Goal: Task Accomplishment & Management: Complete application form

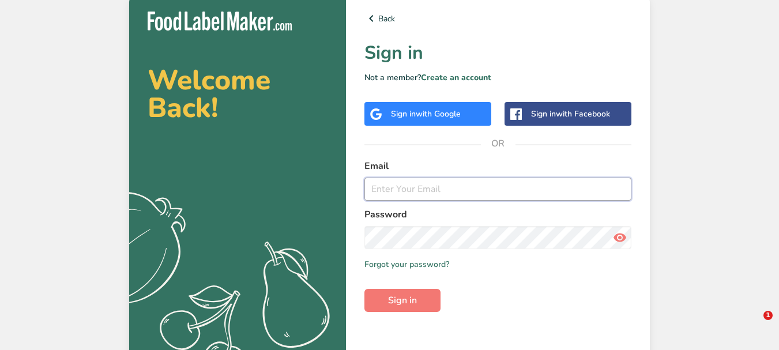
click at [405, 184] on input "email" at bounding box center [497, 189] width 267 height 23
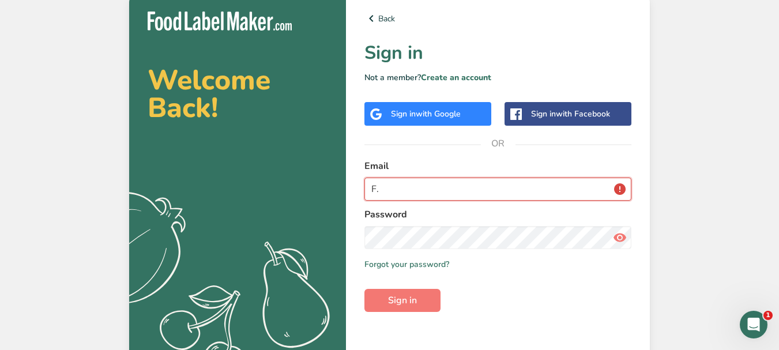
type input "F"
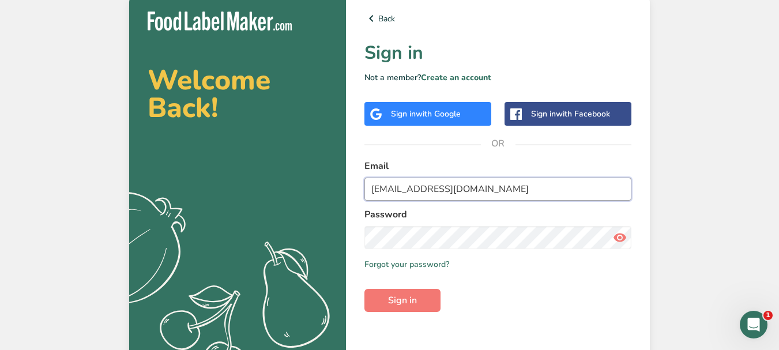
type input "[EMAIL_ADDRESS][DOMAIN_NAME]"
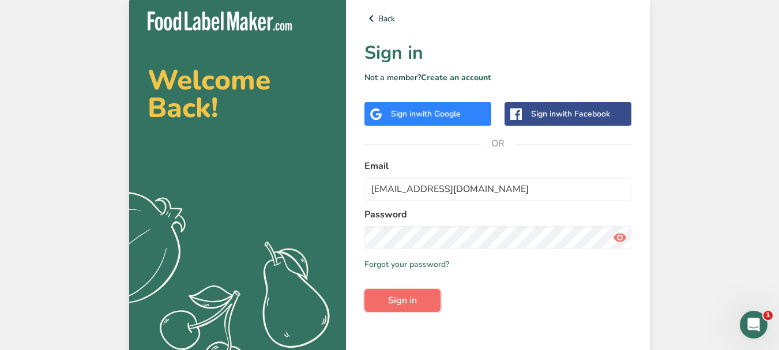
click at [402, 308] on button "Sign in" at bounding box center [402, 300] width 76 height 23
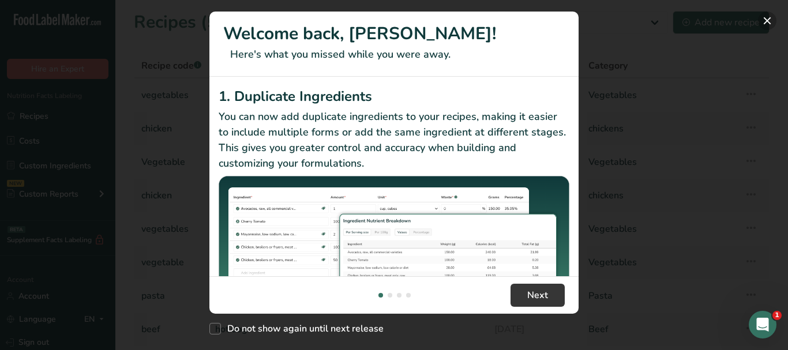
click at [770, 21] on button "New Features" at bounding box center [767, 21] width 18 height 18
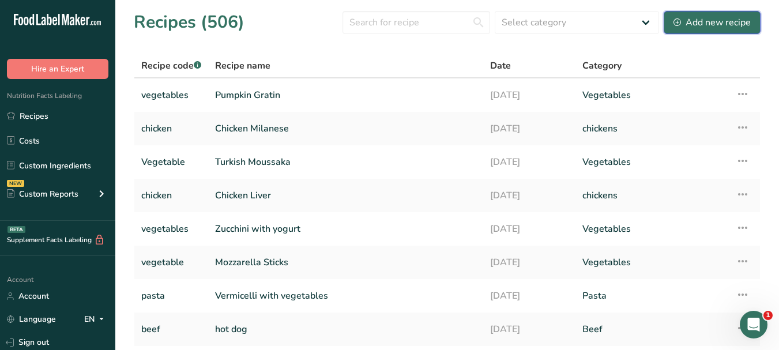
click at [695, 24] on div "Add new recipe" at bounding box center [711, 23] width 77 height 14
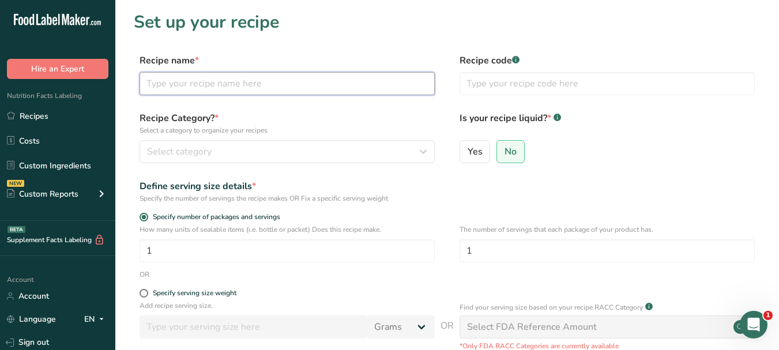
paste input "Florentine Artichoke"
type input "Florentine Artichoke"
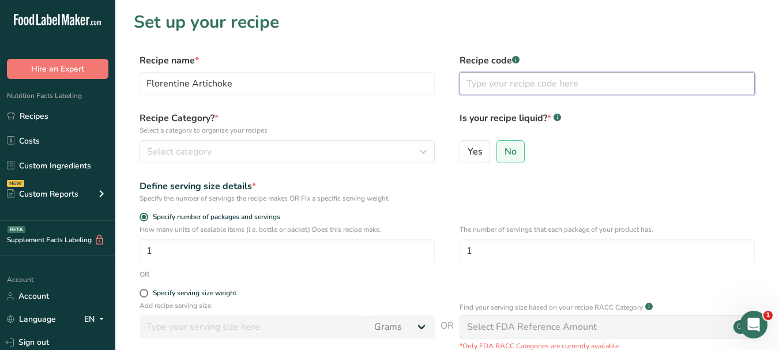
click at [514, 86] on input "text" at bounding box center [606, 83] width 295 height 23
type input "Vegetable"
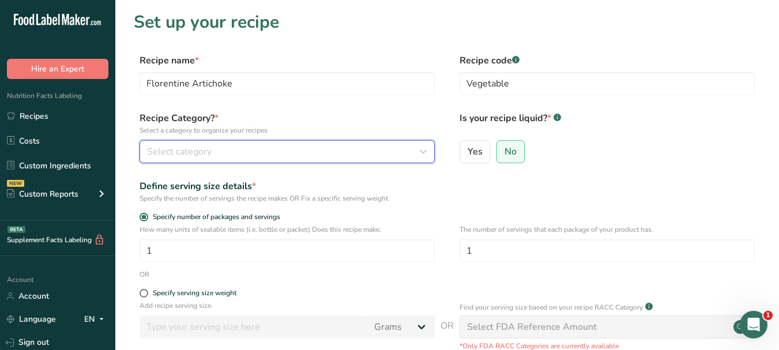
click at [393, 155] on div "Select category" at bounding box center [283, 152] width 273 height 14
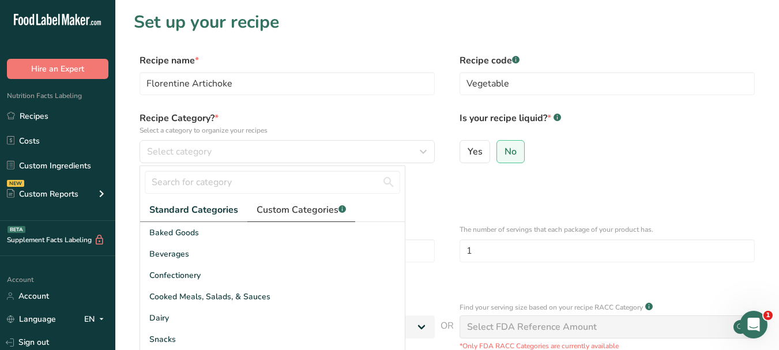
click at [285, 210] on span "Custom Categories .a-a{fill:#347362;}.b-a{fill:#fff;}" at bounding box center [301, 210] width 89 height 14
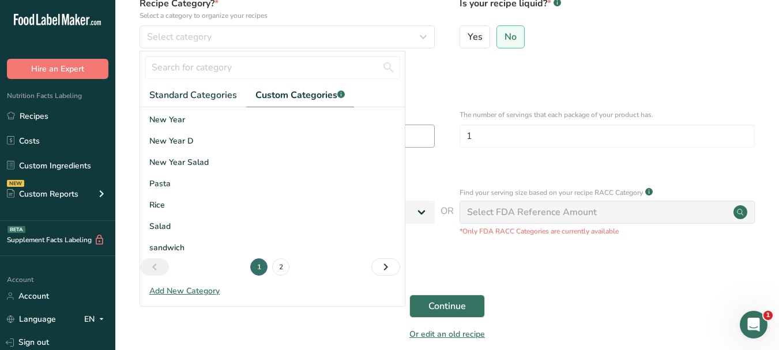
scroll to position [115, 0]
click at [279, 267] on link "2" at bounding box center [280, 266] width 17 height 17
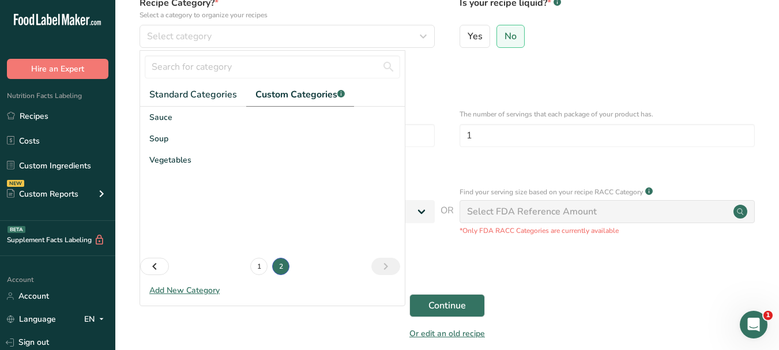
scroll to position [0, 0]
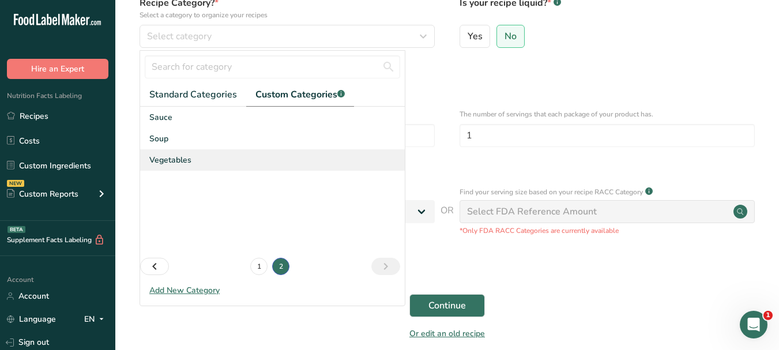
click at [183, 161] on span "Vegetables" at bounding box center [170, 160] width 42 height 12
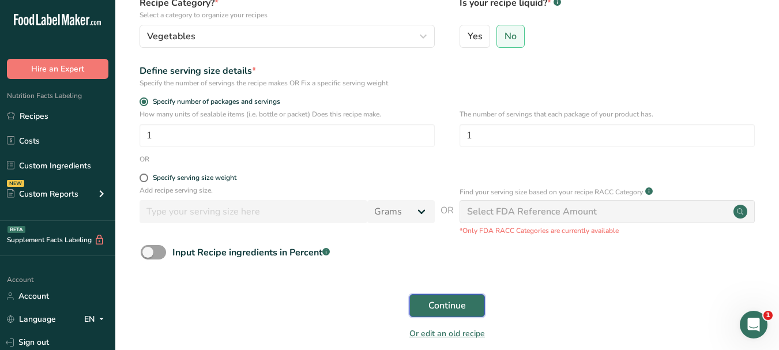
click at [446, 305] on span "Continue" at bounding box center [446, 306] width 37 height 14
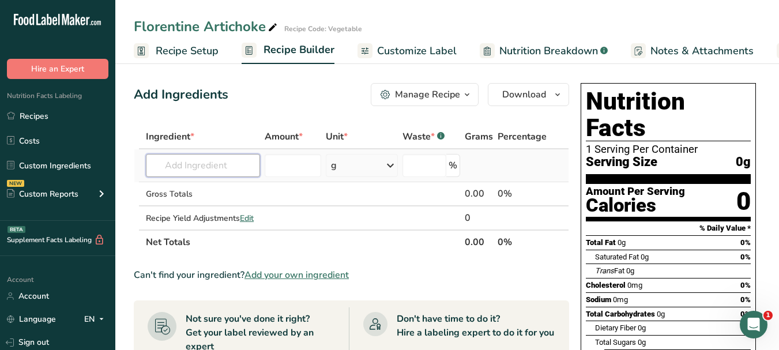
paste input "artichoke"
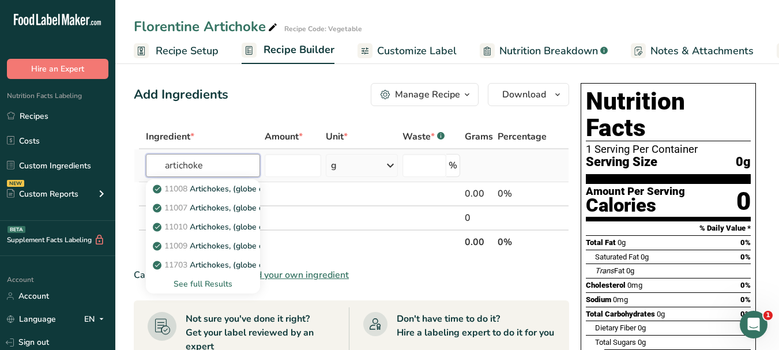
type input "artichoke"
click at [208, 285] on div "See full Results" at bounding box center [203, 284] width 96 height 12
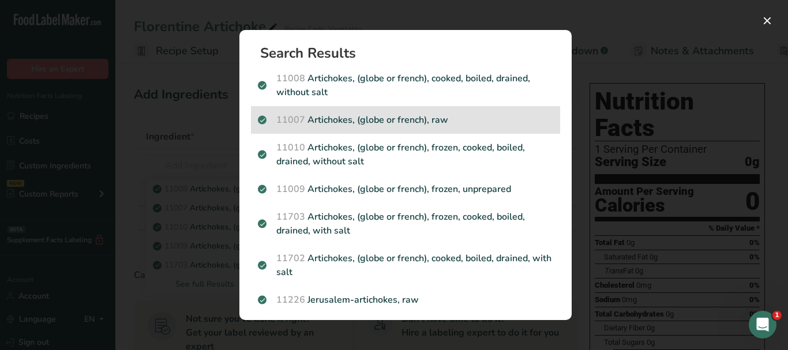
click at [431, 119] on p "11007 Artichokes, (globe or french), raw" at bounding box center [405, 120] width 295 height 14
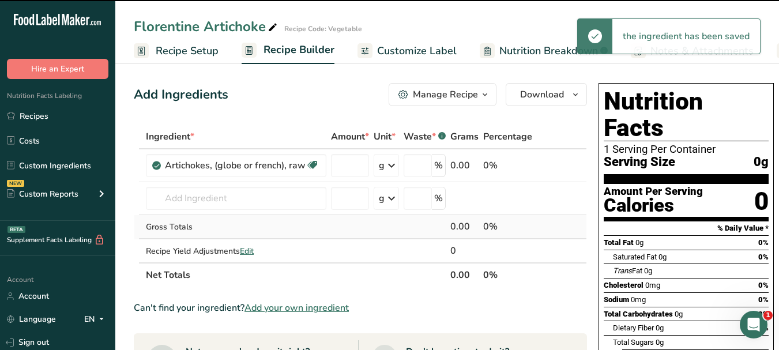
type input "0"
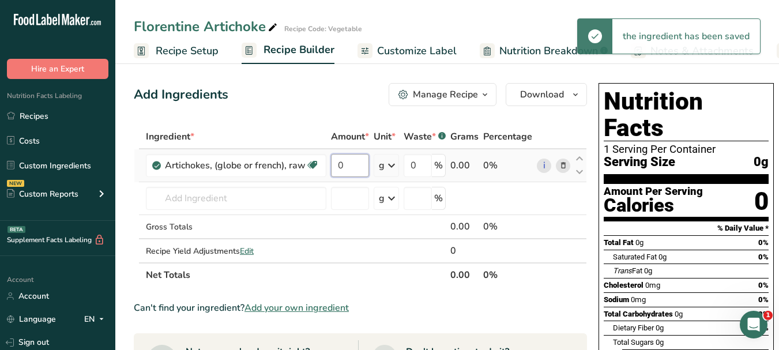
click at [337, 160] on input "0" at bounding box center [350, 165] width 38 height 23
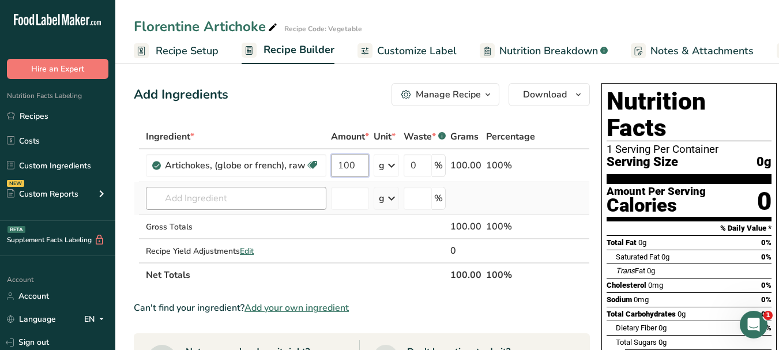
type input "100"
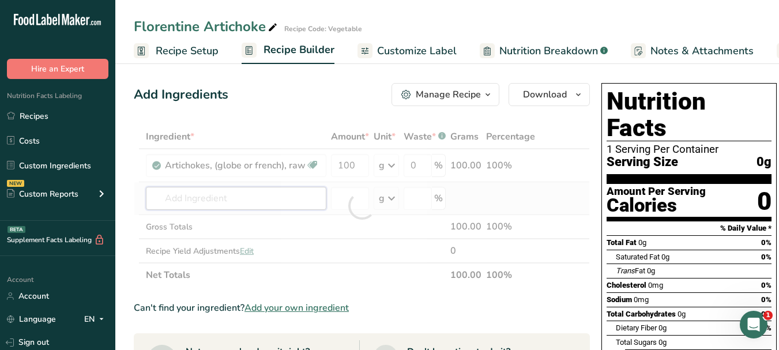
click at [256, 204] on div "Ingredient * Amount * Unit * Waste * .a-a{fill:#347362;}.b-a{fill:#fff;} Grams …" at bounding box center [362, 206] width 456 height 163
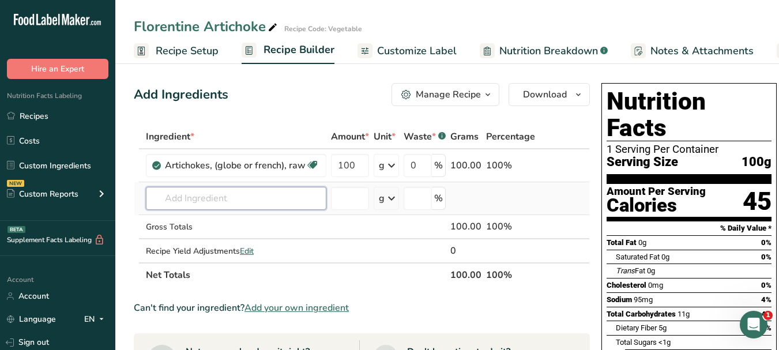
paste input "garlic"
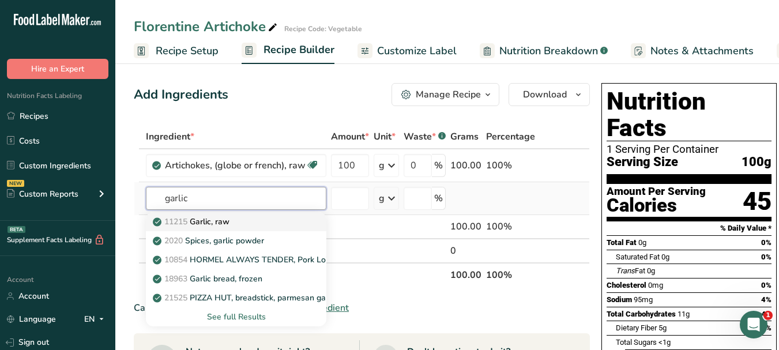
type input "garlic"
click at [229, 218] on p "11215 Garlic, raw" at bounding box center [192, 222] width 74 height 12
type input "Garlic, raw"
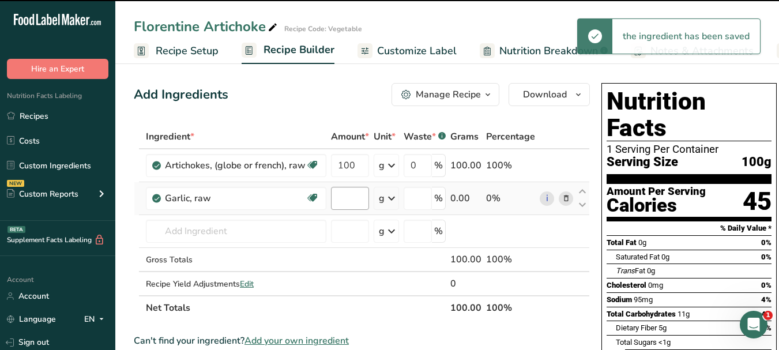
type input "0"
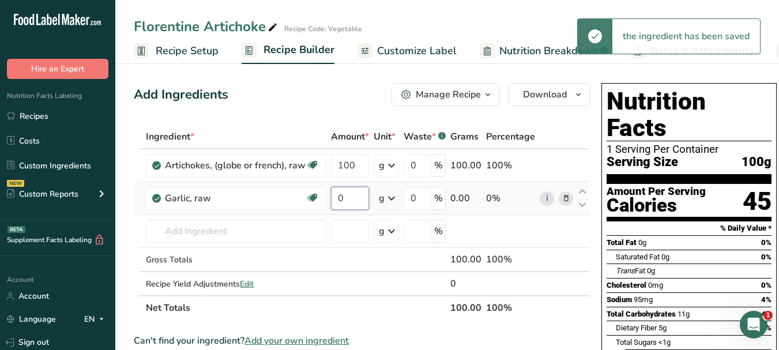
click at [339, 199] on input "0" at bounding box center [350, 198] width 38 height 23
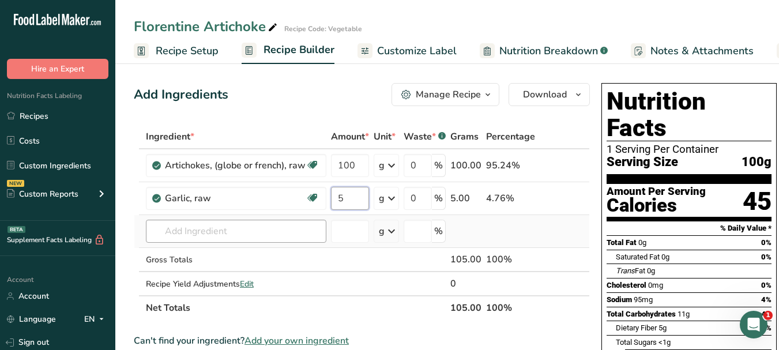
type input "5"
click at [264, 232] on div "Ingredient * Amount * Unit * Waste * .a-a{fill:#347362;}.b-a{fill:#fff;} Grams …" at bounding box center [362, 222] width 456 height 195
paste input "mayonnaise"
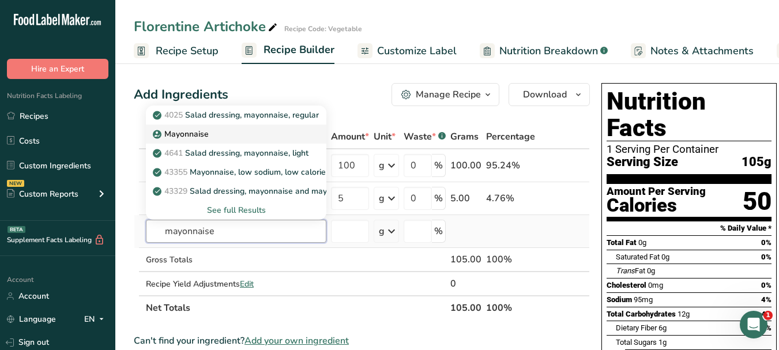
type input "mayonnaise"
click at [233, 129] on div "Mayonnaise" at bounding box center [227, 134] width 144 height 12
type input "Mayonnaise"
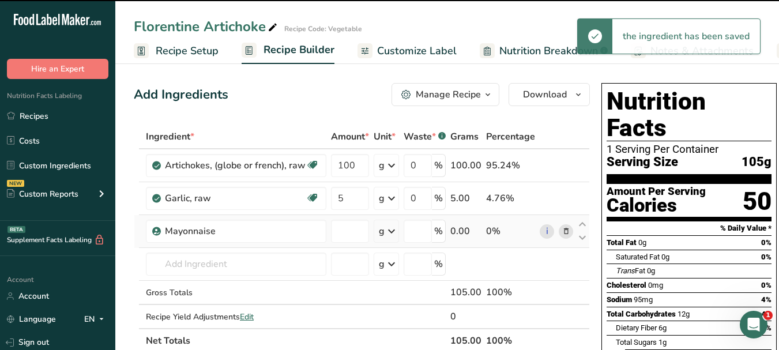
type input "0"
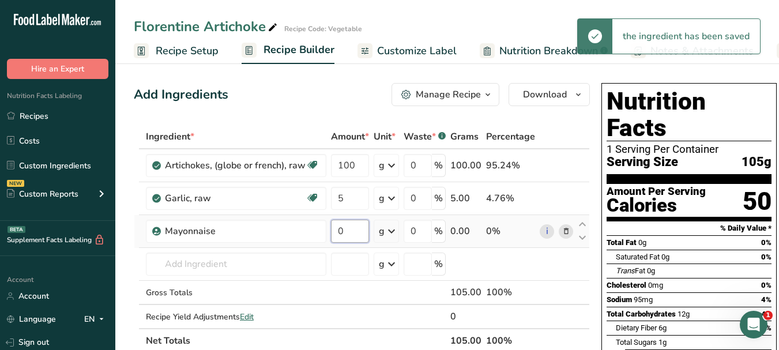
click at [337, 226] on input "0" at bounding box center [350, 231] width 38 height 23
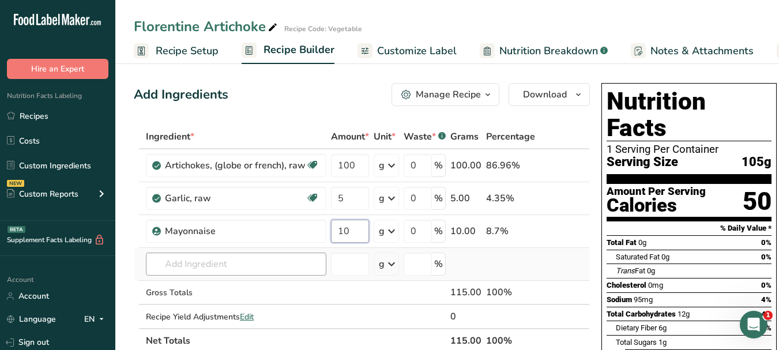
type input "10"
click at [242, 265] on div "Ingredient * Amount * Unit * Waste * .a-a{fill:#347362;}.b-a{fill:#fff;} Grams …" at bounding box center [362, 239] width 456 height 228
paste input "spinach"
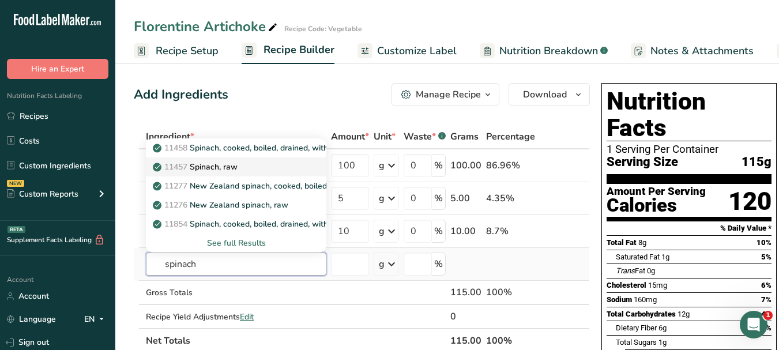
type input "spinach"
click at [255, 163] on div "11457 Spinach, raw" at bounding box center [227, 167] width 144 height 12
type input "Spinach, raw"
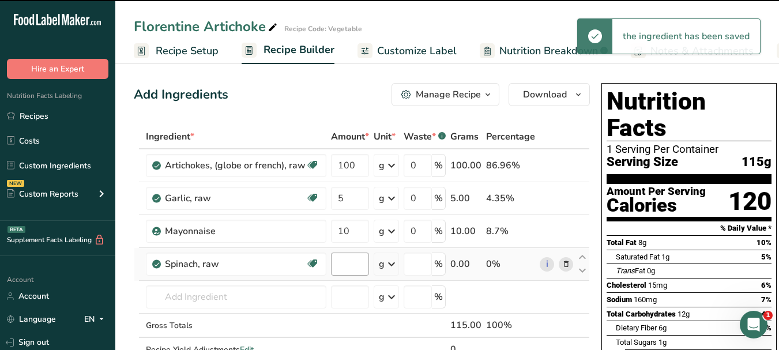
type input "0"
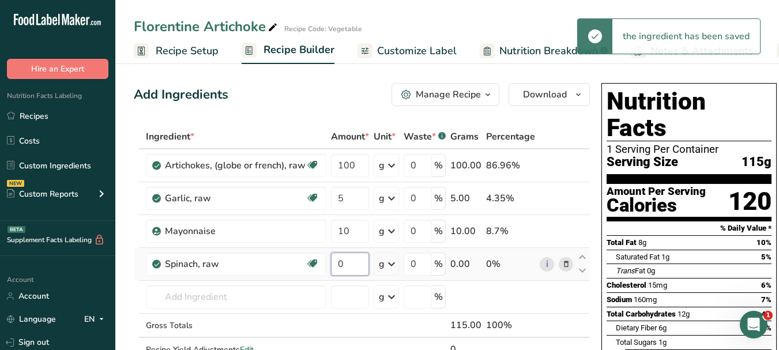
click at [338, 260] on input "0" at bounding box center [350, 264] width 38 height 23
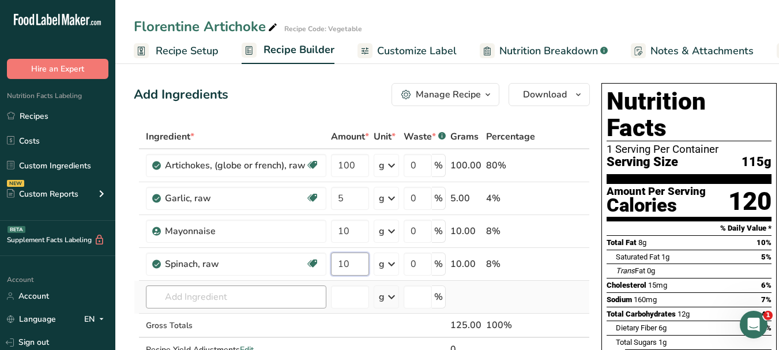
type input "10"
click at [248, 299] on div "Ingredient * Amount * Unit * Waste * .a-a{fill:#347362;}.b-a{fill:#fff;} Grams …" at bounding box center [362, 255] width 456 height 261
paste input "cream cheese"
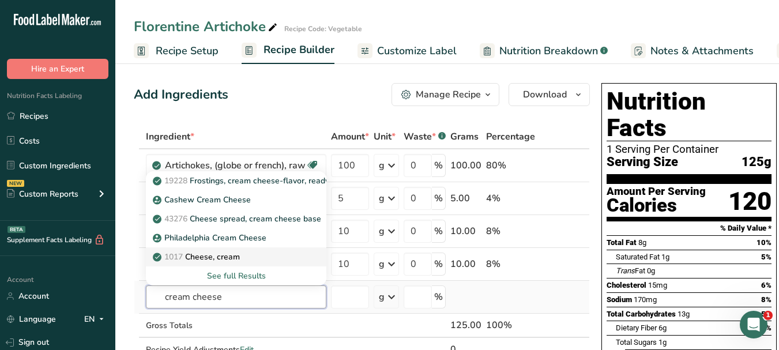
type input "cream cheese"
click at [262, 253] on div "1017 Cheese, cream" at bounding box center [227, 257] width 144 height 12
type input "Cheese, cream"
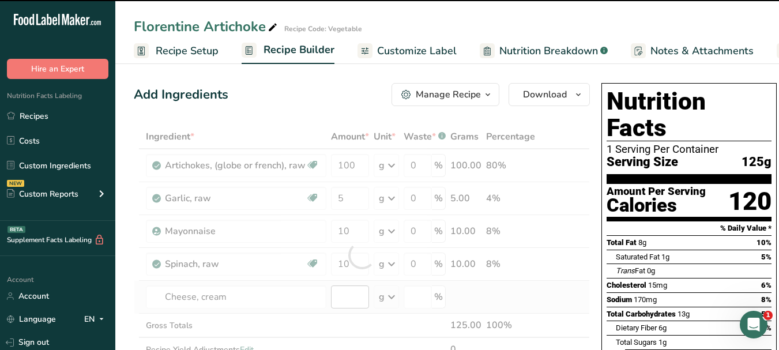
type input "0"
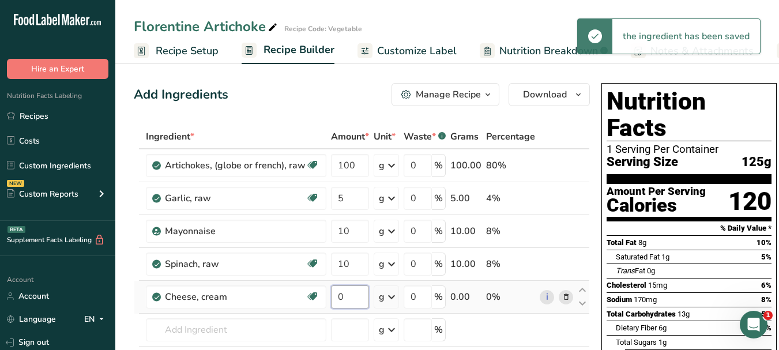
click at [336, 297] on input "0" at bounding box center [350, 296] width 38 height 23
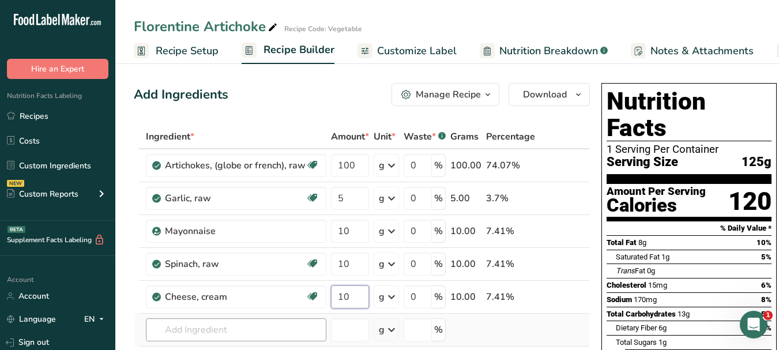
type input "10"
click at [197, 326] on div "Ingredient * Amount * Unit * Waste * .a-a{fill:#347362;}.b-a{fill:#fff;} Grams …" at bounding box center [362, 272] width 456 height 294
paste input "lemon juice"
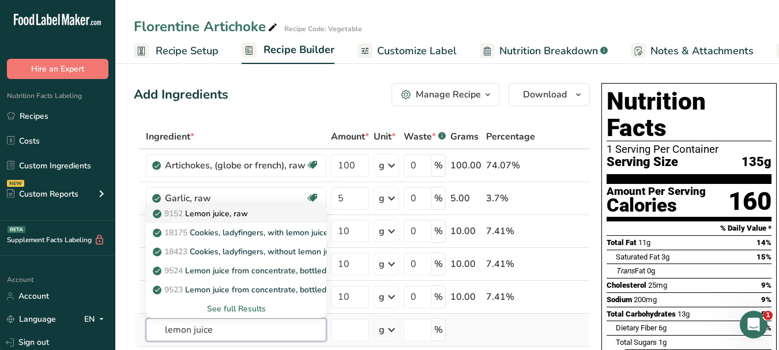
type input "lemon juice"
click at [257, 212] on div "9152 Lemon juice, raw" at bounding box center [227, 214] width 144 height 12
type input "Lemon juice, raw"
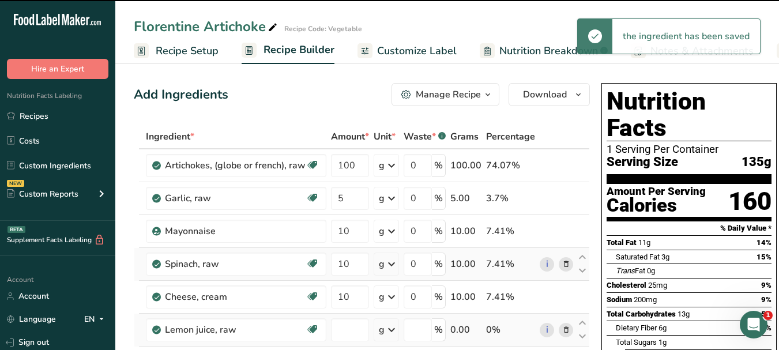
type input "0"
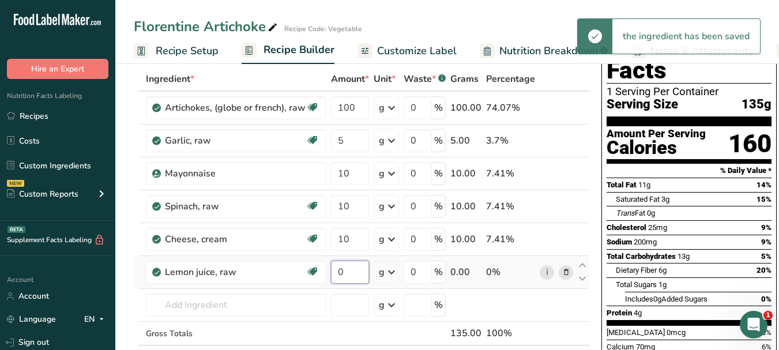
click at [337, 273] on input "0" at bounding box center [350, 272] width 38 height 23
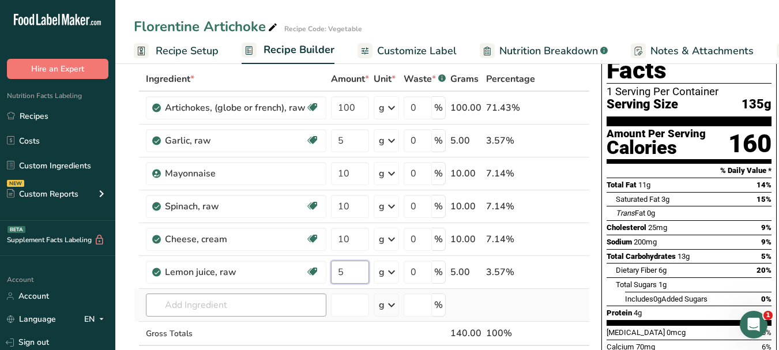
type input "5"
click at [244, 299] on div "Ingredient * Amount * Unit * Waste * .a-a{fill:#347362;}.b-a{fill:#fff;} Grams …" at bounding box center [362, 230] width 456 height 327
paste input "Parmesan cheese"
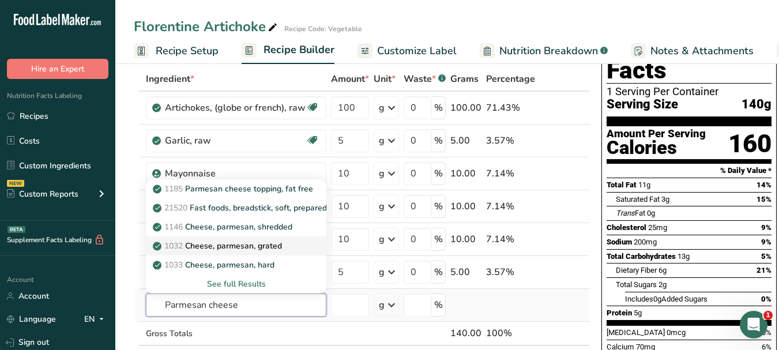
type input "Parmesan cheese"
click at [292, 242] on div "1032 Cheese, parmesan, grated" at bounding box center [227, 246] width 144 height 12
type input "Cheese, parmesan, grated"
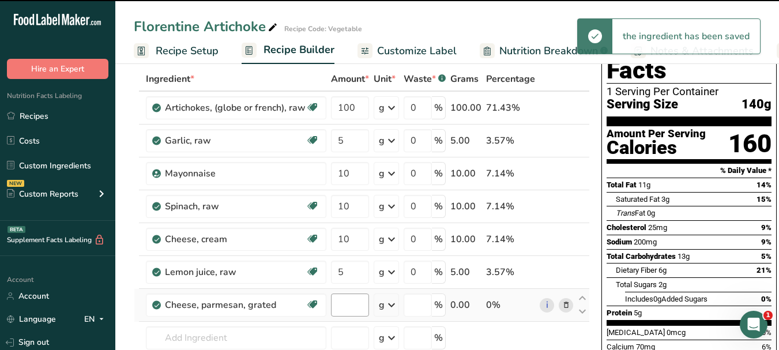
type input "0"
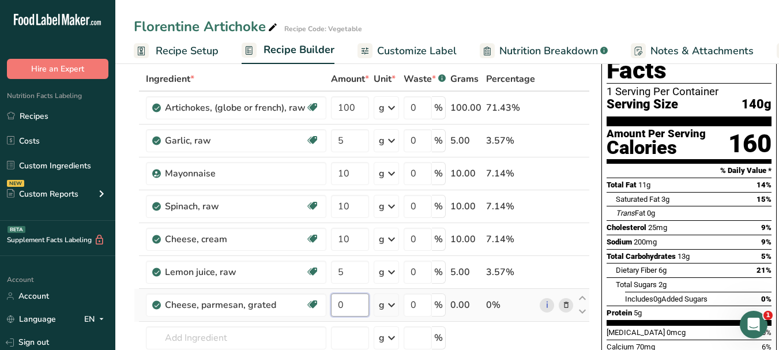
click at [338, 304] on input "0" at bounding box center [350, 304] width 38 height 23
type input "10"
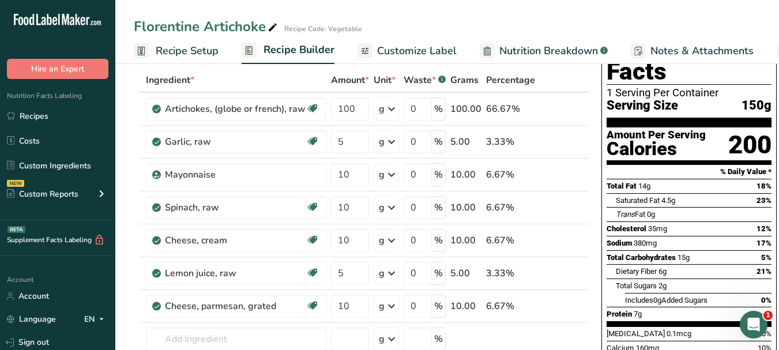
scroll to position [0, 0]
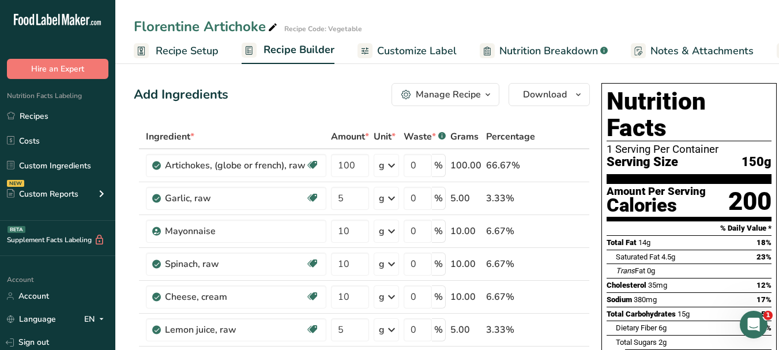
click at [396, 56] on span "Customize Label" at bounding box center [417, 51] width 80 height 16
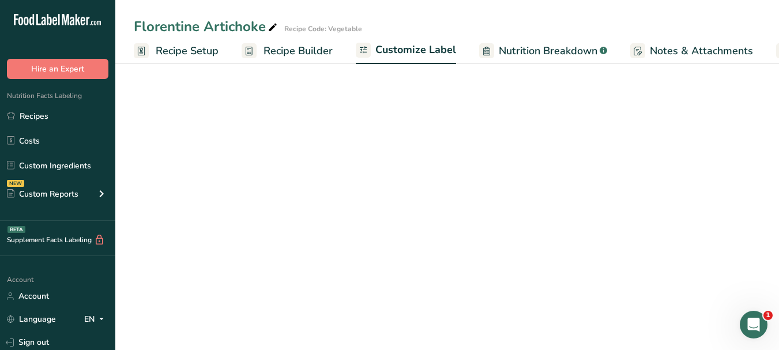
scroll to position [0, 108]
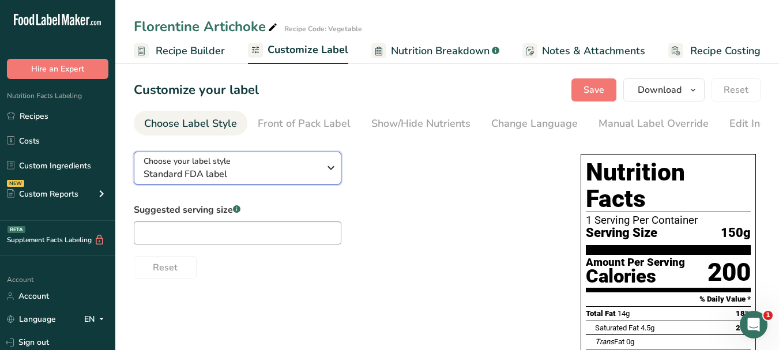
click at [337, 164] on icon "button" at bounding box center [331, 167] width 14 height 21
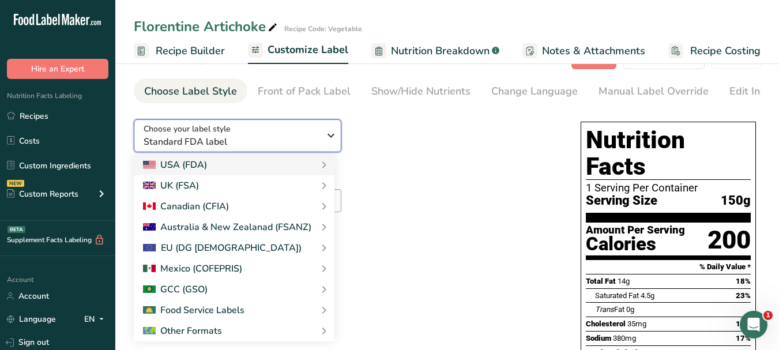
scroll to position [58, 0]
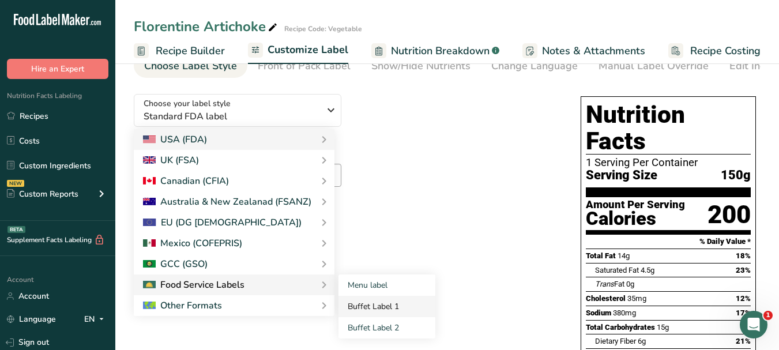
click at [361, 311] on link "Buffet Label 1" at bounding box center [386, 306] width 97 height 21
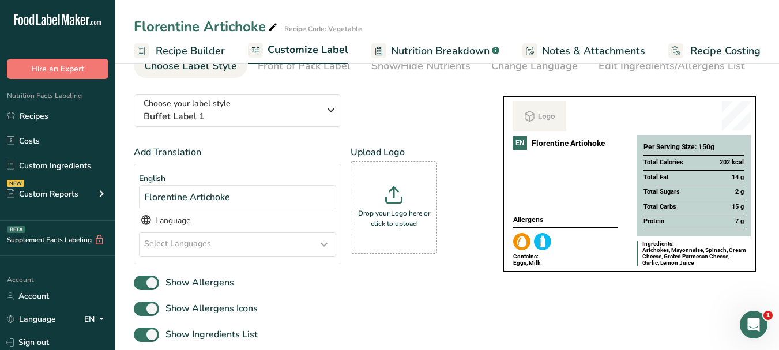
click at [326, 246] on icon at bounding box center [324, 244] width 14 height 21
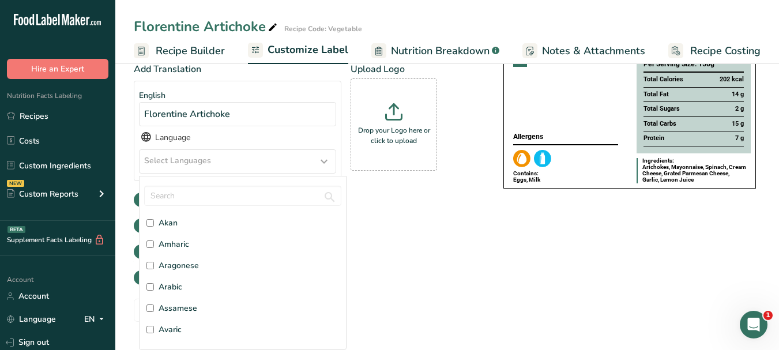
click at [197, 284] on label "Arabic" at bounding box center [242, 287] width 193 height 12
click at [154, 284] on input "Arabic" at bounding box center [149, 286] width 7 height 7
checkbox input "true"
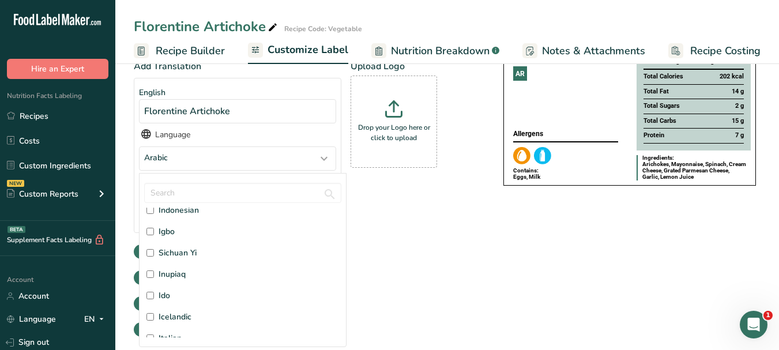
scroll to position [1384, 0]
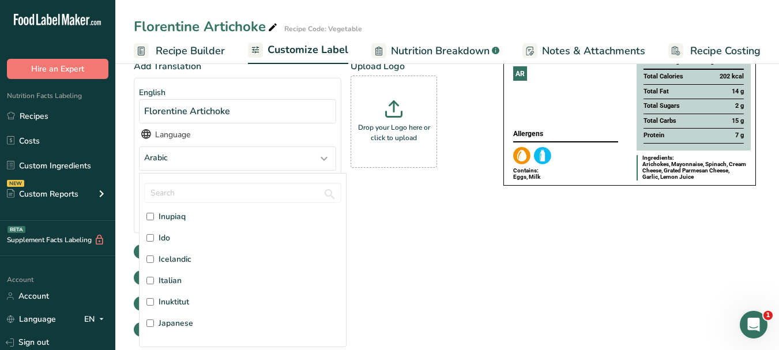
click at [179, 284] on span "Italian" at bounding box center [170, 280] width 23 height 12
click at [154, 284] on input "Italian" at bounding box center [149, 280] width 7 height 7
checkbox input "true"
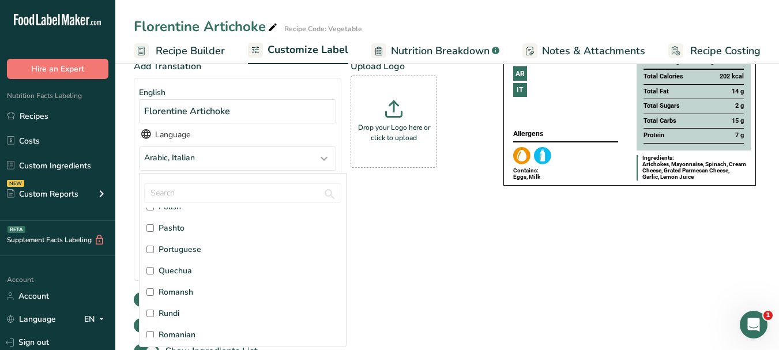
scroll to position [2710, 0]
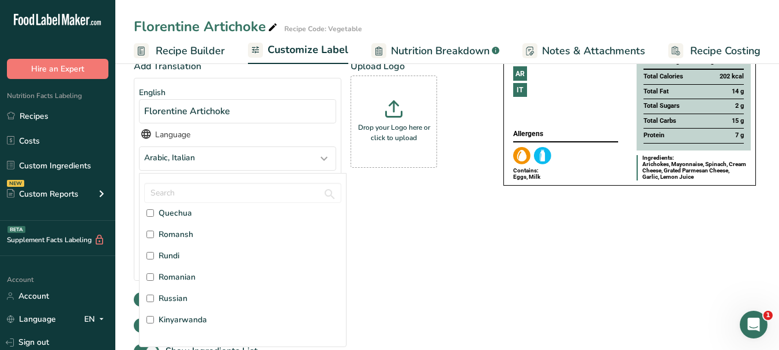
drag, startPoint x: 166, startPoint y: 302, endPoint x: 235, endPoint y: 289, distance: 69.8
click at [166, 302] on span "Russian" at bounding box center [173, 298] width 29 height 12
click at [154, 302] on input "Russian" at bounding box center [149, 298] width 7 height 7
checkbox input "true"
click at [453, 253] on div "Add Translation English Florentine Artichoke Language Arabic, Italian, Russian …" at bounding box center [307, 198] width 346 height 278
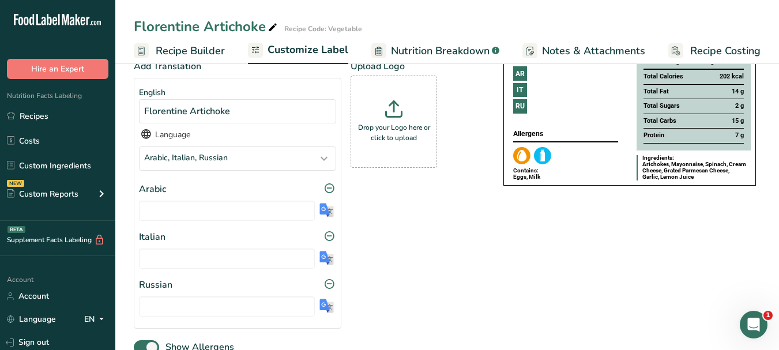
click at [329, 212] on img at bounding box center [326, 210] width 14 height 14
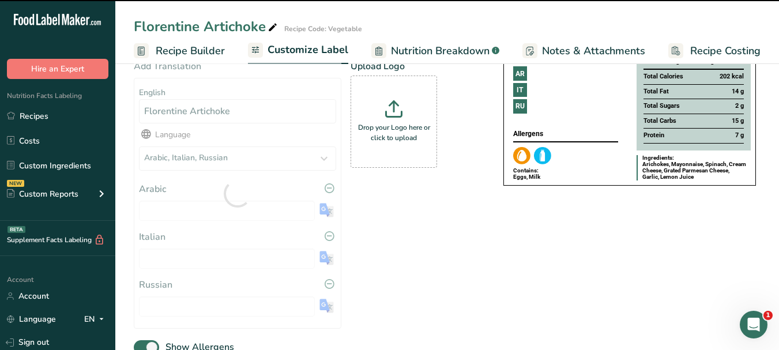
type input "الخرشوف الفلورنسي"
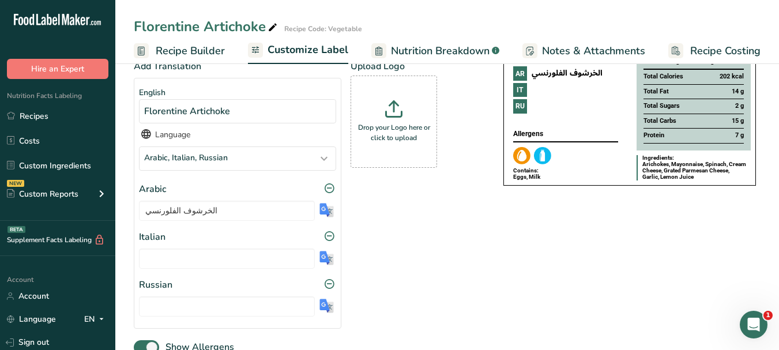
click at [323, 259] on img at bounding box center [326, 258] width 14 height 14
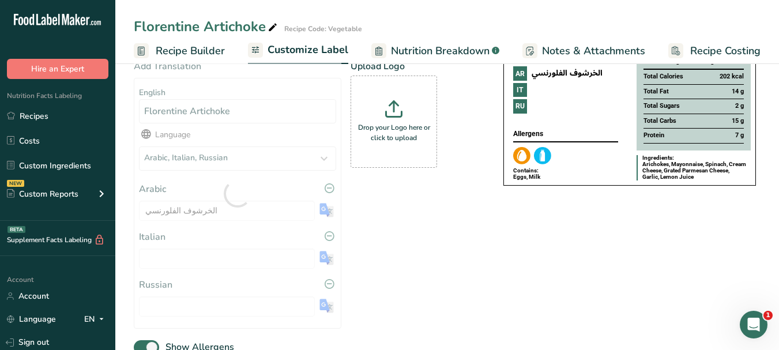
type input "Carciofo alla fiorentina"
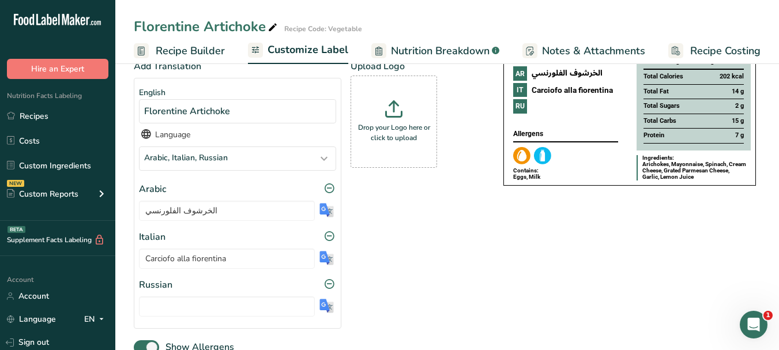
click at [325, 304] on img at bounding box center [326, 306] width 14 height 14
type input "Флорентийский артишок"
click at [402, 123] on div "Drop your Logo here or click to upload" at bounding box center [393, 121] width 81 height 86
click at [402, 123] on input "Drop your Logo here or click to upload" at bounding box center [394, 122] width 86 height 92
type input "C:\fakepath\Logo_001.png"
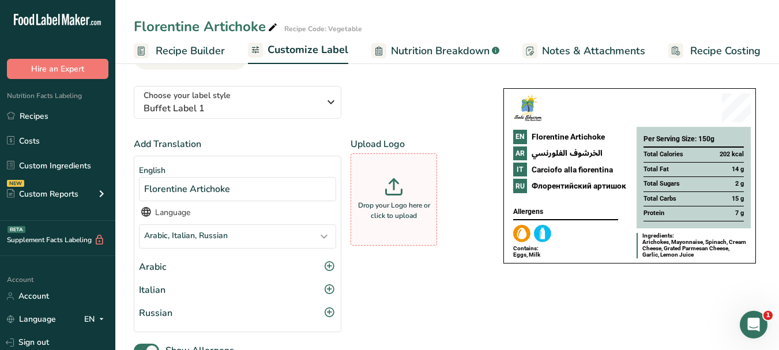
scroll to position [0, 0]
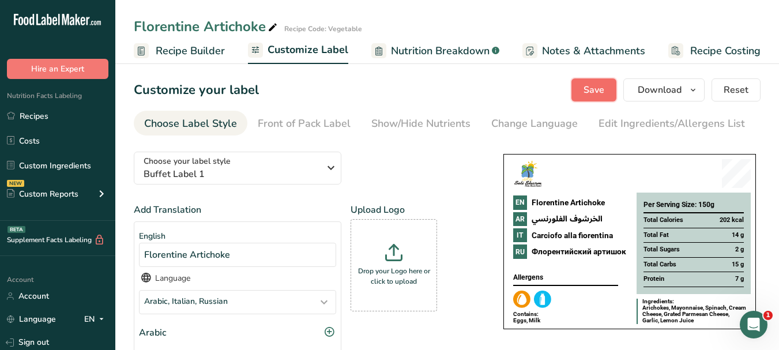
click at [593, 90] on span "Save" at bounding box center [593, 90] width 21 height 14
click at [695, 96] on icon "button" at bounding box center [692, 90] width 9 height 14
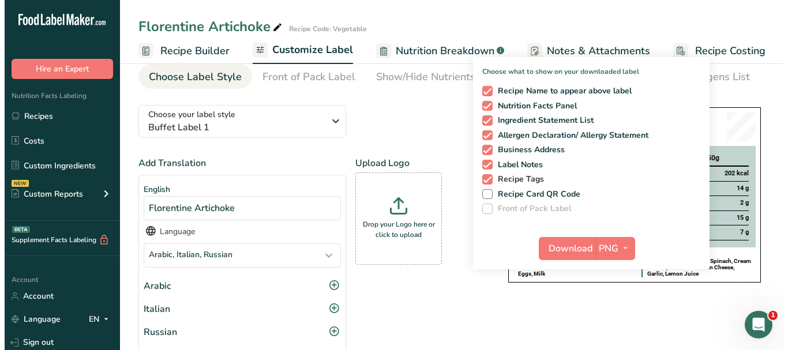
scroll to position [173, 0]
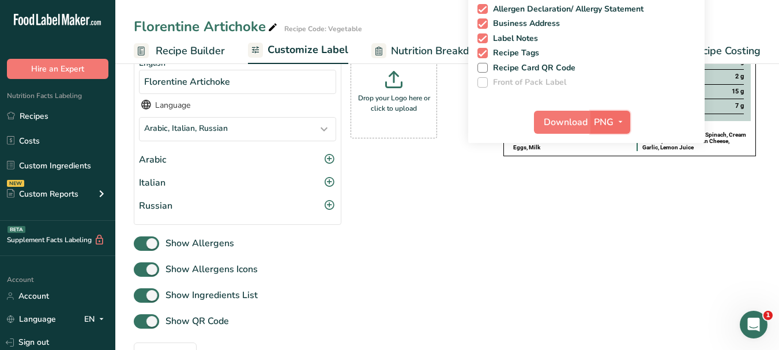
click at [623, 124] on icon "button" at bounding box center [620, 122] width 9 height 14
click at [611, 205] on link "PDF" at bounding box center [611, 202] width 37 height 19
click at [570, 118] on span "Download" at bounding box center [566, 122] width 44 height 14
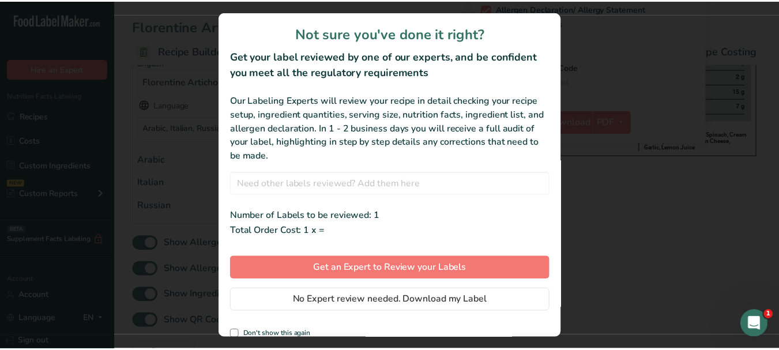
scroll to position [0, 99]
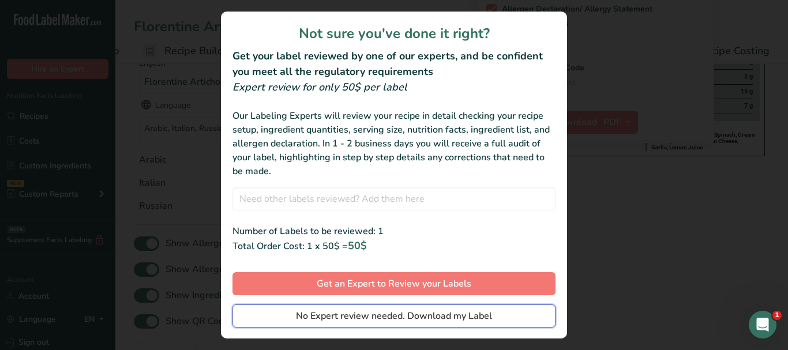
click at [479, 317] on span "No Expert review needed. Download my Label" at bounding box center [394, 316] width 196 height 14
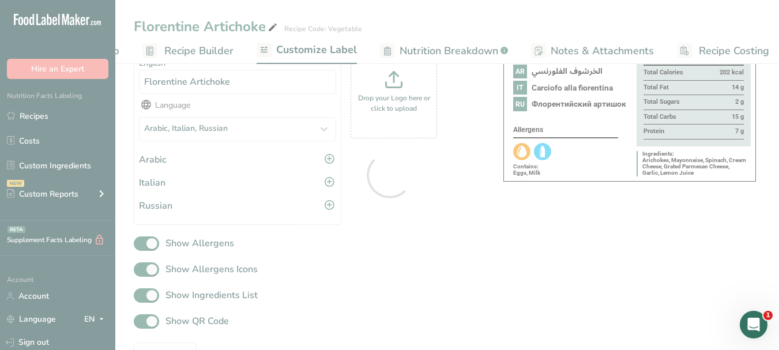
scroll to position [0, 0]
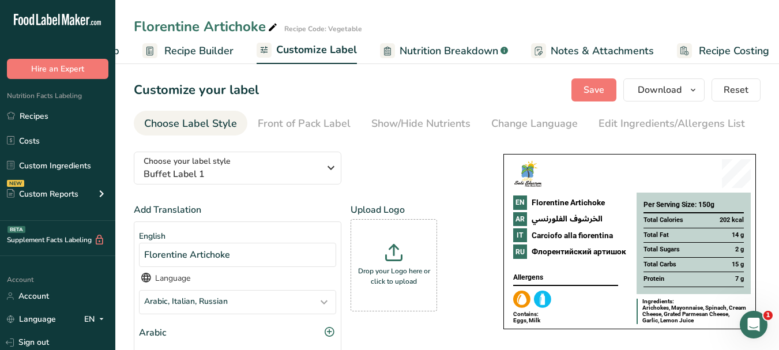
click at [728, 54] on div at bounding box center [389, 175] width 779 height 350
click at [728, 51] on span "Recipe Costing" at bounding box center [734, 51] width 70 height 16
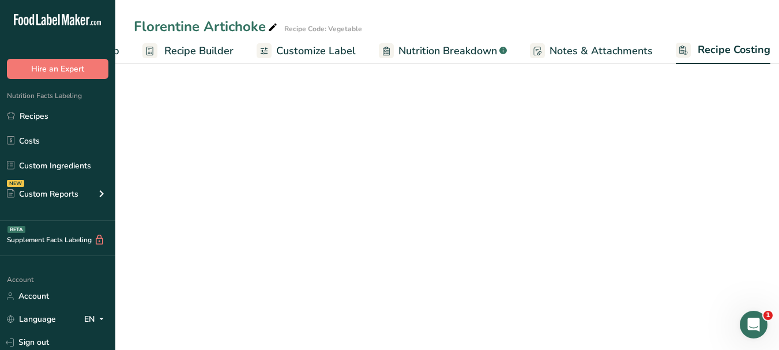
scroll to position [0, 108]
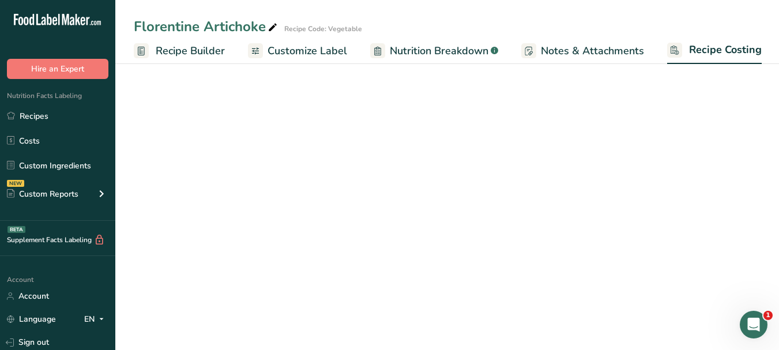
select select "1"
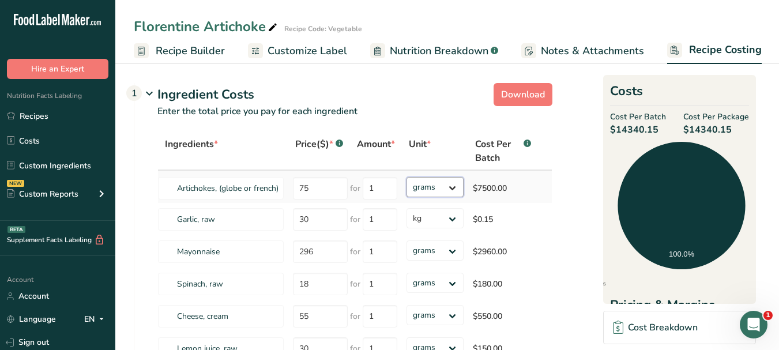
click at [456, 189] on select "grams kg mg mcg lb oz" at bounding box center [434, 187] width 57 height 20
select select "1"
click at [406, 177] on select "grams kg mg mcg lb oz" at bounding box center [434, 187] width 57 height 20
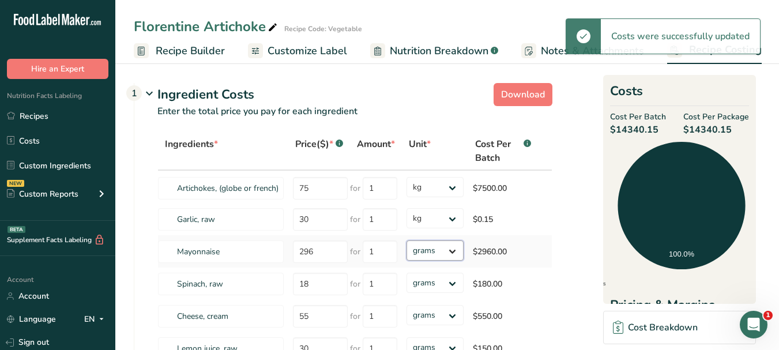
drag, startPoint x: 448, startPoint y: 251, endPoint x: 443, endPoint y: 241, distance: 10.8
click at [448, 251] on select "grams kg mg mcg lb oz" at bounding box center [434, 250] width 57 height 20
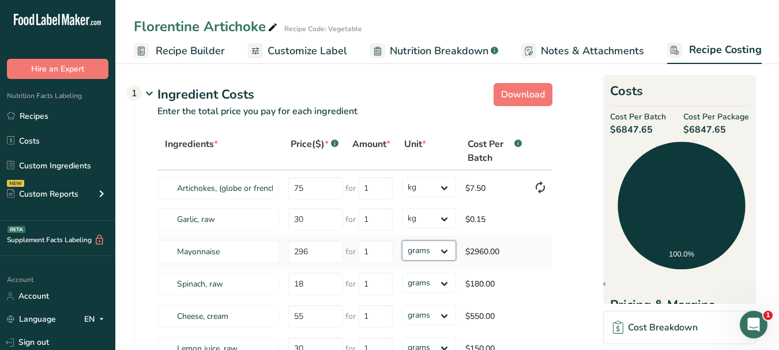
select select "1"
click at [402, 240] on select "grams kg mg mcg lb oz" at bounding box center [429, 250] width 54 height 20
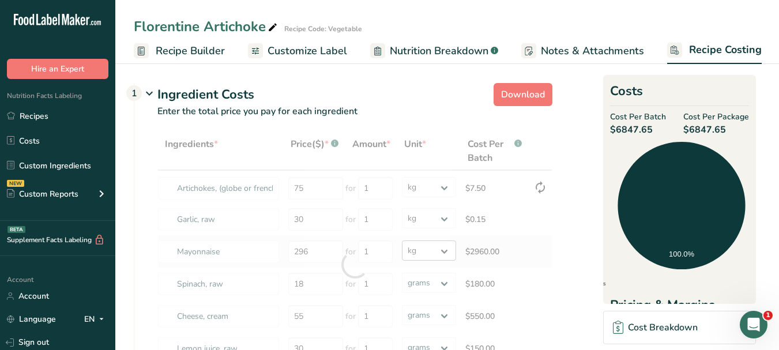
scroll to position [115, 0]
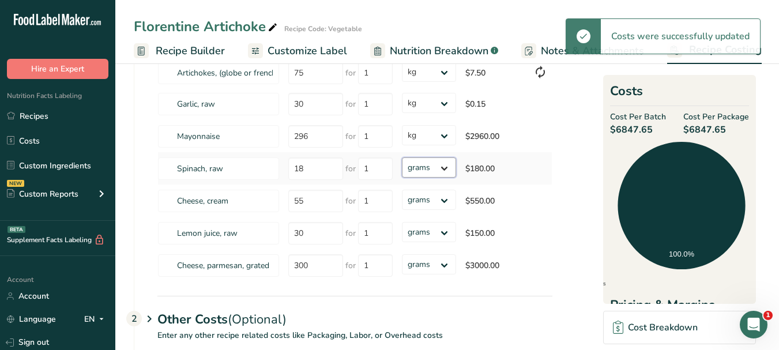
drag, startPoint x: 443, startPoint y: 241, endPoint x: 444, endPoint y: 171, distance: 70.3
click at [444, 171] on select "grams kg mg mcg lb oz" at bounding box center [429, 167] width 54 height 20
select select "1"
click at [402, 157] on select "grams kg mg mcg lb oz" at bounding box center [429, 167] width 54 height 20
click at [446, 203] on select "grams kg mg mcg lb oz" at bounding box center [429, 200] width 54 height 20
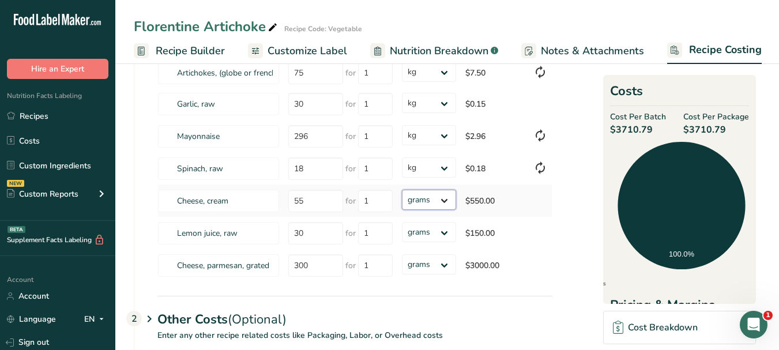
select select "1"
click at [402, 190] on select "grams kg mg mcg lb oz" at bounding box center [429, 200] width 54 height 20
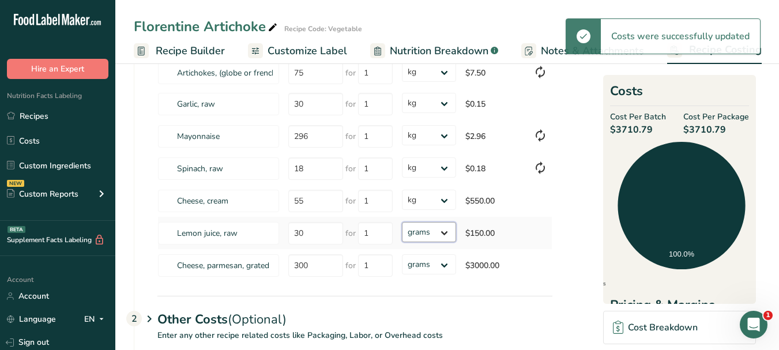
click at [444, 235] on select "grams kg mg mcg lb oz" at bounding box center [429, 232] width 54 height 20
select select "1"
click at [402, 222] on select "grams kg mg mcg lb oz" at bounding box center [429, 232] width 54 height 20
click at [446, 268] on select "grams kg mg mcg lb oz" at bounding box center [429, 264] width 54 height 20
select select "1"
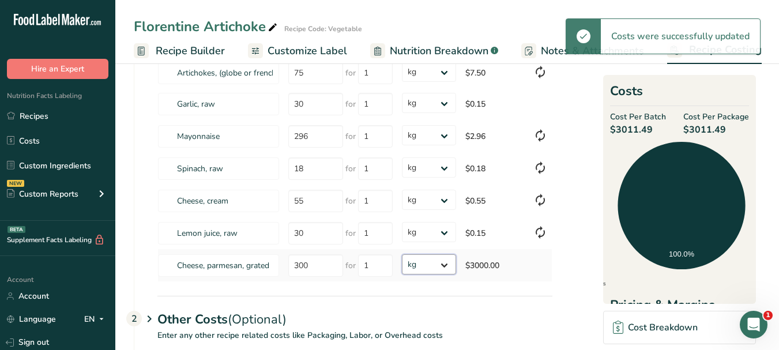
click at [402, 254] on select "grams kg mg mcg lb oz" at bounding box center [429, 264] width 54 height 20
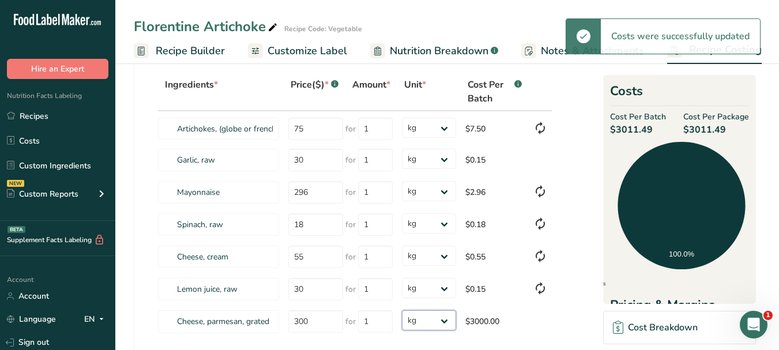
scroll to position [0, 0]
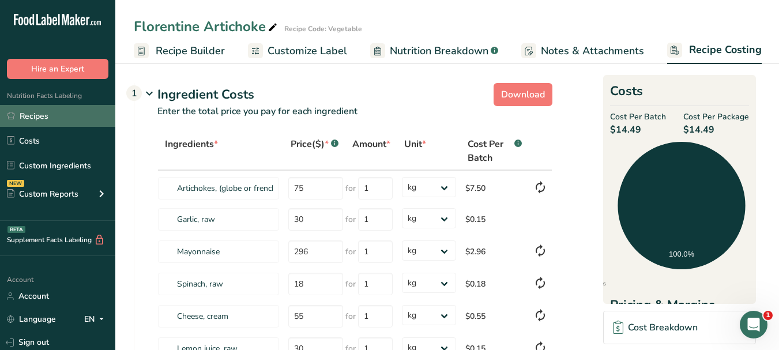
click at [73, 114] on link "Recipes" at bounding box center [57, 116] width 115 height 22
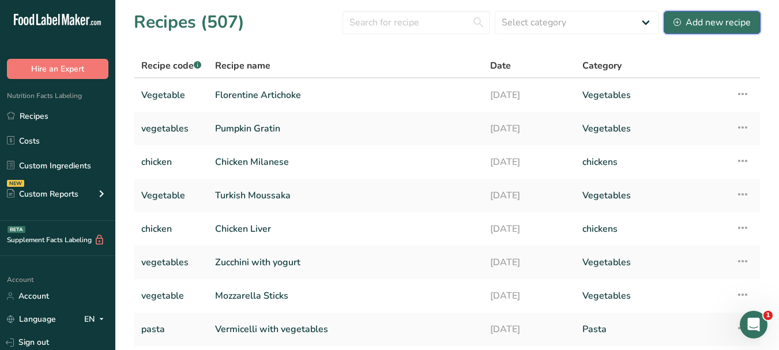
click at [713, 21] on div "Add new recipe" at bounding box center [711, 23] width 77 height 14
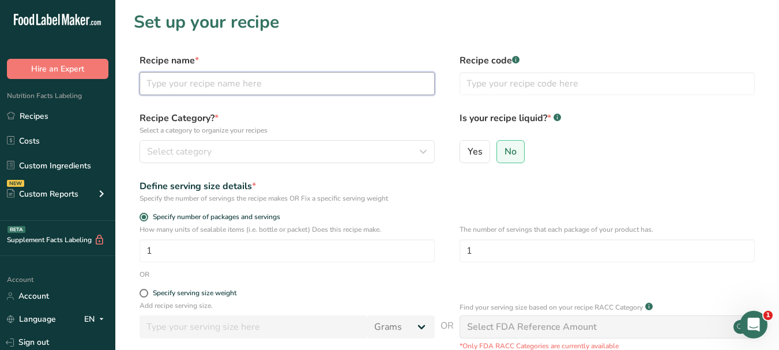
paste input "chicken casserole"
type input "chicken casserole"
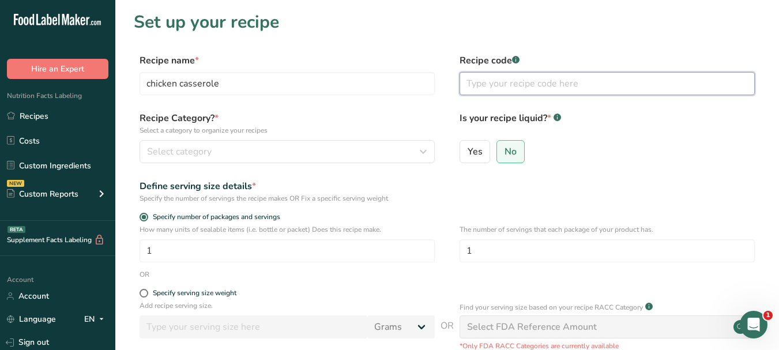
click at [498, 84] on input "text" at bounding box center [606, 83] width 295 height 23
type input "chicken"
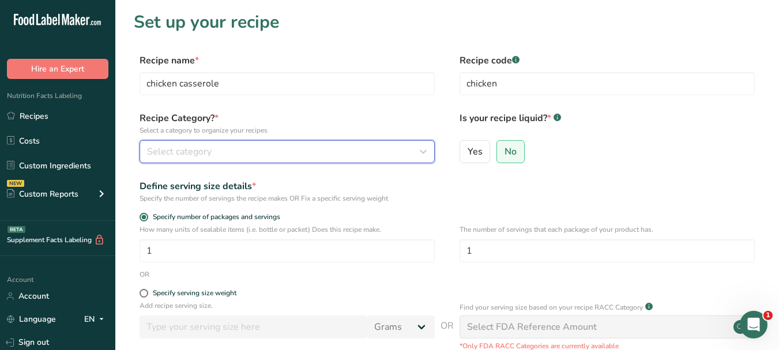
click at [417, 151] on icon "button" at bounding box center [423, 151] width 14 height 21
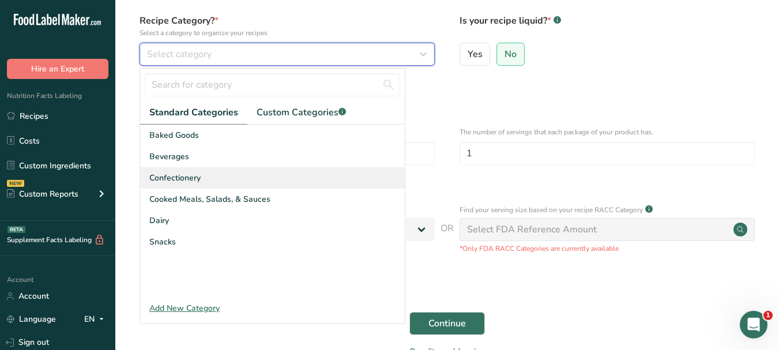
scroll to position [115, 0]
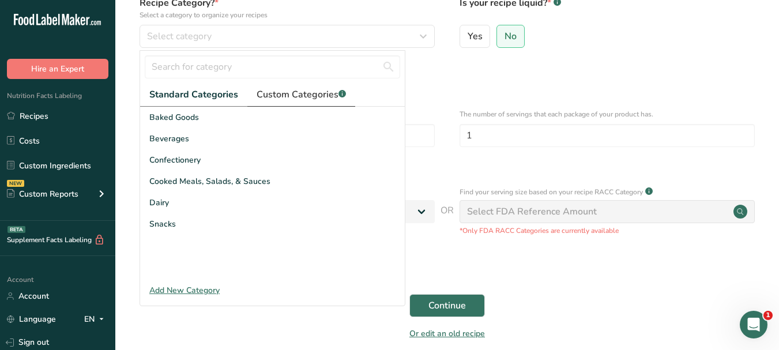
click at [299, 91] on span "Custom Categories .a-a{fill:#347362;}.b-a{fill:#fff;}" at bounding box center [301, 95] width 89 height 14
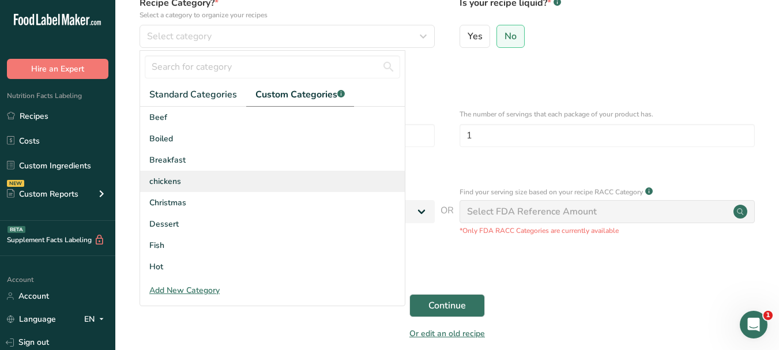
click at [203, 183] on div "chickens" at bounding box center [272, 181] width 265 height 21
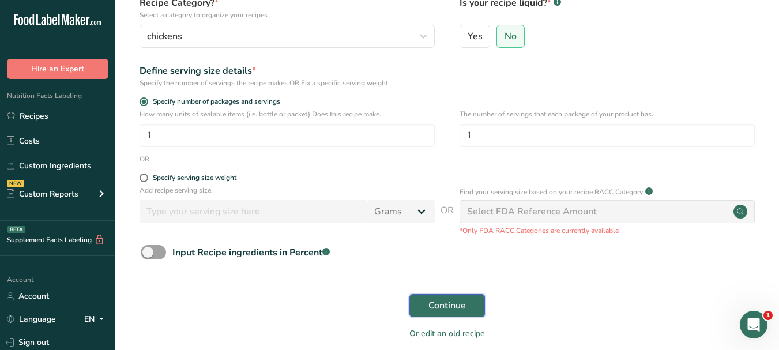
click at [441, 309] on span "Continue" at bounding box center [446, 306] width 37 height 14
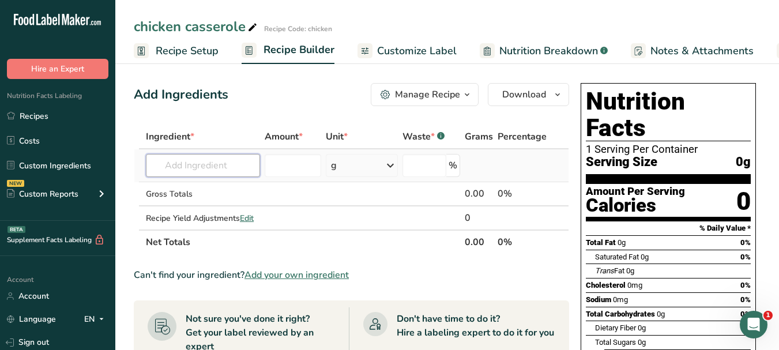
click at [210, 165] on input "text" at bounding box center [203, 165] width 114 height 23
paste input "chicken thighs"
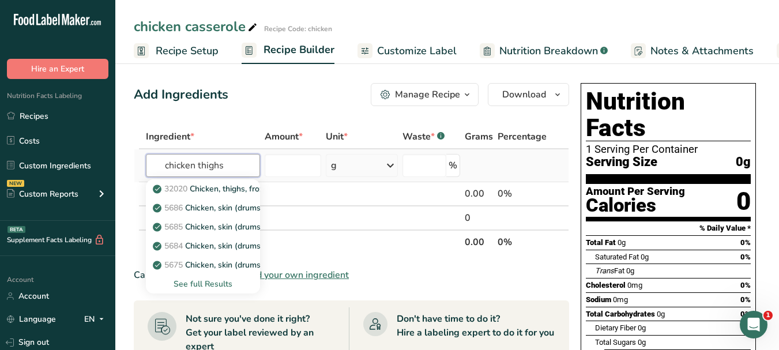
type input "chicken thighs"
click at [211, 283] on div "See full Results" at bounding box center [203, 284] width 96 height 12
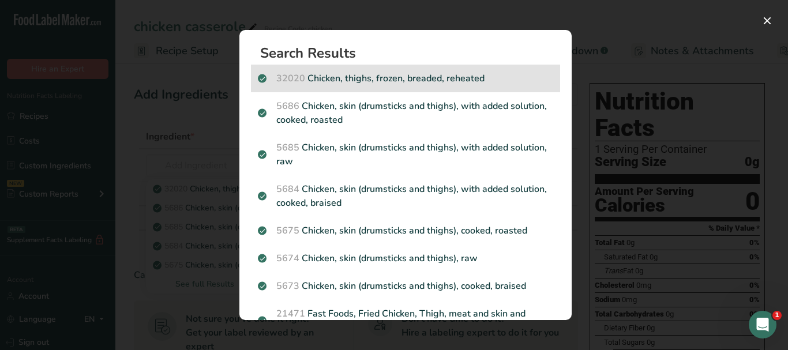
click at [488, 76] on p "32020 Chicken, thighs, frozen, breaded, reheated" at bounding box center [405, 78] width 295 height 14
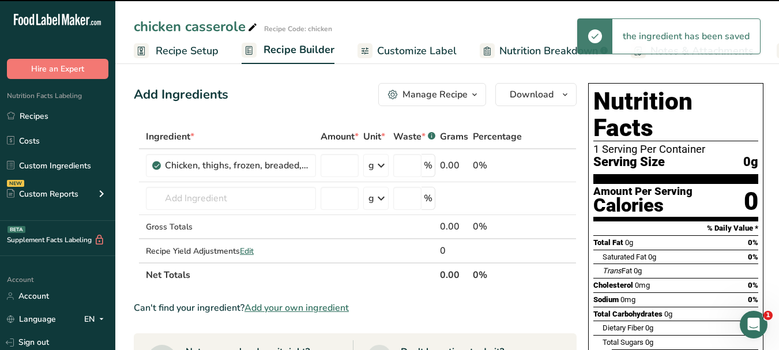
type input "0"
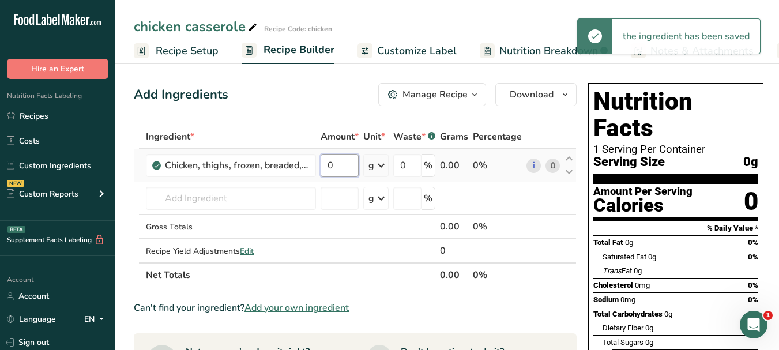
click at [327, 162] on input "0" at bounding box center [340, 165] width 38 height 23
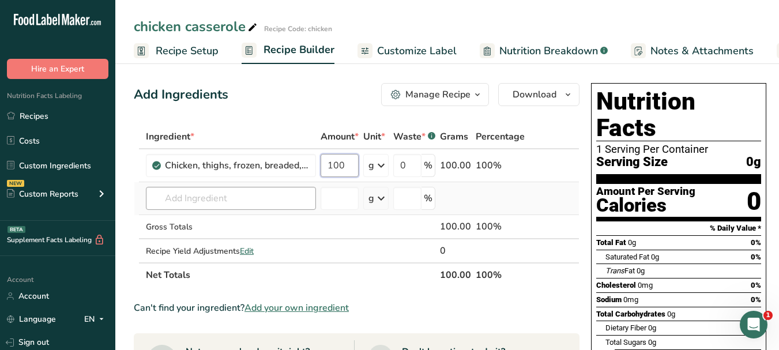
type input "100"
click at [254, 199] on div "Ingredient * Amount * Unit * Waste * .a-a{fill:#347362;}.b-a{fill:#fff;} Grams …" at bounding box center [357, 206] width 446 height 163
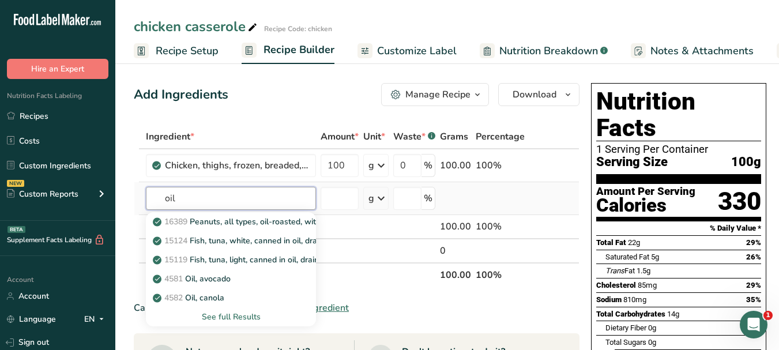
type input "oil"
click at [244, 321] on div "See full Results" at bounding box center [231, 317] width 152 height 12
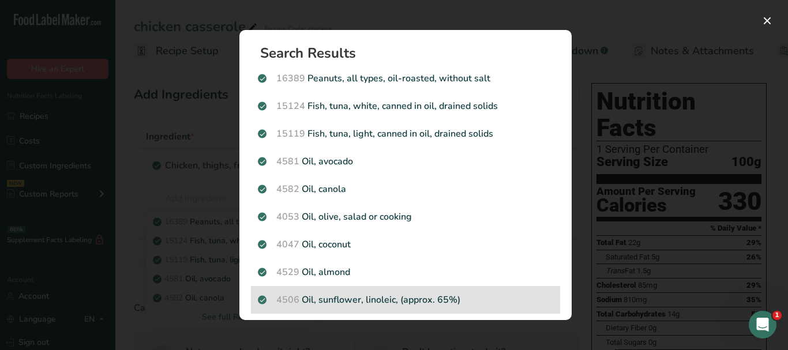
click at [397, 300] on p "4506 Oil, sunflower, linoleic, (approx. 65%)" at bounding box center [405, 300] width 295 height 14
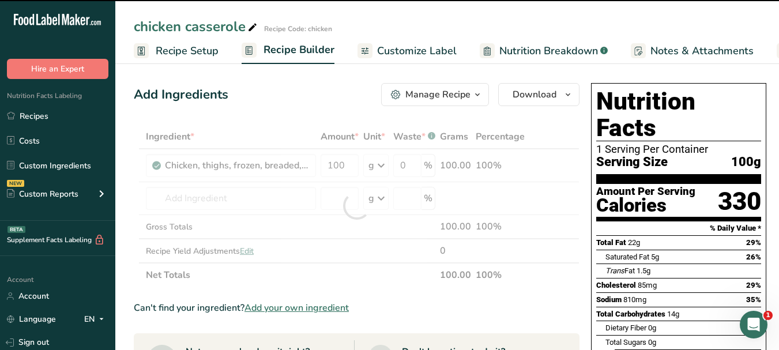
type input "0"
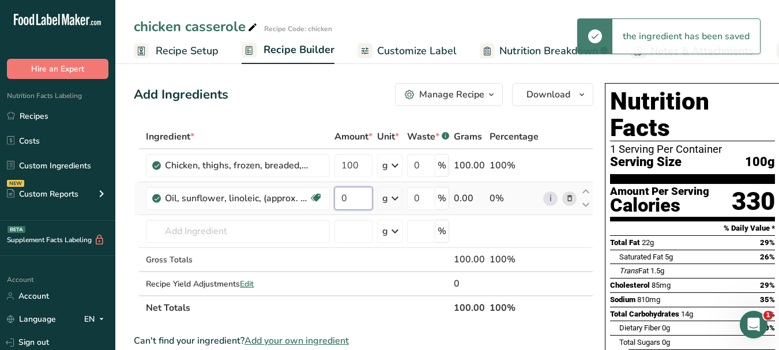
click at [342, 195] on input "0" at bounding box center [353, 198] width 38 height 23
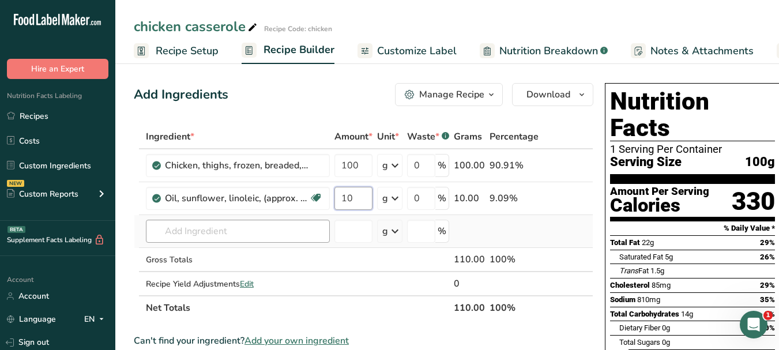
type input "10"
click at [240, 230] on div "Ingredient * Amount * Unit * Waste * .a-a{fill:#347362;}.b-a{fill:#fff;} Grams …" at bounding box center [363, 222] width 459 height 195
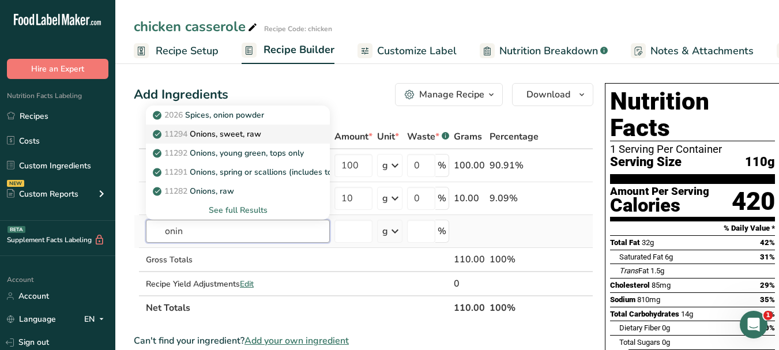
type input "onin"
click at [258, 129] on p "11294 Onions, sweet, raw" at bounding box center [208, 134] width 106 height 12
type input "Onions, sweet, raw"
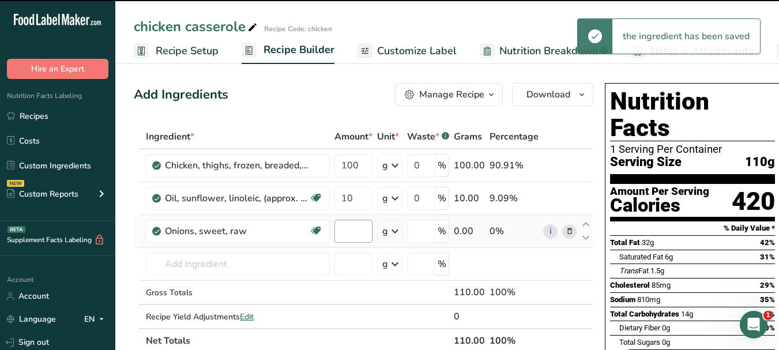
type input "0"
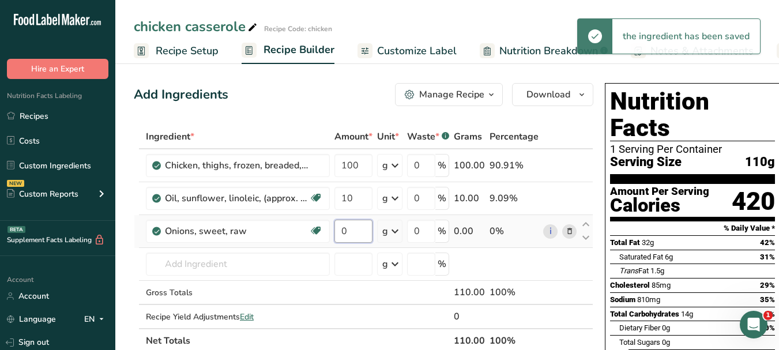
click at [341, 231] on input "0" at bounding box center [353, 231] width 38 height 23
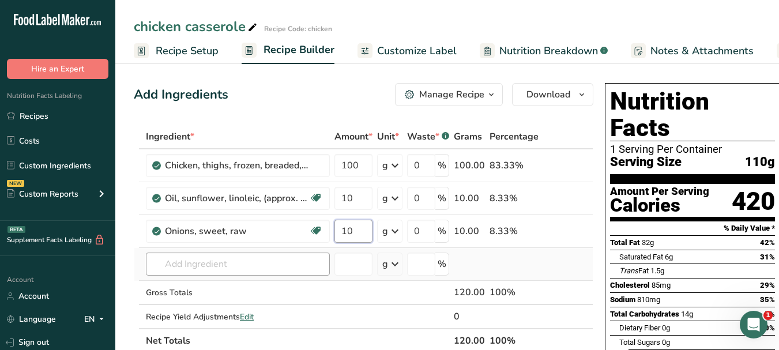
type input "10"
click at [230, 264] on div "Ingredient * Amount * Unit * Waste * .a-a{fill:#347362;}.b-a{fill:#fff;} Grams …" at bounding box center [363, 239] width 459 height 228
paste input "mushrooms"
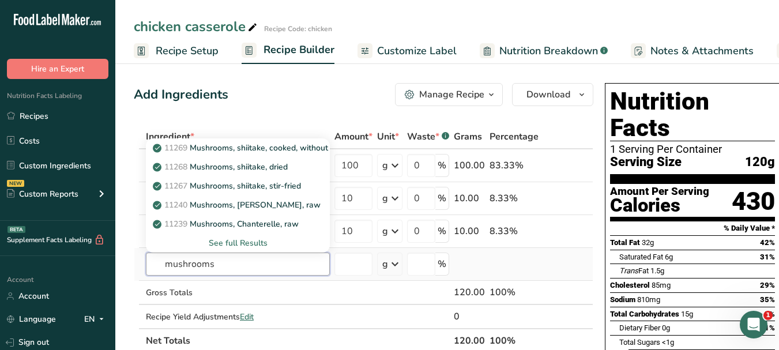
type input "mushrooms"
click at [269, 239] on div "See full Results" at bounding box center [237, 243] width 165 height 12
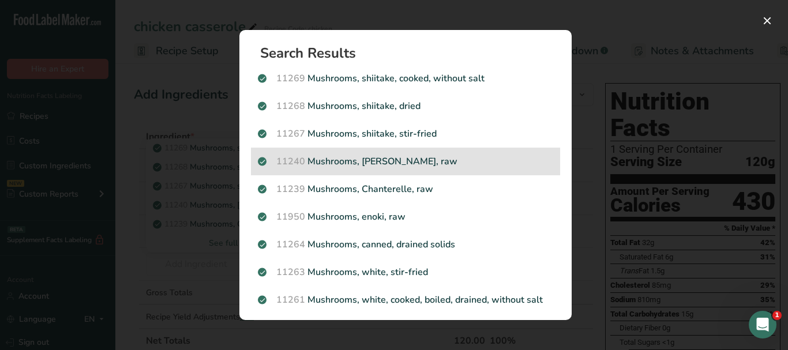
click at [441, 156] on p "11240 Mushrooms, [PERSON_NAME], raw" at bounding box center [405, 162] width 295 height 14
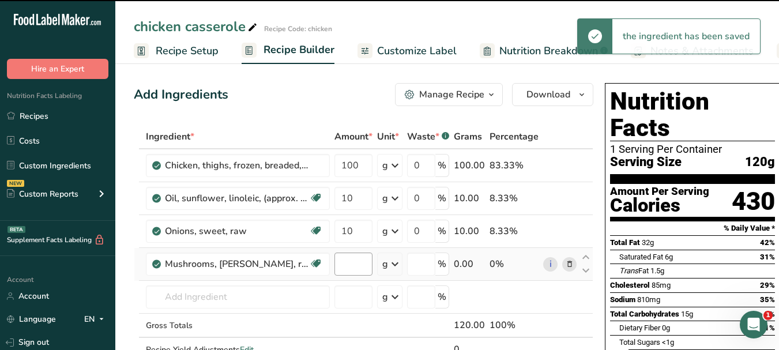
type input "0"
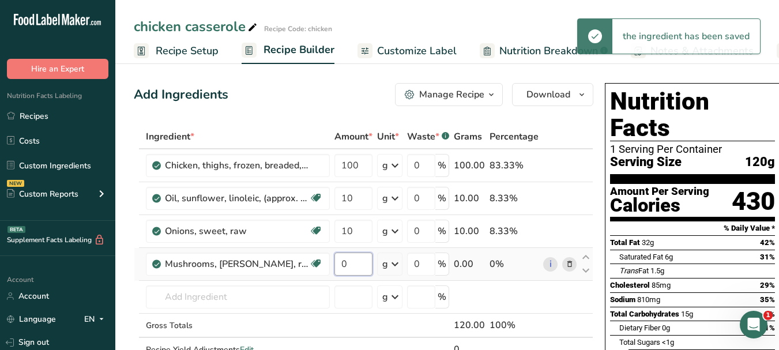
click at [338, 265] on input "0" at bounding box center [353, 264] width 38 height 23
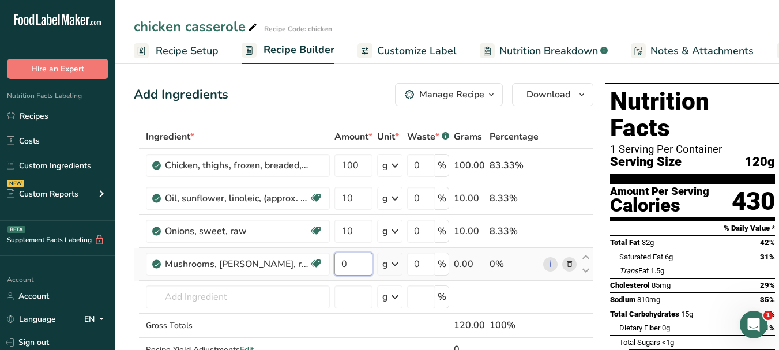
click at [338, 265] on input "0" at bounding box center [353, 264] width 38 height 23
type input "20"
click at [236, 297] on div "Ingredient * Amount * Unit * Waste * .a-a{fill:#347362;}.b-a{fill:#fff;} Grams …" at bounding box center [363, 255] width 459 height 261
paste input "carrots"
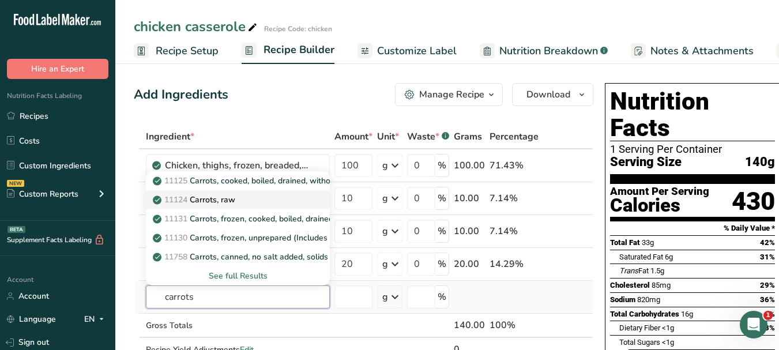
type input "carrots"
click at [235, 200] on p "11124 [GEOGRAPHIC_DATA], raw" at bounding box center [195, 200] width 80 height 12
type input "Carrots, raw"
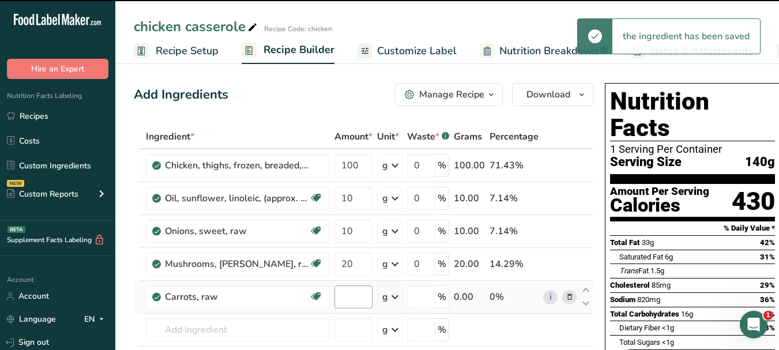
type input "0"
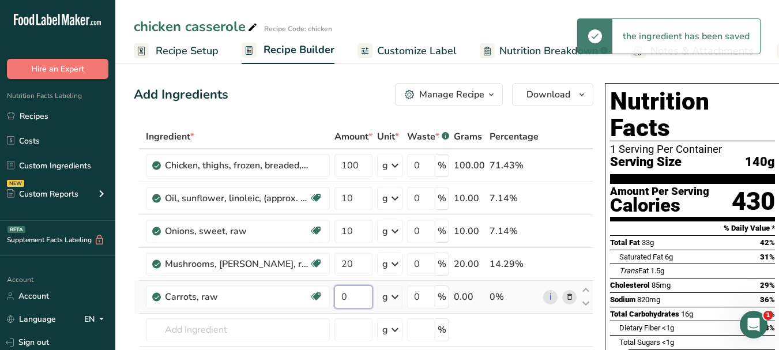
click at [343, 295] on input "0" at bounding box center [353, 296] width 38 height 23
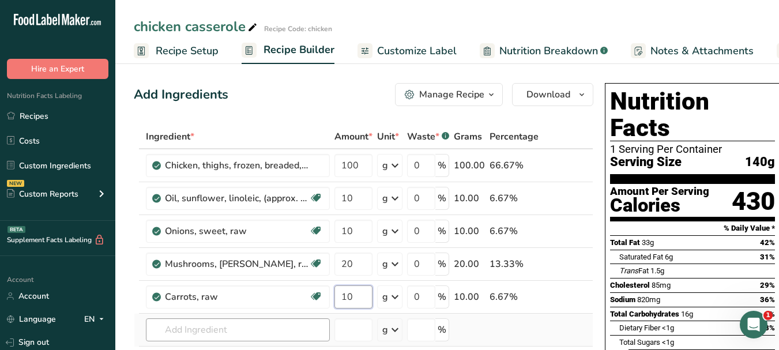
type input "10"
click at [247, 332] on div "Ingredient * Amount * Unit * Waste * .a-a{fill:#347362;}.b-a{fill:#fff;} Grams …" at bounding box center [363, 272] width 459 height 294
paste input "thyme"
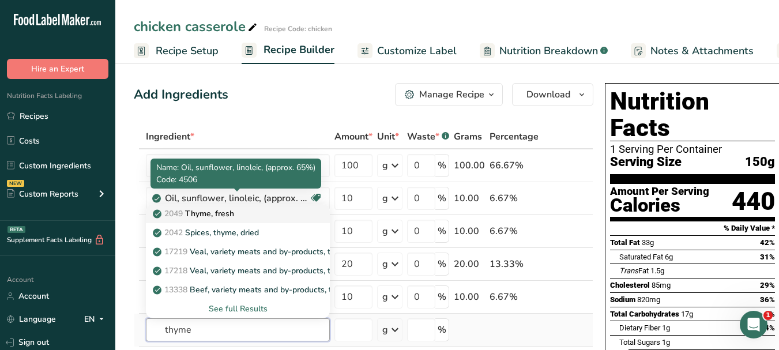
type input "thyme"
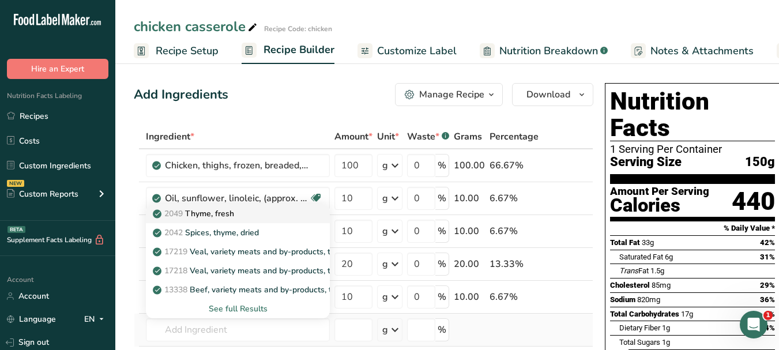
click at [233, 215] on p "2049 Thyme, fresh" at bounding box center [194, 214] width 79 height 12
type input "Thyme, fresh"
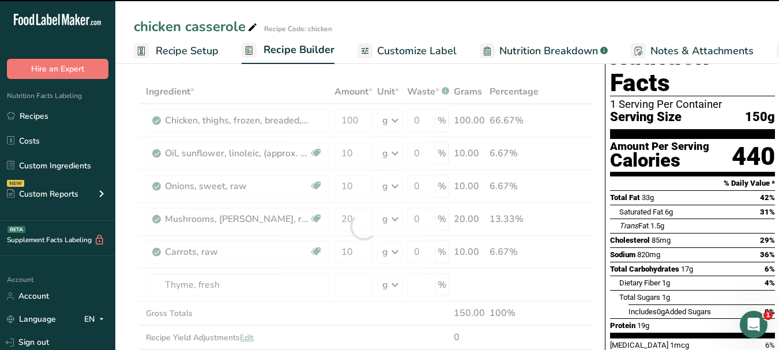
scroll to position [58, 0]
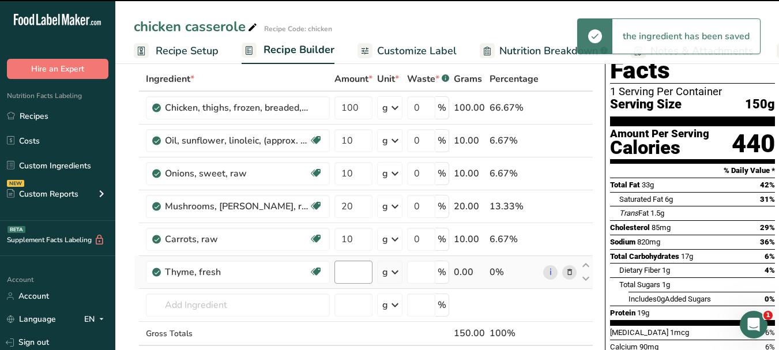
type input "0"
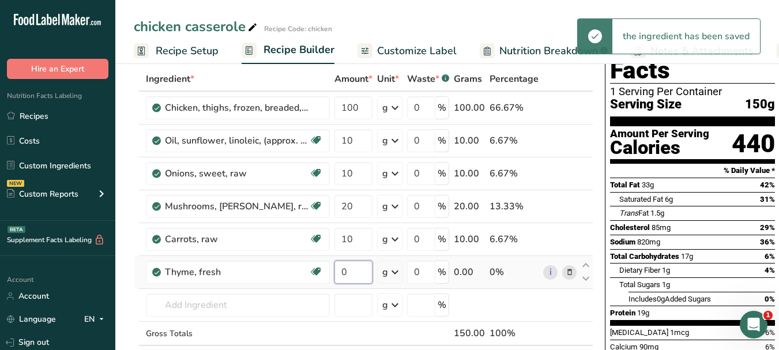
click at [341, 270] on input "0" at bounding box center [353, 272] width 38 height 23
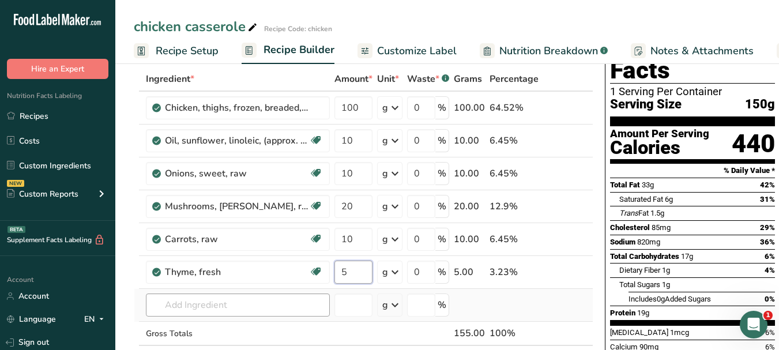
type input "5"
click at [236, 306] on div "Ingredient * Amount * Unit * Waste * .a-a{fill:#347362;}.b-a{fill:#fff;} Grams …" at bounding box center [363, 230] width 459 height 327
paste input "black pepper"
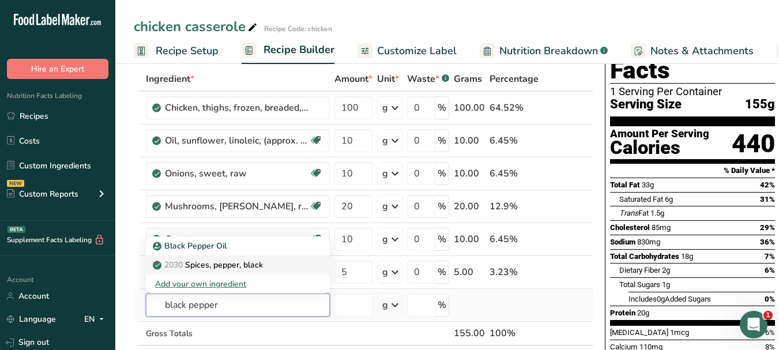
type input "black pepper"
click at [263, 263] on p "2030 Spices, pepper, black" at bounding box center [209, 265] width 108 height 12
type input "Spices, pepper, black"
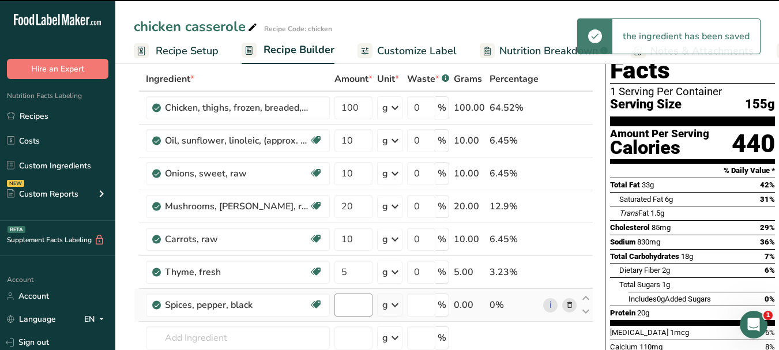
type input "0"
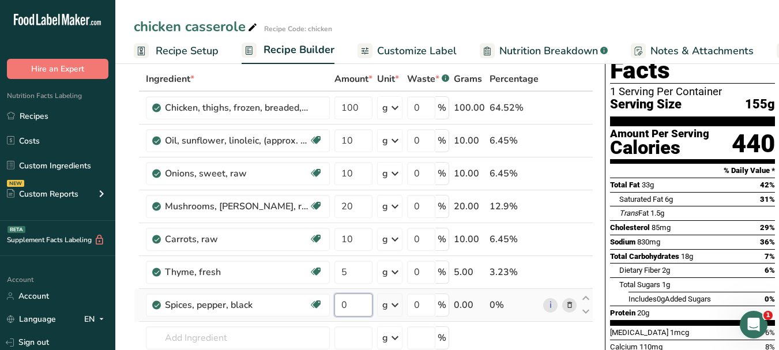
click at [340, 301] on input "0" at bounding box center [353, 304] width 38 height 23
type input "5"
click at [261, 338] on div "Ingredient * Amount * Unit * Waste * .a-a{fill:#347362;}.b-a{fill:#fff;} Grams …" at bounding box center [363, 247] width 459 height 360
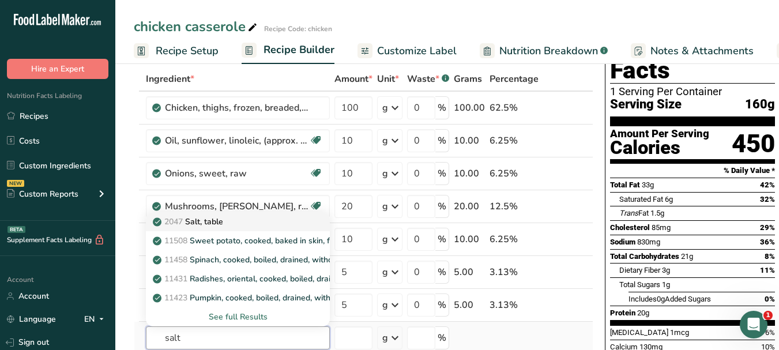
type input "salt"
click at [237, 221] on div "2047 Salt, table" at bounding box center [228, 222] width 147 height 12
type input "Salt, table"
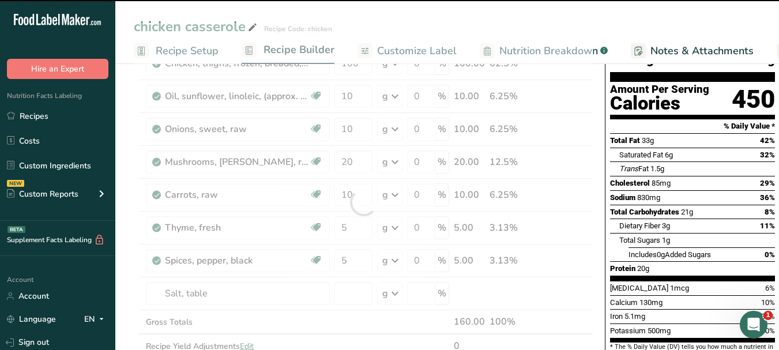
scroll to position [115, 0]
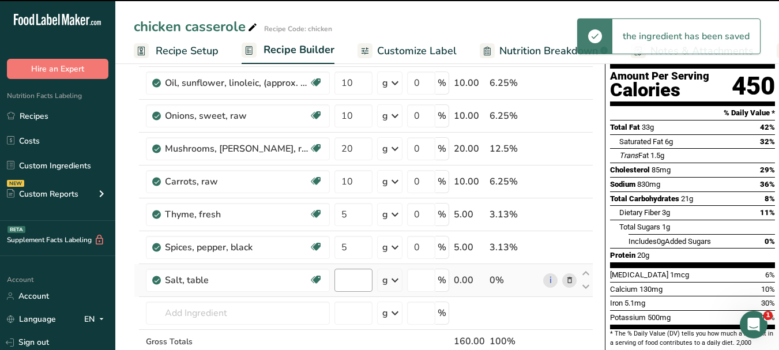
type input "0"
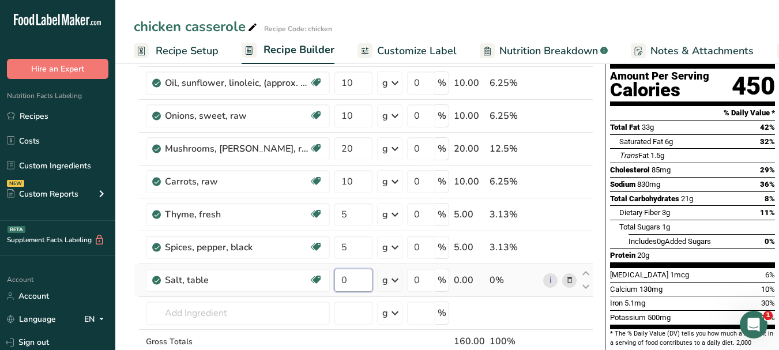
click at [342, 277] on input "0" at bounding box center [353, 280] width 38 height 23
type input "5"
click at [600, 174] on div "Nutrition Facts 1 Serving Per Container Serving Size 160g Amount Per Serving Ca…" at bounding box center [692, 182] width 184 height 438
click at [395, 52] on span "Customize Label" at bounding box center [417, 51] width 80 height 16
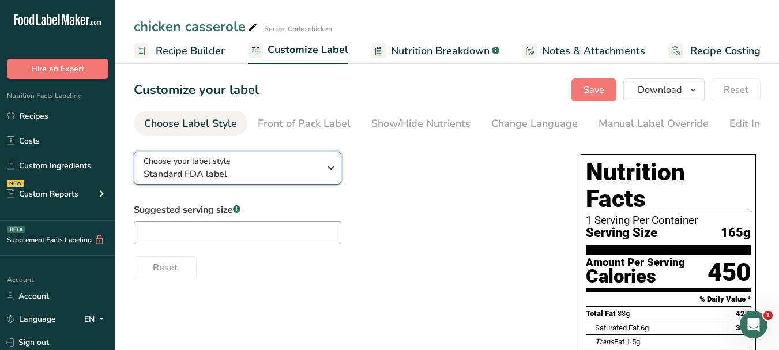
click at [332, 167] on icon "button" at bounding box center [331, 167] width 14 height 21
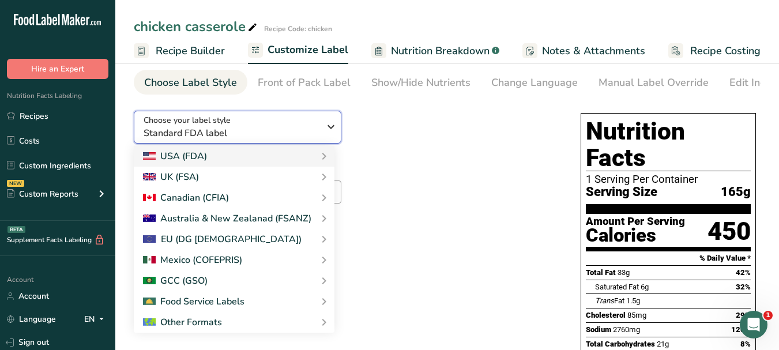
scroll to position [58, 0]
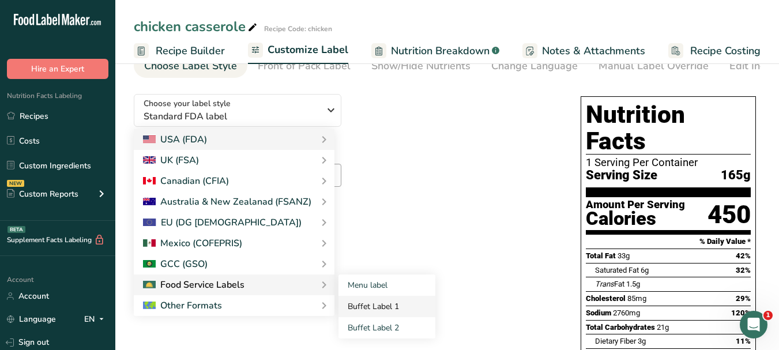
click at [357, 308] on link "Buffet Label 1" at bounding box center [386, 306] width 97 height 21
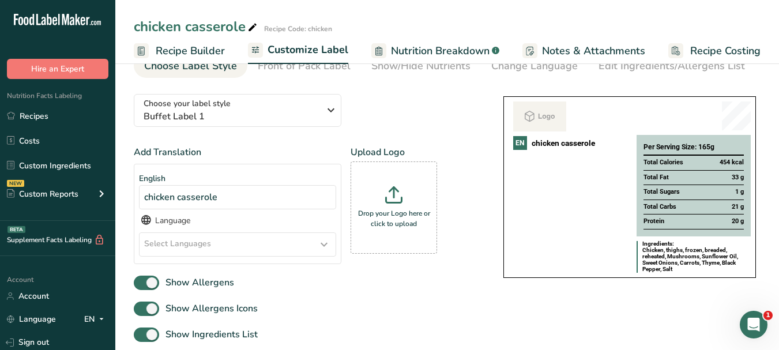
drag, startPoint x: 324, startPoint y: 247, endPoint x: 341, endPoint y: 272, distance: 30.7
click at [324, 247] on icon at bounding box center [324, 244] width 14 height 21
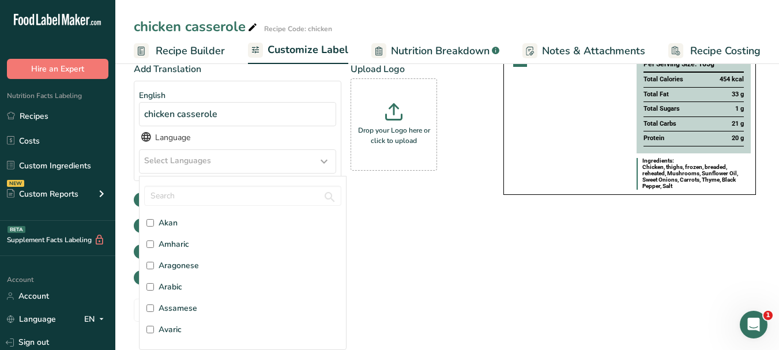
click at [182, 284] on span "Arabic" at bounding box center [171, 287] width 24 height 12
click at [154, 284] on input "Arabic" at bounding box center [149, 286] width 7 height 7
checkbox input "true"
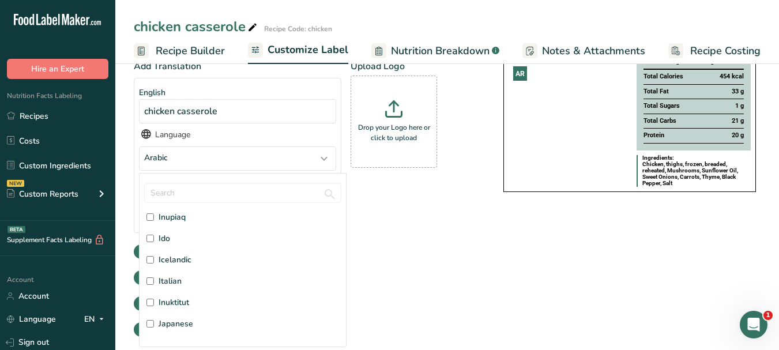
scroll to position [1384, 0]
click at [176, 284] on span "Italian" at bounding box center [170, 280] width 23 height 12
click at [154, 284] on input "Italian" at bounding box center [149, 280] width 7 height 7
checkbox input "true"
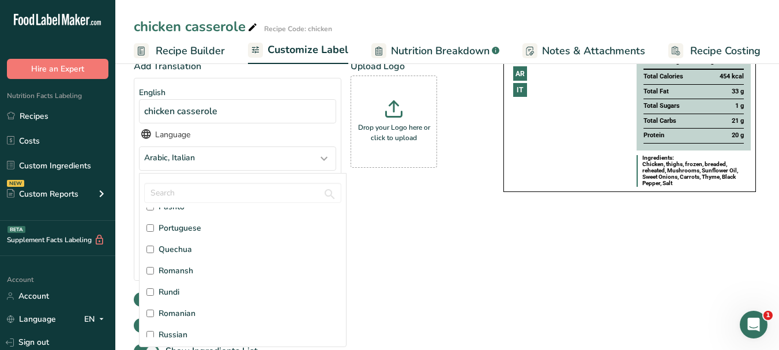
scroll to position [2710, 0]
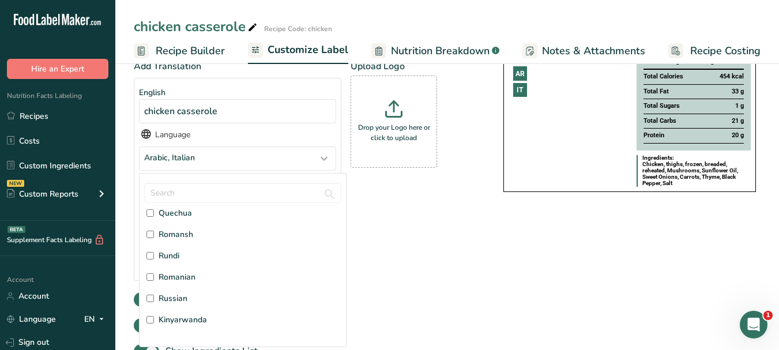
click at [179, 297] on span "Russian" at bounding box center [173, 298] width 29 height 12
click at [154, 297] on input "Russian" at bounding box center [149, 298] width 7 height 7
checkbox input "true"
click at [461, 278] on div "Add Translation English chicken casserole Language Arabic, Italian, Russian Afa…" at bounding box center [307, 198] width 346 height 278
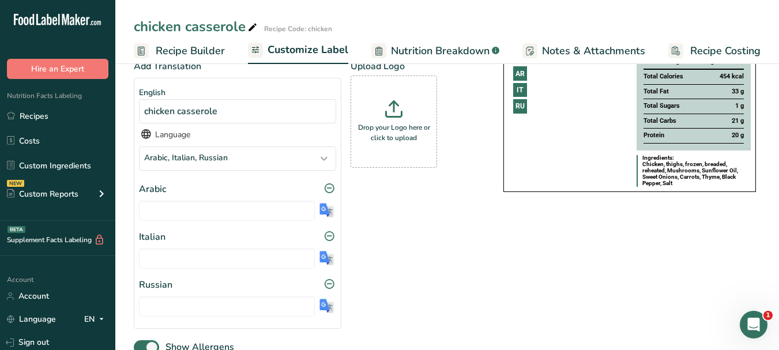
click at [326, 215] on img at bounding box center [326, 210] width 14 height 14
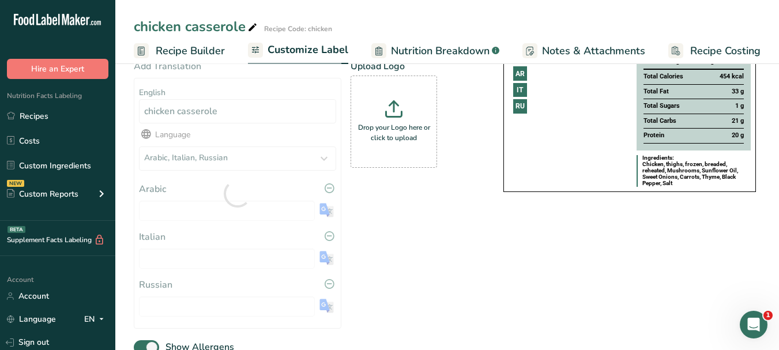
type input "طاجن الدجاج"
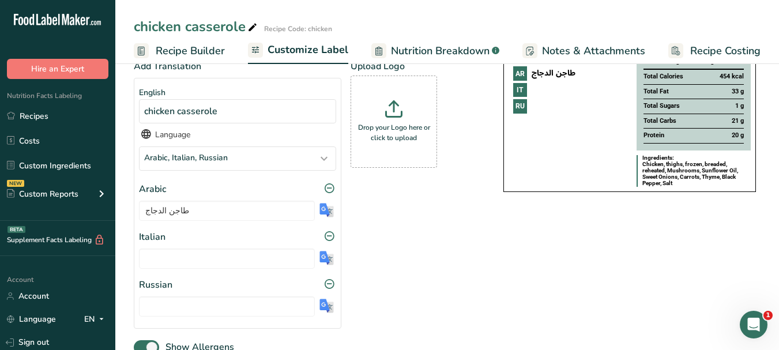
click at [325, 263] on img at bounding box center [326, 258] width 14 height 14
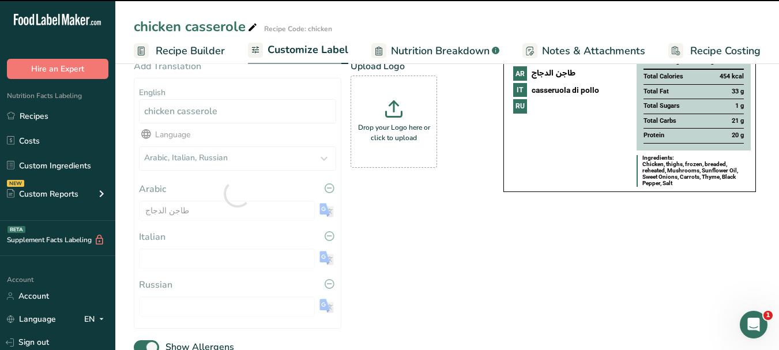
type input "casseruola di pollo"
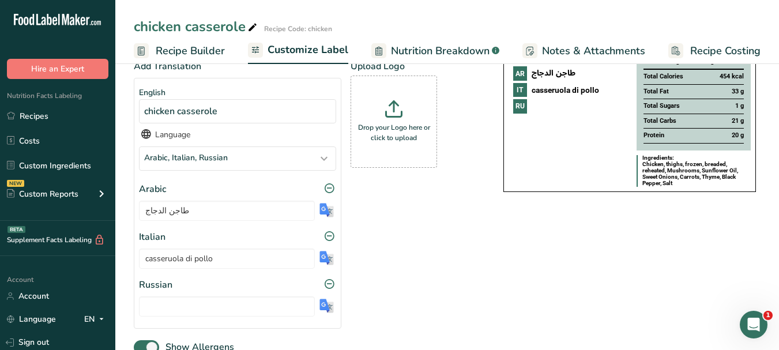
click at [325, 311] on img at bounding box center [326, 306] width 14 height 14
type input "куриная запеканка"
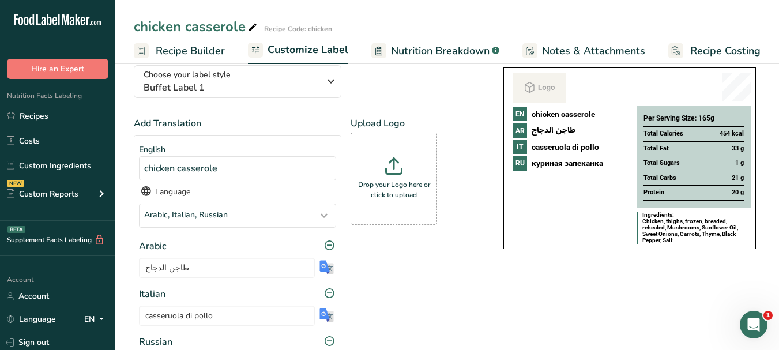
scroll to position [86, 0]
click at [409, 198] on p "Drop your Logo here or click to upload" at bounding box center [393, 190] width 81 height 21
click at [409, 198] on input "Drop your Logo here or click to upload" at bounding box center [394, 179] width 86 height 92
type input "C:\fakepath\Logo_001.png"
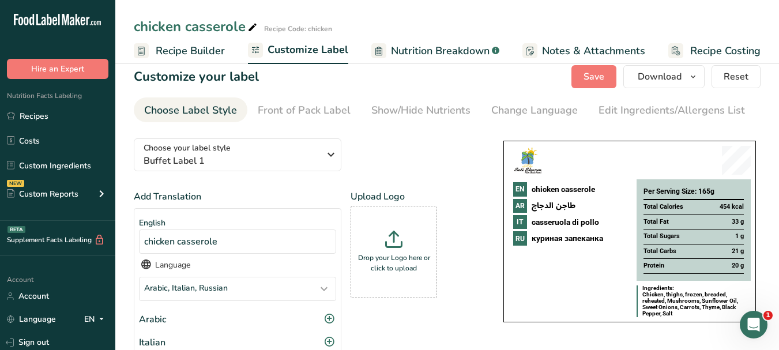
scroll to position [0, 0]
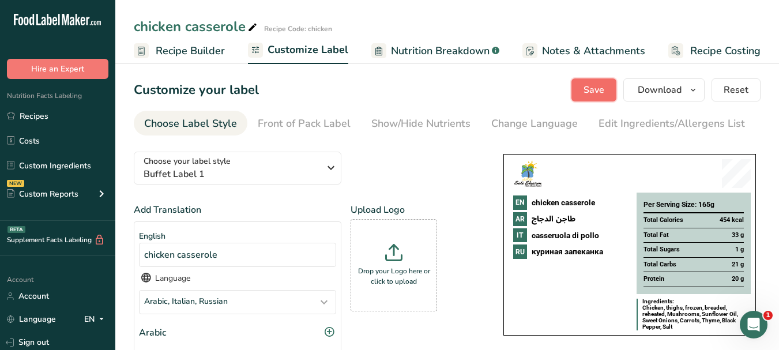
click at [607, 99] on button "Save" at bounding box center [593, 89] width 45 height 23
click at [692, 91] on icon "button" at bounding box center [692, 90] width 9 height 14
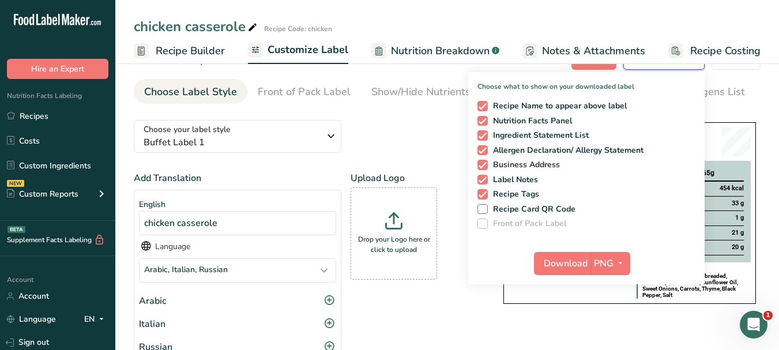
scroll to position [58, 0]
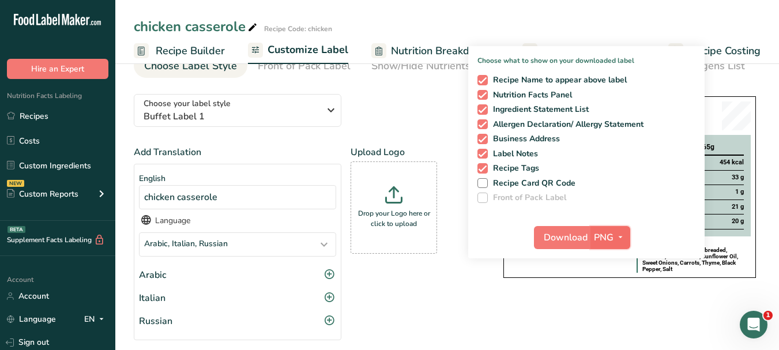
click at [622, 240] on icon "button" at bounding box center [620, 237] width 9 height 14
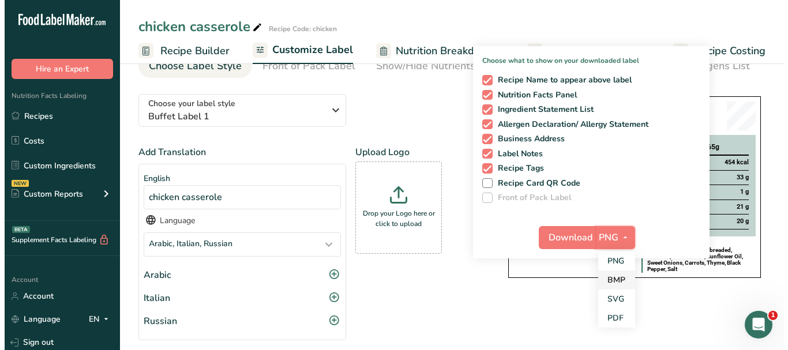
scroll to position [115, 0]
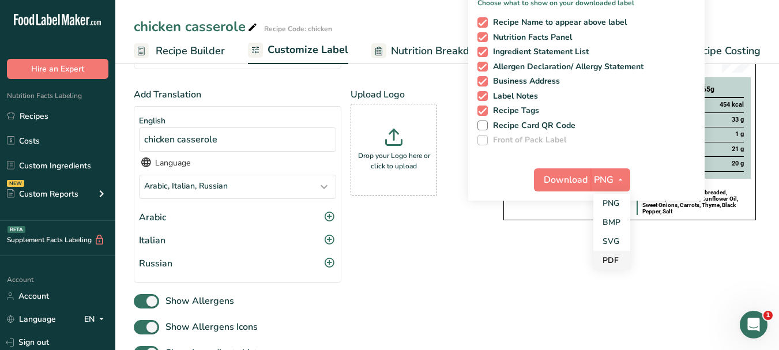
click at [606, 260] on link "PDF" at bounding box center [611, 260] width 37 height 19
click at [571, 180] on span "Download" at bounding box center [566, 180] width 44 height 14
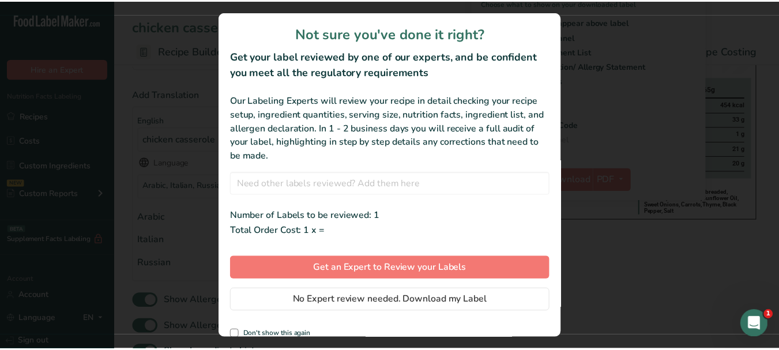
scroll to position [0, 99]
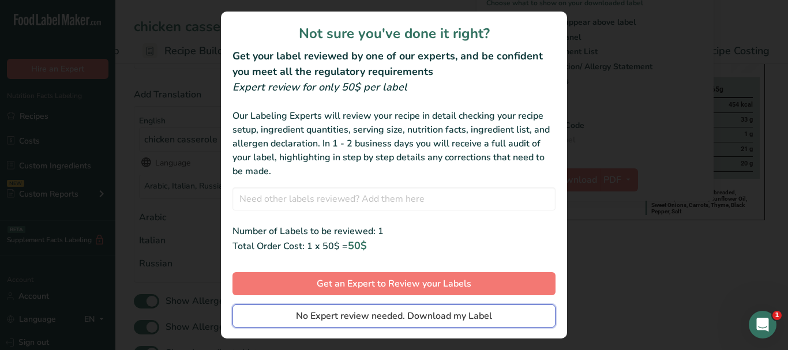
click at [474, 315] on span "No Expert review needed. Download my Label" at bounding box center [394, 316] width 196 height 14
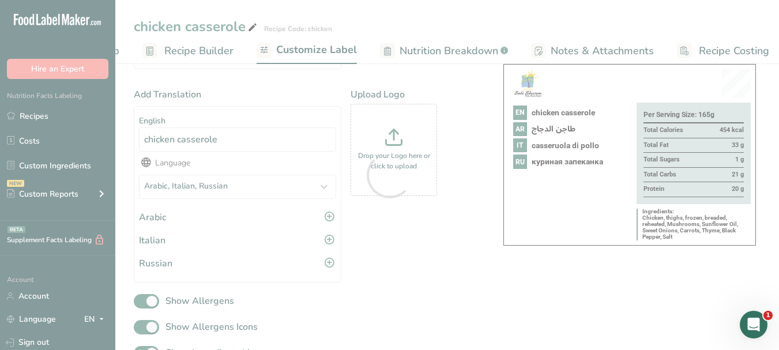
scroll to position [0, 0]
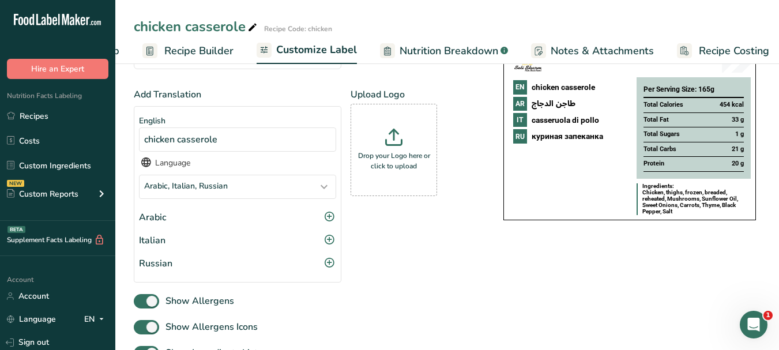
click at [694, 91] on div at bounding box center [389, 175] width 779 height 350
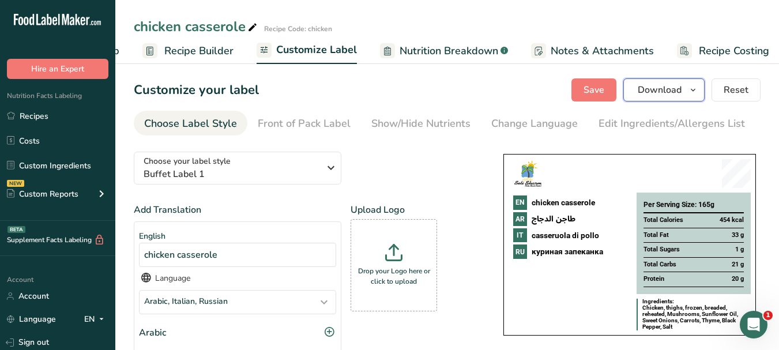
click at [691, 89] on icon "button" at bounding box center [692, 90] width 9 height 14
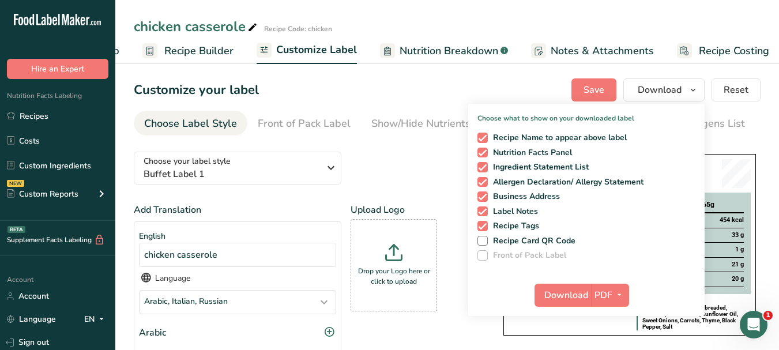
click at [724, 54] on span "Recipe Costing" at bounding box center [734, 51] width 70 height 16
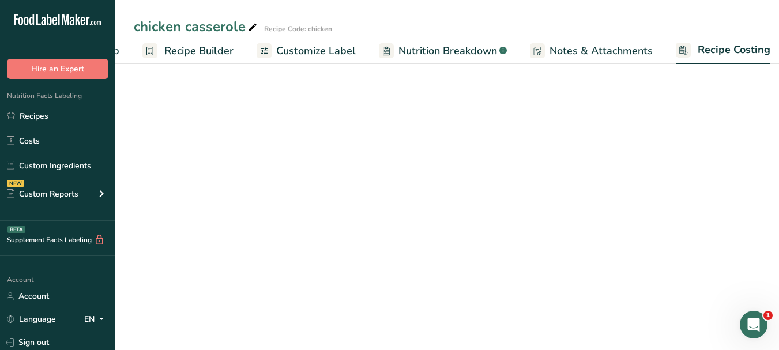
scroll to position [0, 108]
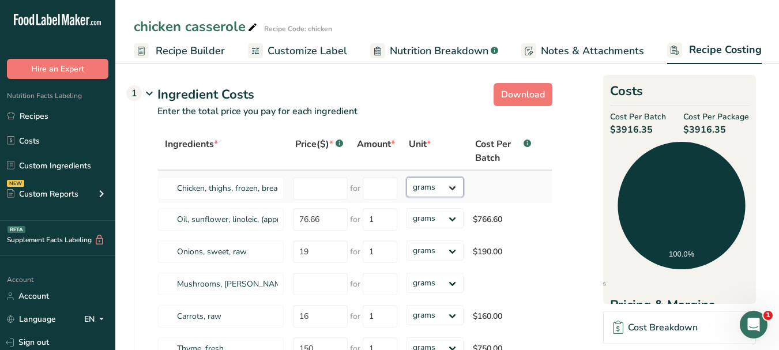
click at [454, 190] on select "grams kg mg mcg lb oz" at bounding box center [434, 187] width 57 height 20
select select "1"
click at [406, 177] on select "grams kg mg mcg lb oz" at bounding box center [434, 187] width 57 height 20
click at [309, 183] on input "number" at bounding box center [320, 188] width 55 height 22
type input "100"
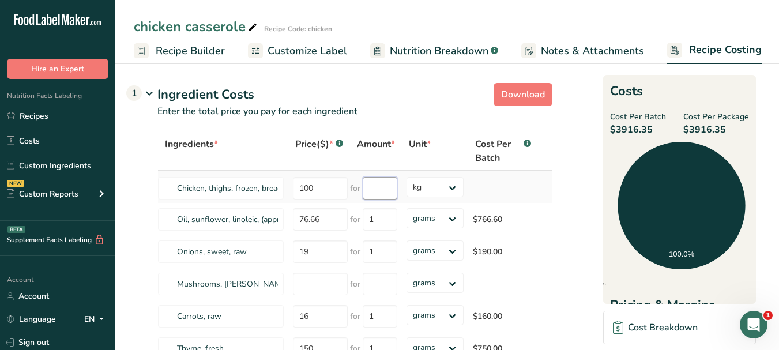
click at [383, 182] on input "number" at bounding box center [380, 188] width 35 height 22
type input "1"
click at [456, 190] on div "Ingredients * Price($) * .a-a{fill:#347362;}.b-a{fill:#fff;} Amount * Unit * Co…" at bounding box center [354, 280] width 395 height 297
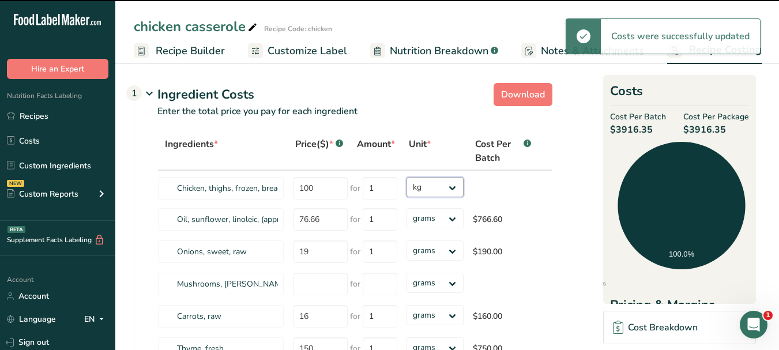
drag, startPoint x: 456, startPoint y: 190, endPoint x: 453, endPoint y: 197, distance: 7.2
click at [406, 177] on select "grams kg mg mcg lb oz" at bounding box center [434, 187] width 57 height 20
click at [449, 221] on select "grams kg mg mcg lb oz" at bounding box center [434, 218] width 57 height 20
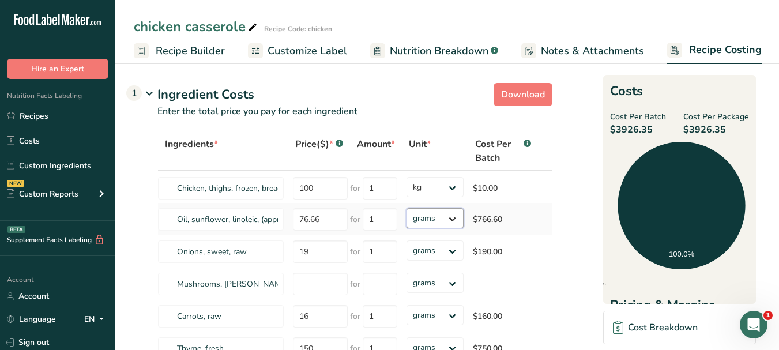
select select "1"
click at [406, 208] on select "grams kg mg mcg lb oz" at bounding box center [434, 218] width 57 height 20
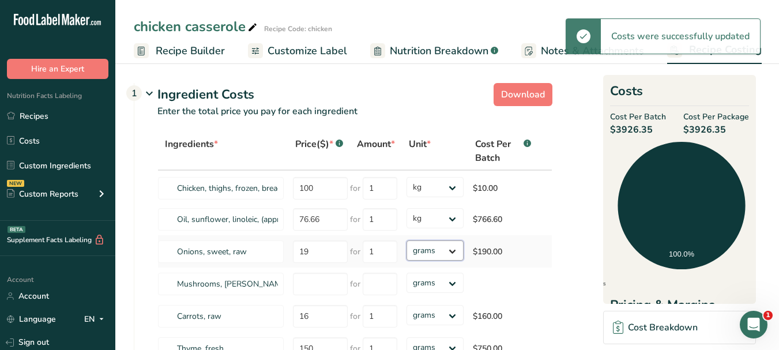
drag, startPoint x: 449, startPoint y: 227, endPoint x: 453, endPoint y: 251, distance: 24.0
click at [453, 251] on select "grams kg mg mcg lb oz" at bounding box center [434, 250] width 57 height 20
select select "1"
click at [406, 240] on select "grams kg mg mcg lb oz" at bounding box center [434, 250] width 57 height 20
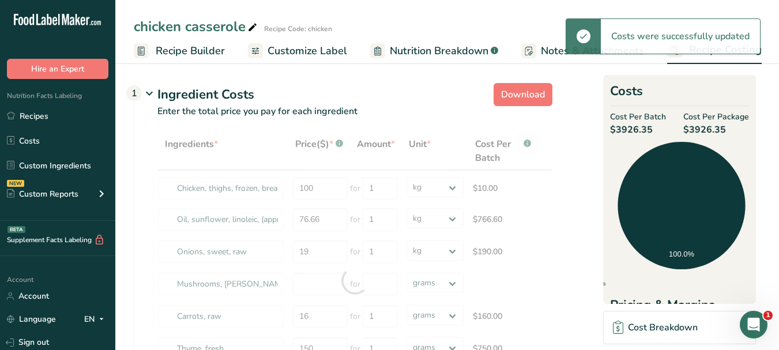
click at [304, 164] on div at bounding box center [354, 280] width 395 height 297
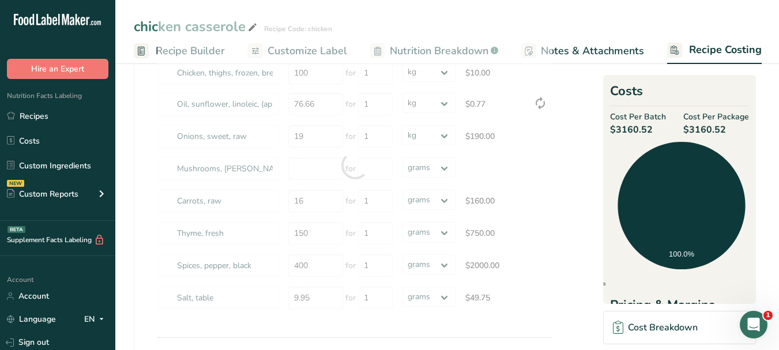
select select
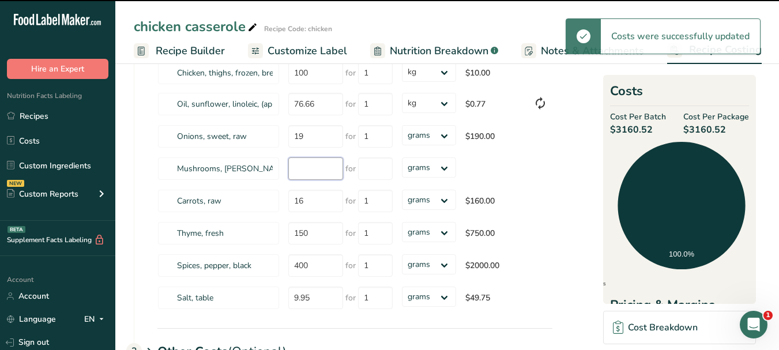
click at [308, 171] on input "number" at bounding box center [315, 168] width 55 height 22
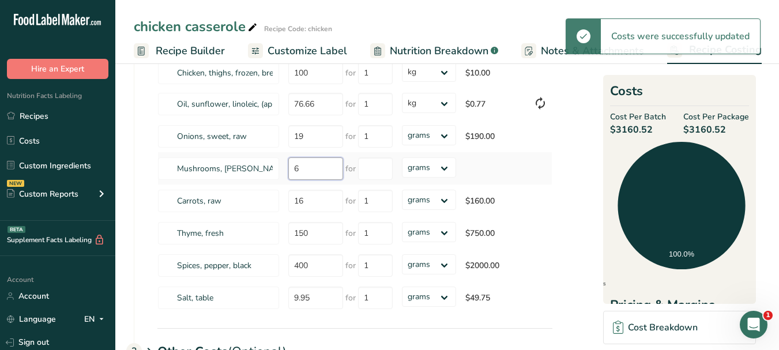
type input "60"
select select "1"
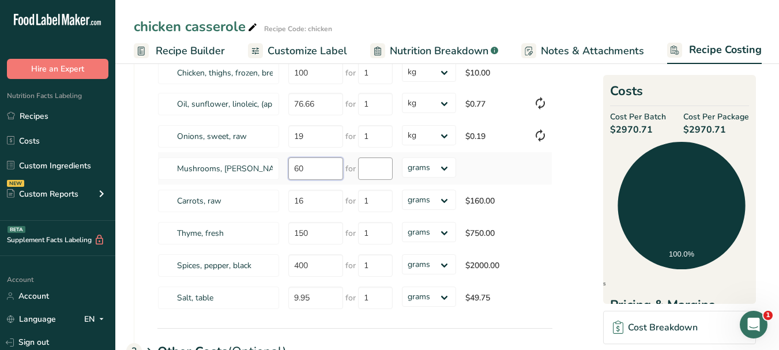
type input "60"
click at [361, 168] on input "number" at bounding box center [375, 168] width 35 height 22
type input "1"
click at [449, 171] on div "Ingredients * Price($) * .a-a{fill:#347362;}.b-a{fill:#fff;} Amount * Unit * Co…" at bounding box center [354, 165] width 395 height 297
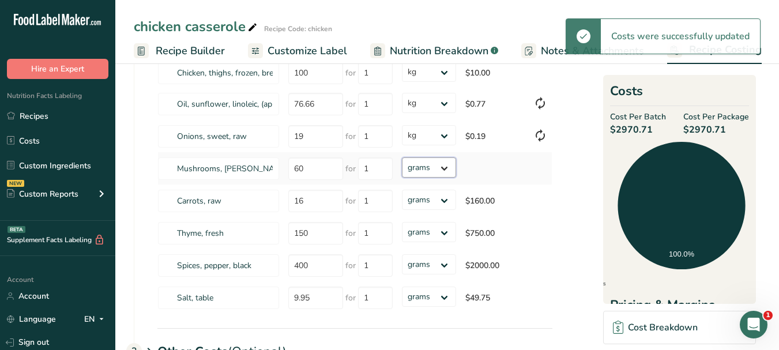
select select "1"
drag, startPoint x: 449, startPoint y: 171, endPoint x: 448, endPoint y: 176, distance: 5.9
click at [402, 157] on select "grams kg mg mcg lb oz" at bounding box center [429, 167] width 54 height 20
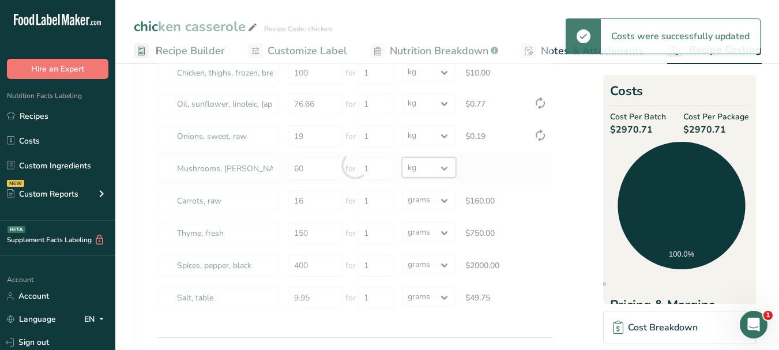
select select
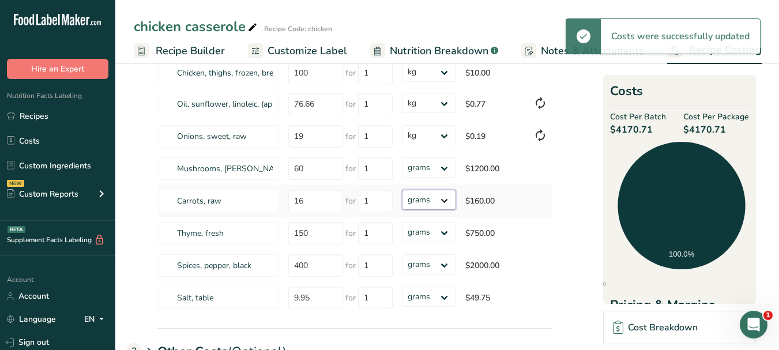
click at [447, 199] on select "grams kg mg mcg lb oz" at bounding box center [429, 200] width 54 height 20
select select "1"
click at [402, 190] on select "grams kg mg mcg lb oz" at bounding box center [429, 200] width 54 height 20
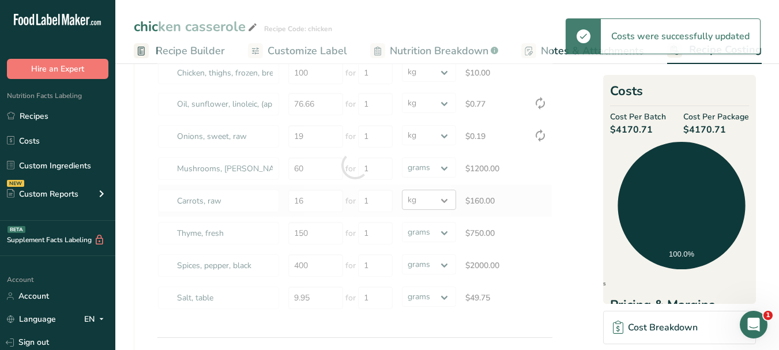
select select "1"
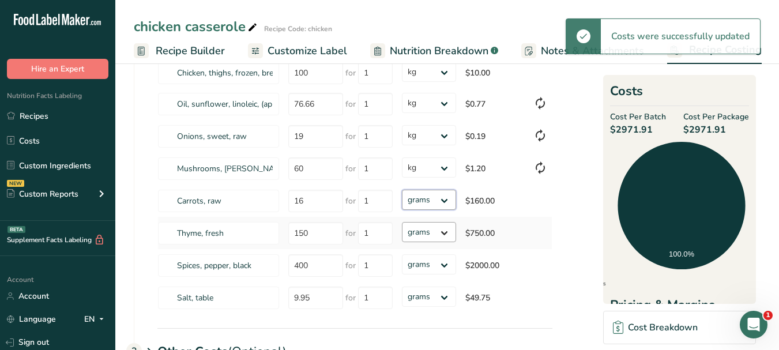
click at [445, 201] on select "grams kg mg mcg lb oz" at bounding box center [429, 200] width 54 height 20
select select "1"
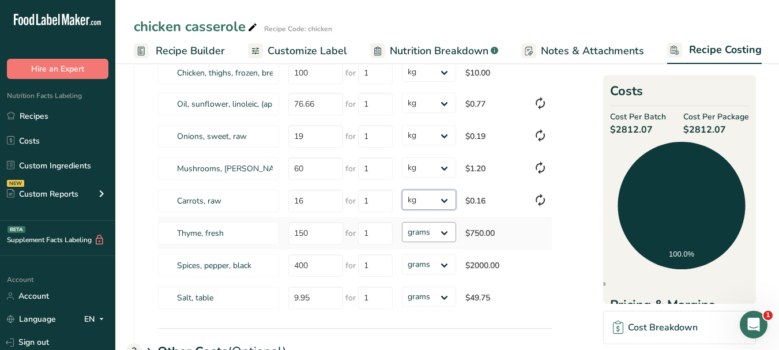
click at [402, 190] on select "grams kg mg mcg lb oz" at bounding box center [429, 200] width 54 height 20
click at [444, 230] on select "grams kg mg mcg lb oz" at bounding box center [429, 232] width 54 height 20
select select "1"
click at [402, 222] on select "grams kg mg mcg lb oz" at bounding box center [429, 232] width 54 height 20
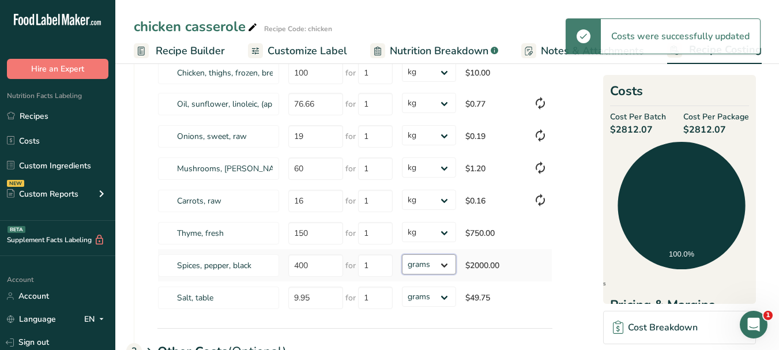
click at [446, 266] on select "grams kg mg mcg lb oz" at bounding box center [429, 264] width 54 height 20
select select "1"
click at [402, 254] on select "grams kg mg mcg lb oz" at bounding box center [429, 264] width 54 height 20
click at [446, 299] on select "grams kg mg mcg lb oz" at bounding box center [429, 297] width 54 height 20
select select "1"
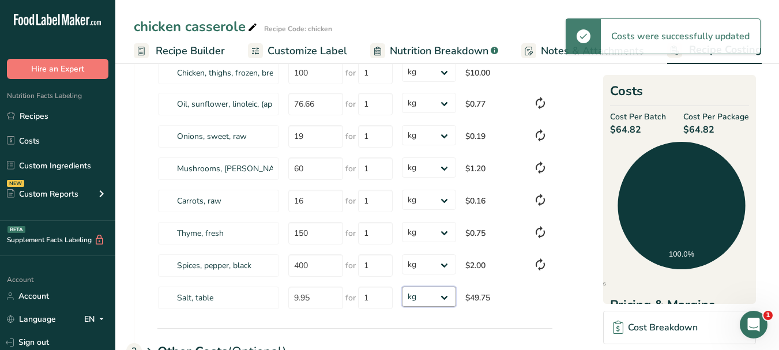
click at [402, 287] on select "grams kg mg mcg lb oz" at bounding box center [429, 297] width 54 height 20
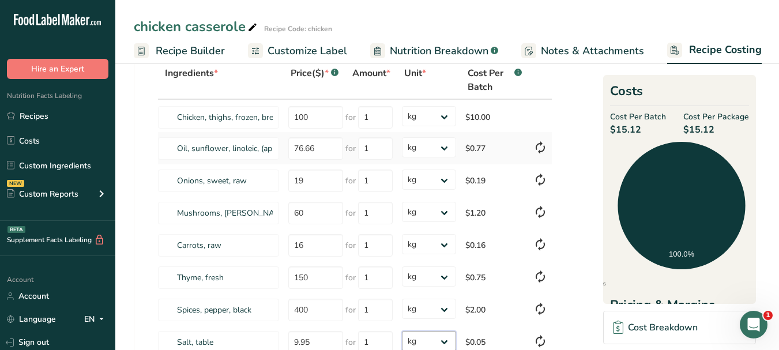
scroll to position [0, 0]
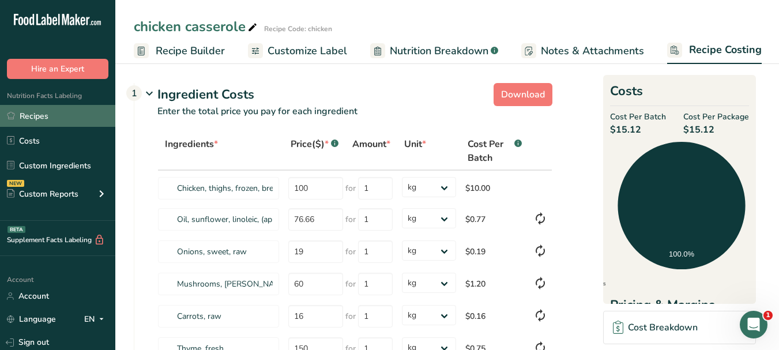
click at [51, 112] on link "Recipes" at bounding box center [57, 116] width 115 height 22
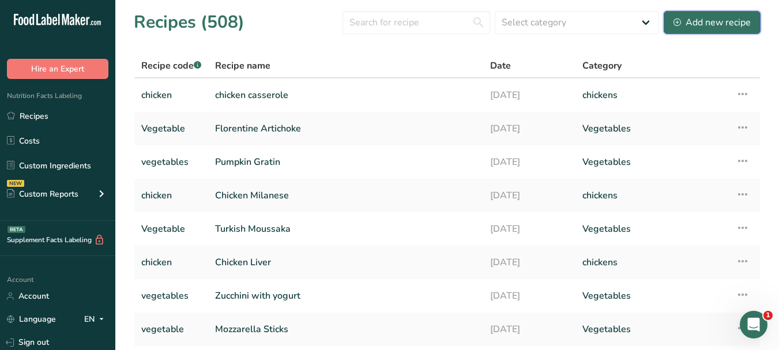
click at [716, 28] on div "Add new recipe" at bounding box center [711, 23] width 77 height 14
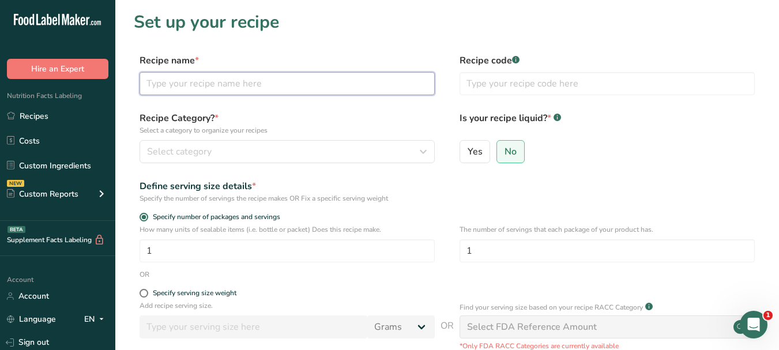
paste input "Beef casserole"
type input "Beef casserole"
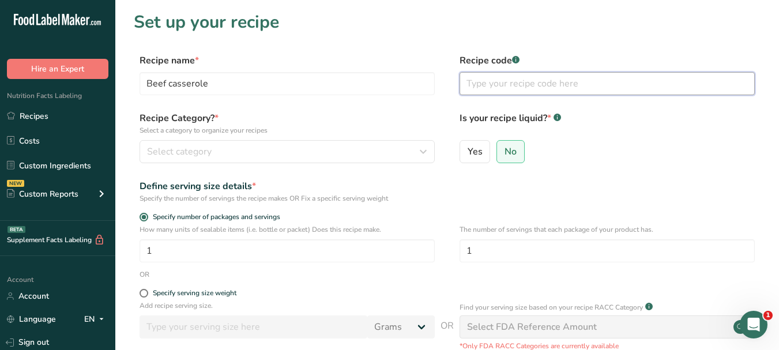
click at [508, 86] on input "text" at bounding box center [606, 83] width 295 height 23
type input "beef"
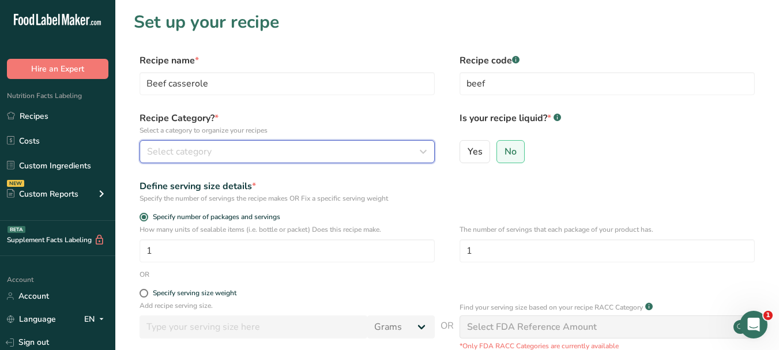
click at [371, 159] on button "Select category" at bounding box center [287, 151] width 295 height 23
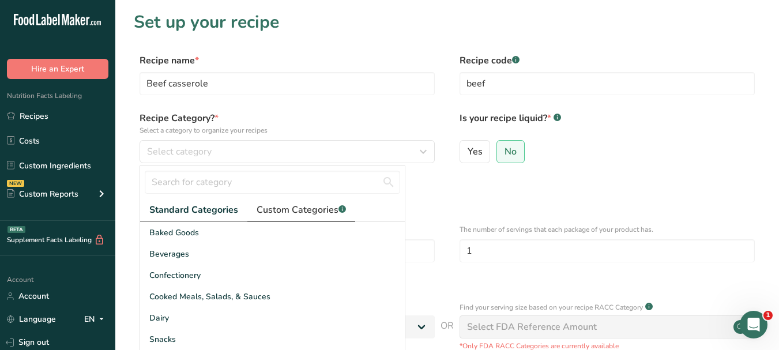
click at [319, 213] on span "Custom Categories .a-a{fill:#347362;}.b-a{fill:#fff;}" at bounding box center [301, 210] width 89 height 14
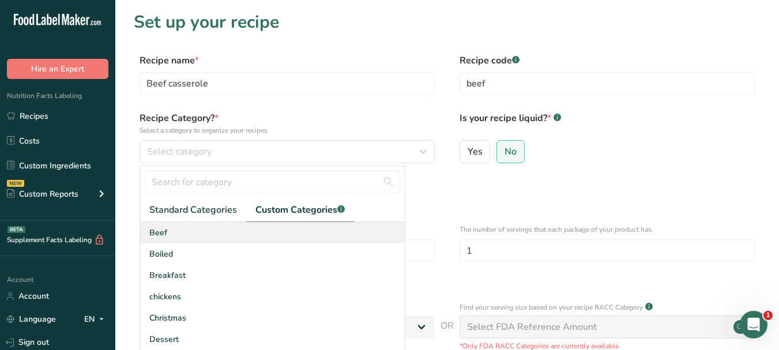
click at [169, 233] on div "Beef" at bounding box center [272, 232] width 265 height 21
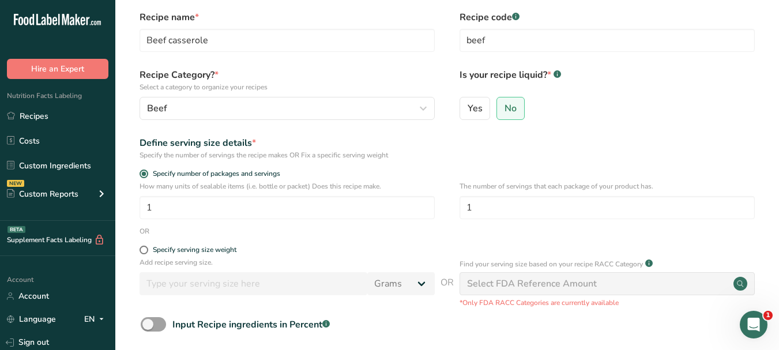
scroll to position [115, 0]
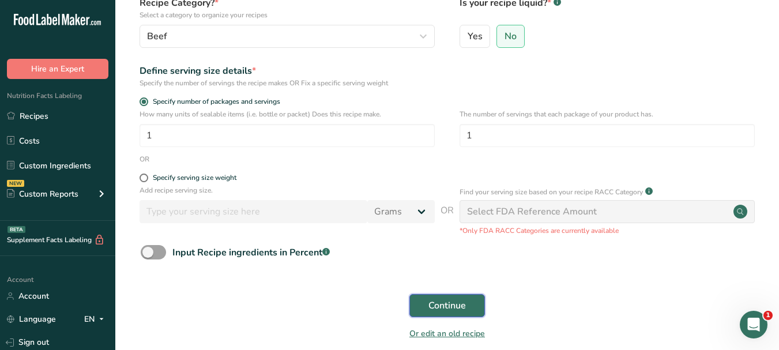
click at [435, 299] on span "Continue" at bounding box center [446, 306] width 37 height 14
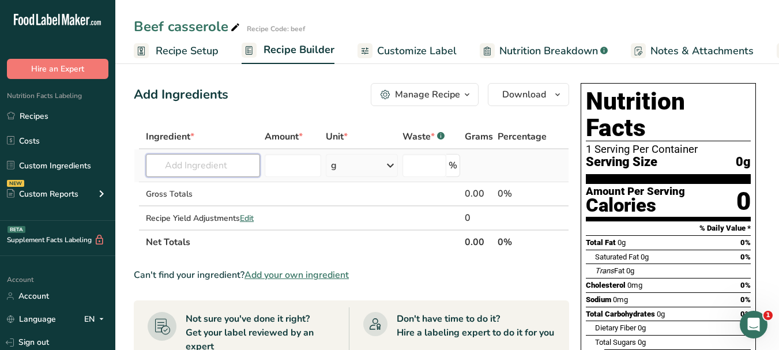
paste input "braising steak"
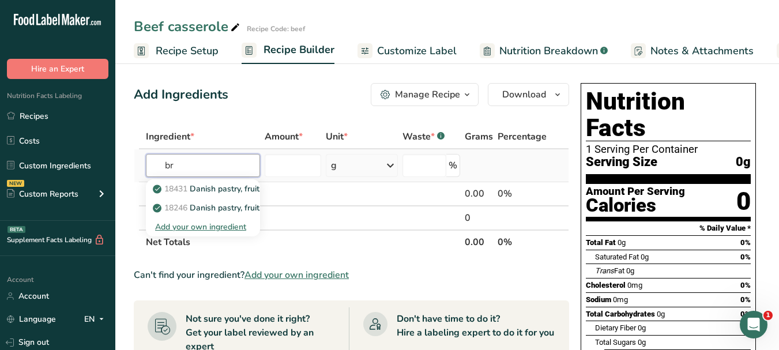
type input "b"
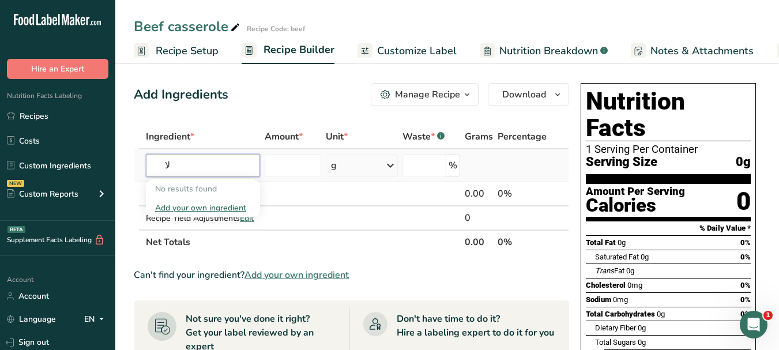
type input "ل"
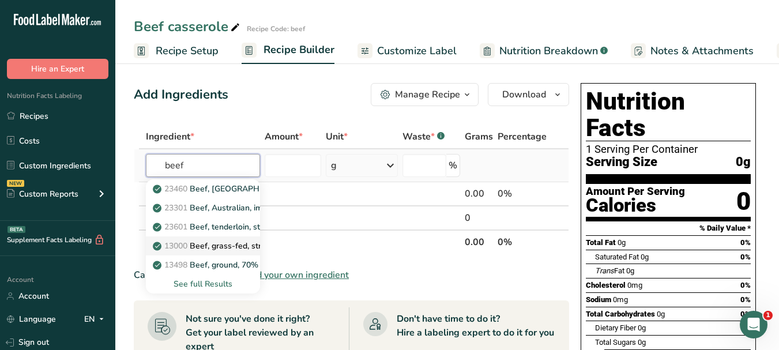
type input "beef"
click at [240, 240] on p "13000 Beef, grass-fed, strip steaks, lean only, raw" at bounding box center [252, 246] width 195 height 12
type input "Beef, grass-fed, strip steaks, lean only, raw"
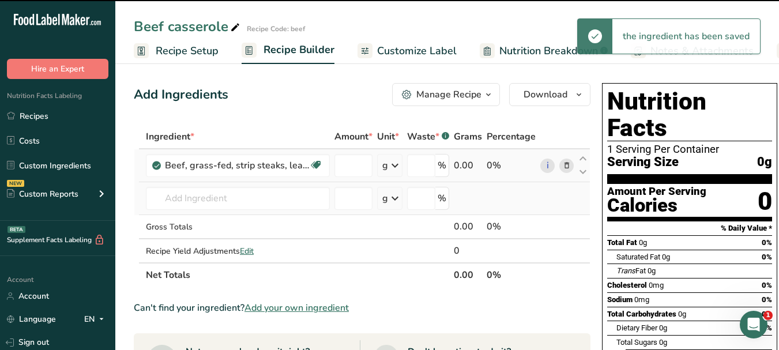
type input "0"
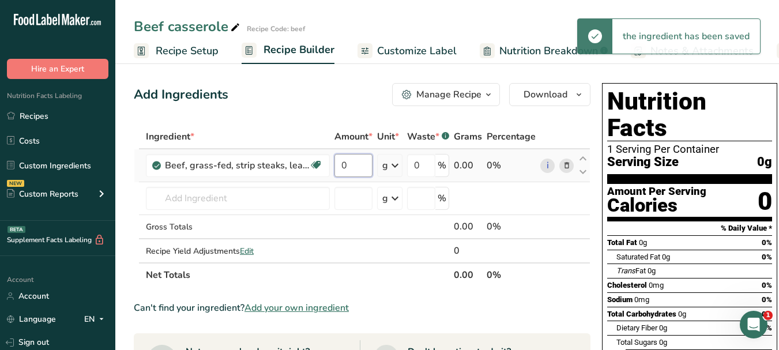
click at [340, 163] on input "0" at bounding box center [353, 165] width 38 height 23
click at [341, 163] on input "0" at bounding box center [353, 165] width 38 height 23
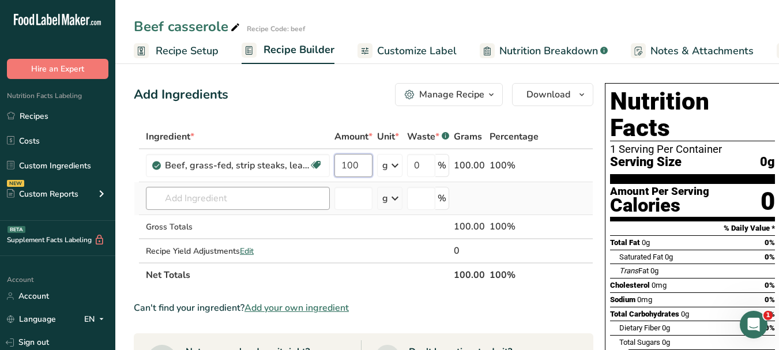
type input "100"
click at [245, 201] on div "Ingredient * Amount * Unit * Waste * .a-a{fill:#347362;}.b-a{fill:#fff;} Grams …" at bounding box center [363, 206] width 459 height 163
paste input "oil"
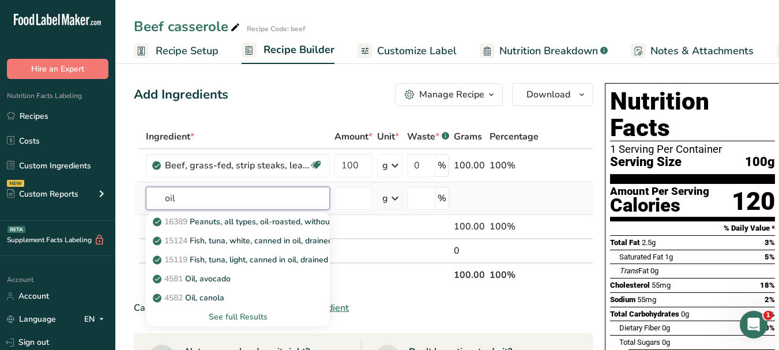
type input "oil"
click at [227, 316] on div "See full Results" at bounding box center [237, 317] width 165 height 12
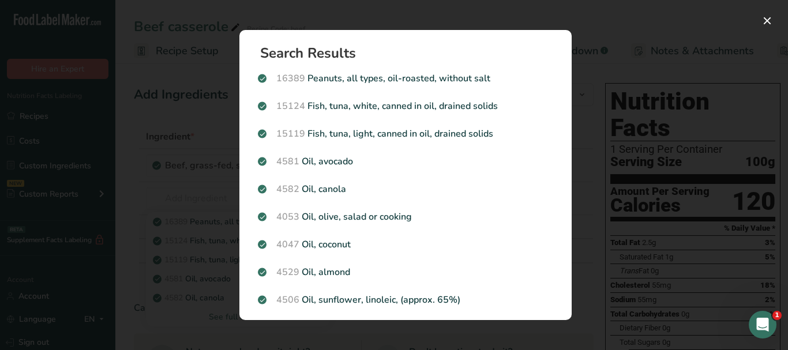
drag, startPoint x: 436, startPoint y: 299, endPoint x: 428, endPoint y: 299, distance: 8.1
click at [436, 299] on p "4506 Oil, sunflower, linoleic, (approx. 65%)" at bounding box center [405, 300] width 295 height 14
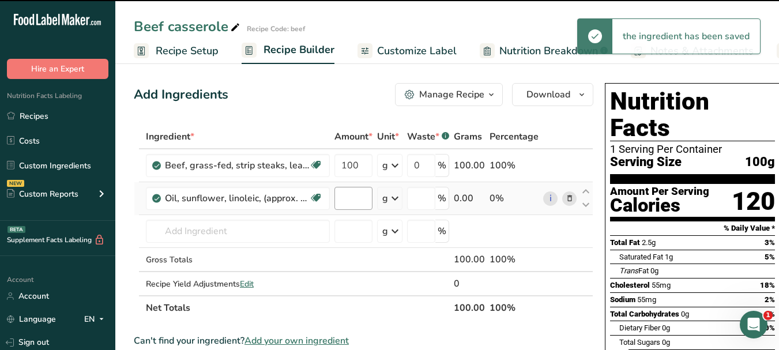
type input "0"
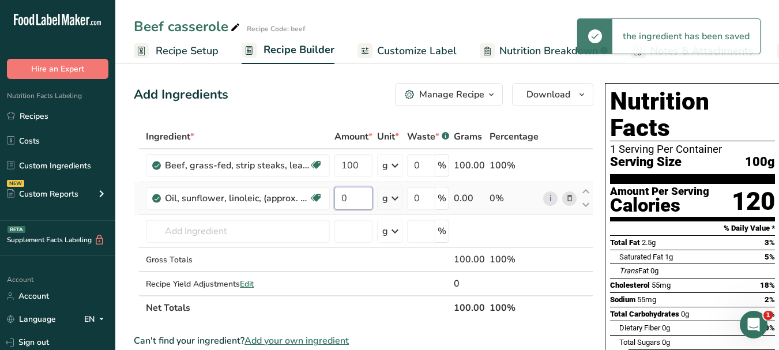
click at [341, 197] on input "0" at bounding box center [353, 198] width 38 height 23
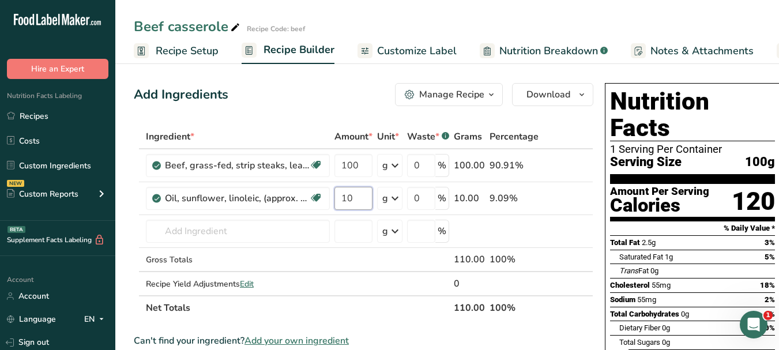
type input "10"
click at [248, 236] on div "Ingredient * Amount * Unit * Waste * .a-a{fill:#347362;}.b-a{fill:#fff;} Grams …" at bounding box center [363, 222] width 459 height 195
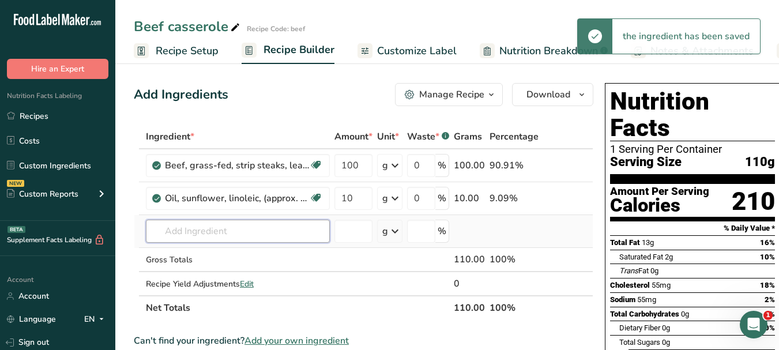
click at [212, 231] on input "text" at bounding box center [238, 231] width 184 height 23
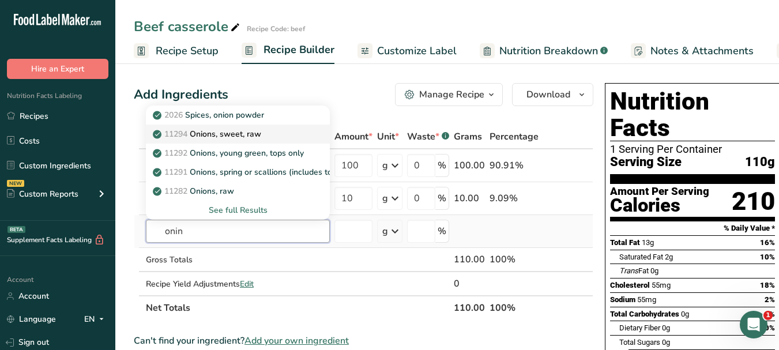
type input "onin"
click at [265, 130] on div "11294 Onions, sweet, raw" at bounding box center [228, 134] width 147 height 12
type input "Onions, sweet, raw"
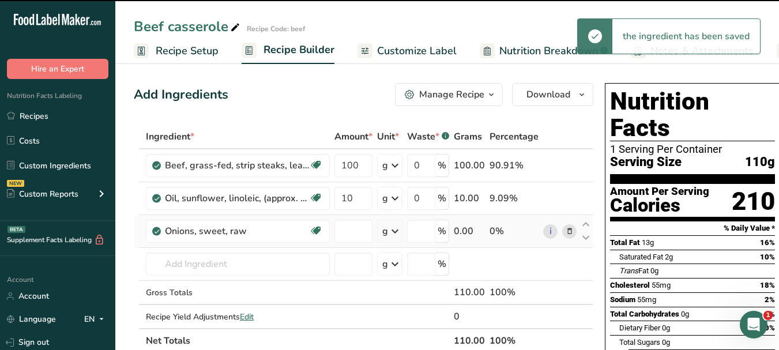
type input "0"
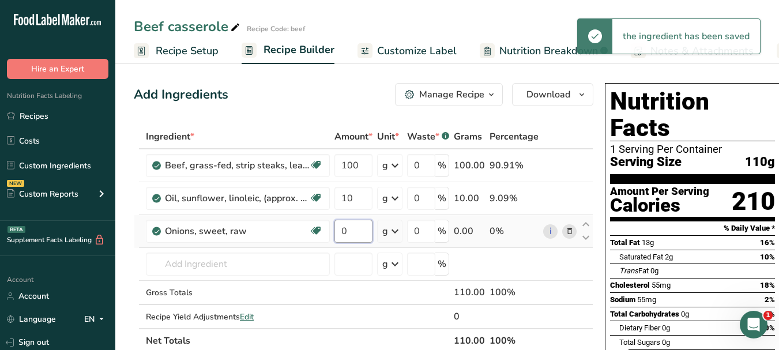
click at [340, 229] on input "0" at bounding box center [353, 231] width 38 height 23
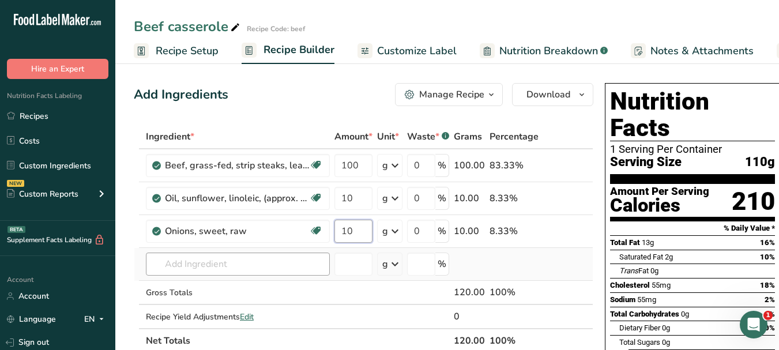
type input "10"
click at [253, 258] on div "Ingredient * Amount * Unit * Waste * .a-a{fill:#347362;}.b-a{fill:#fff;} Grams …" at bounding box center [363, 239] width 459 height 228
paste input "plain flour"
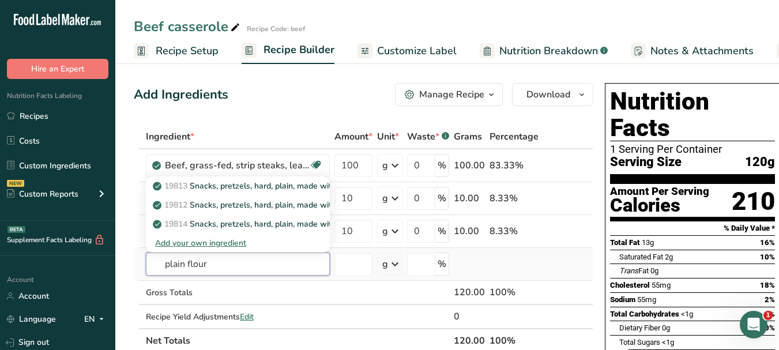
drag, startPoint x: 189, startPoint y: 267, endPoint x: 156, endPoint y: 270, distance: 33.6
click at [156, 269] on input "plain flour" at bounding box center [238, 264] width 184 height 23
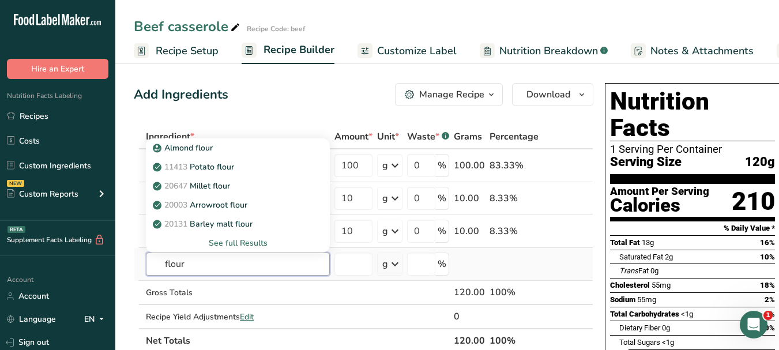
type input "flour"
click at [244, 245] on div "See full Results" at bounding box center [237, 243] width 165 height 12
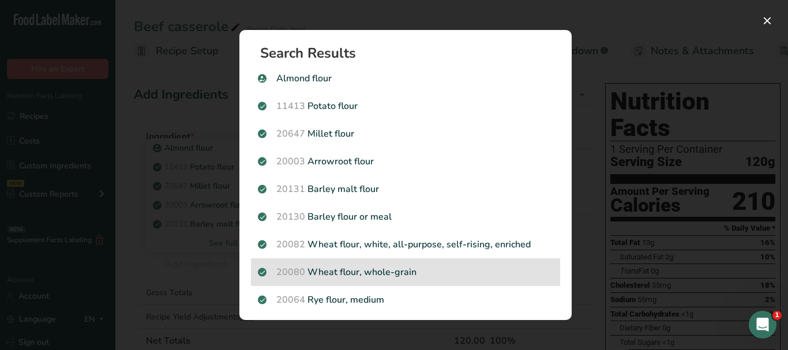
click at [405, 276] on p "20080 Wheat flour, whole-grain" at bounding box center [405, 272] width 295 height 14
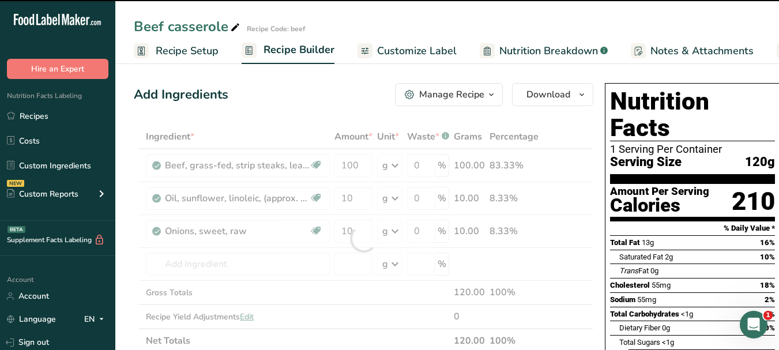
type input "0"
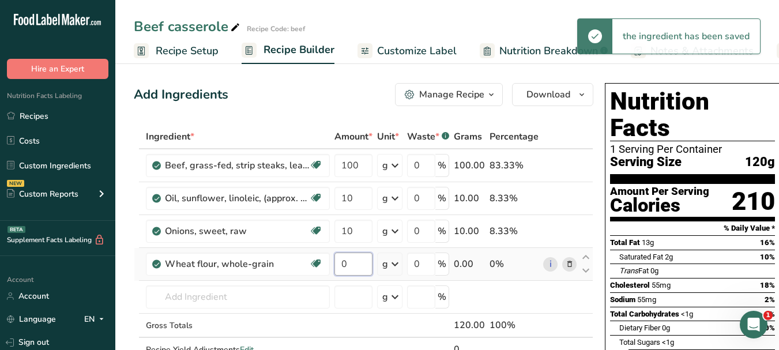
click at [342, 262] on input "0" at bounding box center [353, 264] width 38 height 23
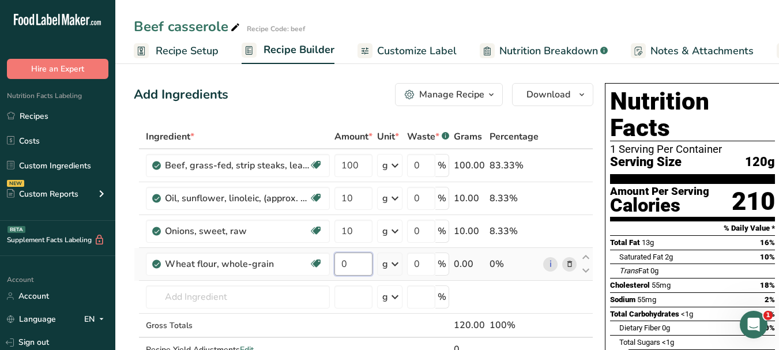
click at [342, 262] on input "0" at bounding box center [353, 264] width 38 height 23
type input "10"
click at [272, 291] on div "Ingredient * Amount * Unit * Waste * .a-a{fill:#347362;}.b-a{fill:#fff;} Grams …" at bounding box center [363, 255] width 459 height 261
paste input "tomato"
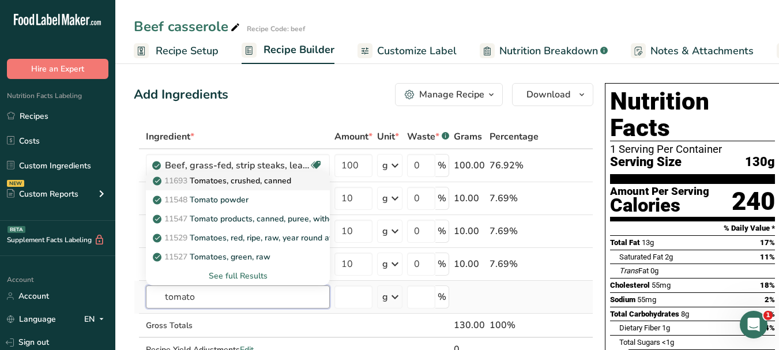
type input "tomato"
click at [246, 184] on p "11693 Tomatoes, crushed, canned" at bounding box center [223, 181] width 136 height 12
type input "Tomatoes, crushed, canned"
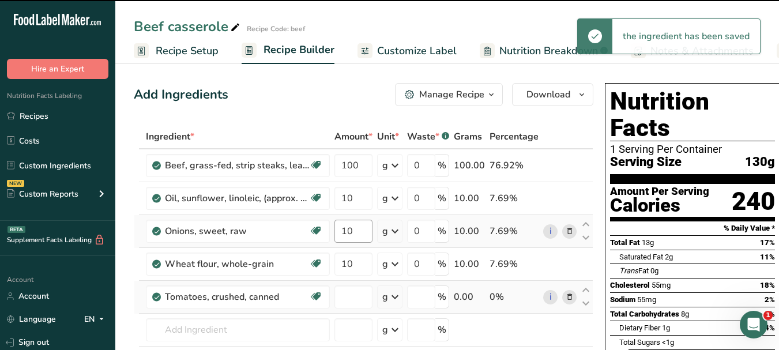
type input "0"
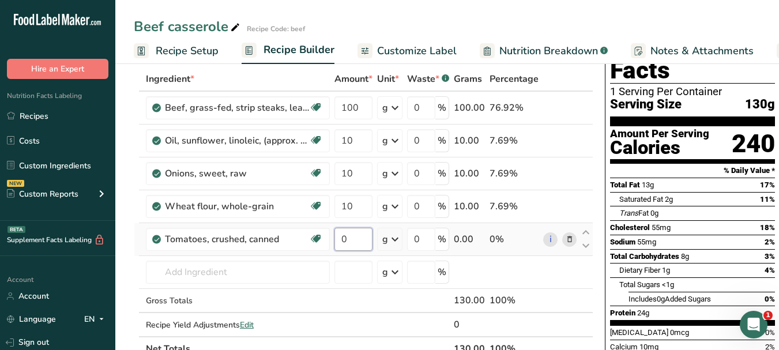
click at [340, 236] on input "0" at bounding box center [353, 239] width 38 height 23
type input "10"
click at [265, 272] on div "Ingredient * Amount * Unit * Waste * .a-a{fill:#347362;}.b-a{fill:#fff;} Grams …" at bounding box center [363, 214] width 459 height 294
paste input "bay leaf"
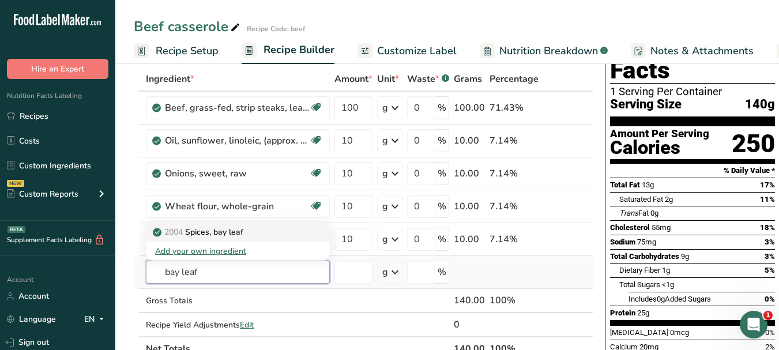
type input "bay leaf"
click at [242, 232] on p "2004 Spices, bay leaf" at bounding box center [199, 232] width 88 height 12
type input "Spices, bay leaf"
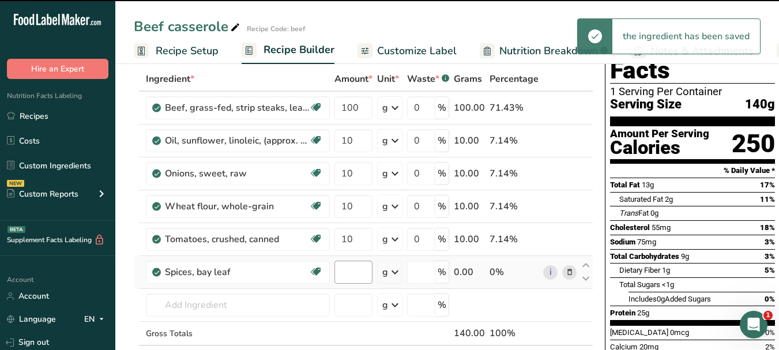
type input "0"
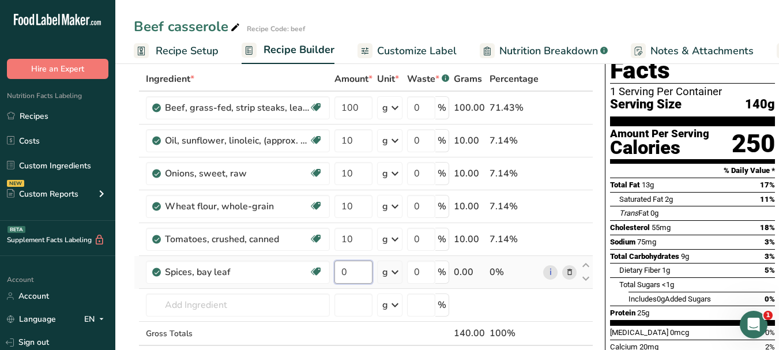
click at [342, 267] on input "0" at bounding box center [353, 272] width 38 height 23
type input "5"
click at [230, 306] on div "Ingredient * Amount * Unit * Waste * .a-a{fill:#347362;}.b-a{fill:#fff;} Grams …" at bounding box center [363, 230] width 459 height 327
paste input "carrots"
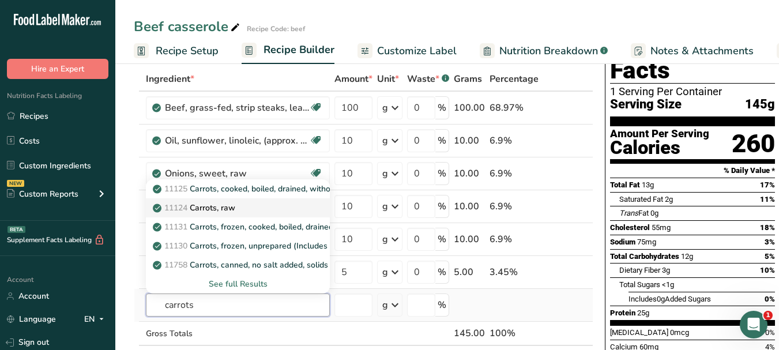
type input "carrots"
click at [231, 202] on p "11124 [GEOGRAPHIC_DATA], raw" at bounding box center [195, 208] width 80 height 12
type input "Carrots, raw"
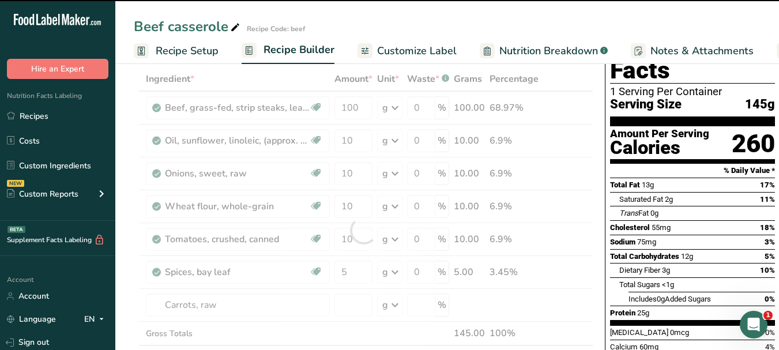
scroll to position [78, 0]
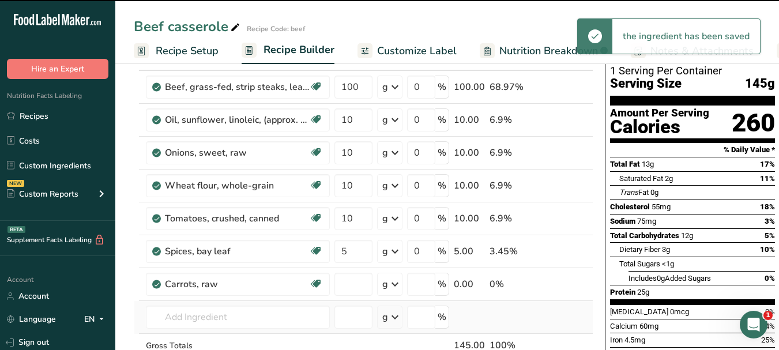
type input "0"
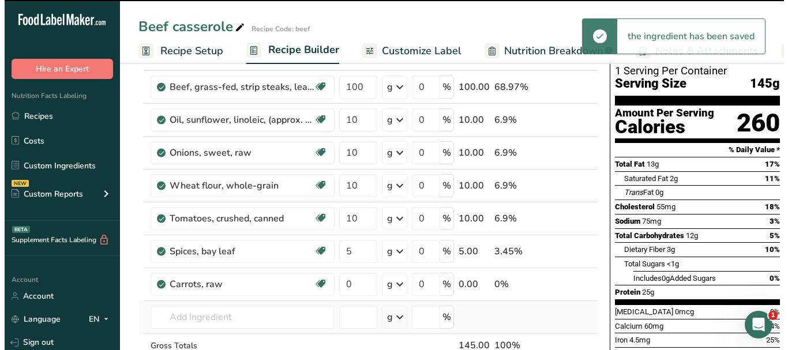
scroll to position [115, 0]
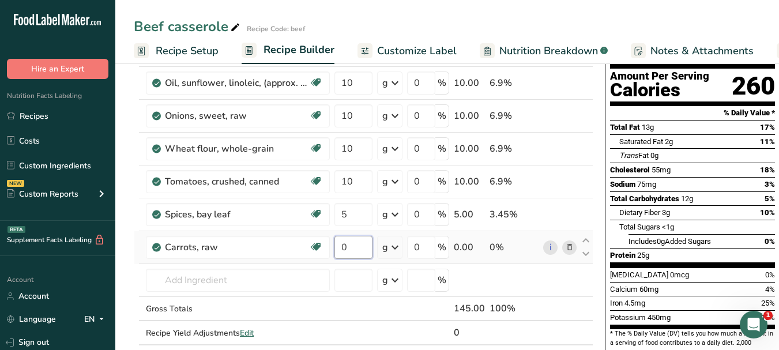
click at [340, 241] on input "0" at bounding box center [353, 247] width 38 height 23
type input "10"
click at [245, 282] on div "Ingredient * Amount * Unit * Waste * .a-a{fill:#347362;}.b-a{fill:#fff;} Grams …" at bounding box center [363, 189] width 459 height 360
paste input "mushrooms"
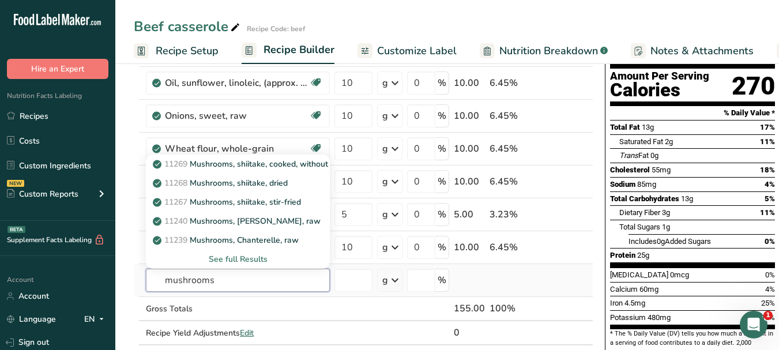
type input "mushrooms"
click at [259, 259] on div "See full Results" at bounding box center [237, 259] width 165 height 12
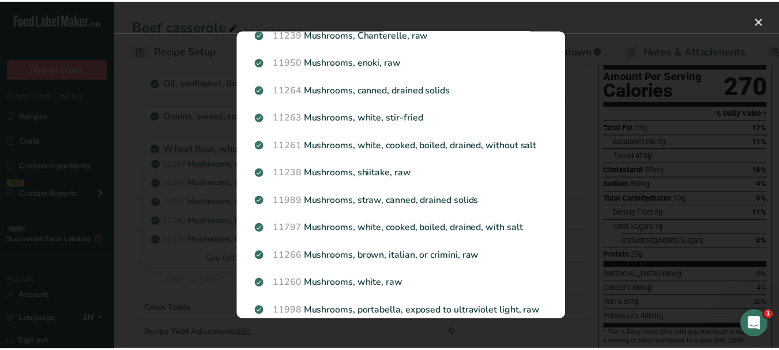
scroll to position [173, 0]
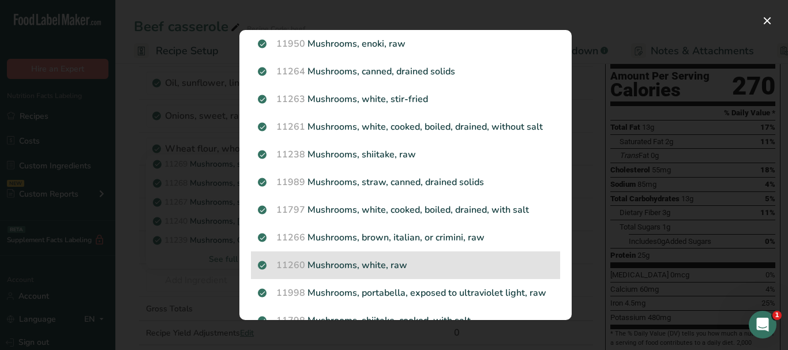
click at [429, 269] on p "11260 Mushrooms, white, raw" at bounding box center [405, 265] width 295 height 14
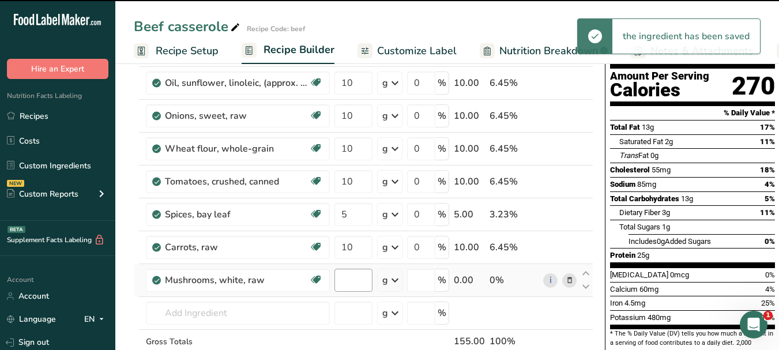
type input "0"
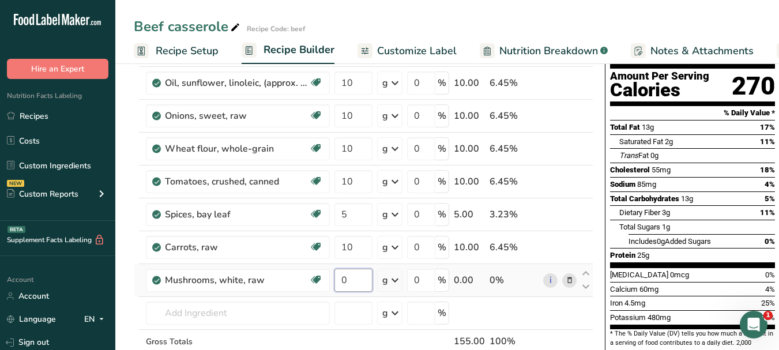
click at [338, 278] on input "0" at bounding box center [353, 280] width 38 height 23
type input "10"
click at [255, 311] on div "Ingredient * Amount * Unit * Waste * .a-a{fill:#347362;}.b-a{fill:#fff;} Grams …" at bounding box center [363, 205] width 459 height 393
paste input "black pepper"
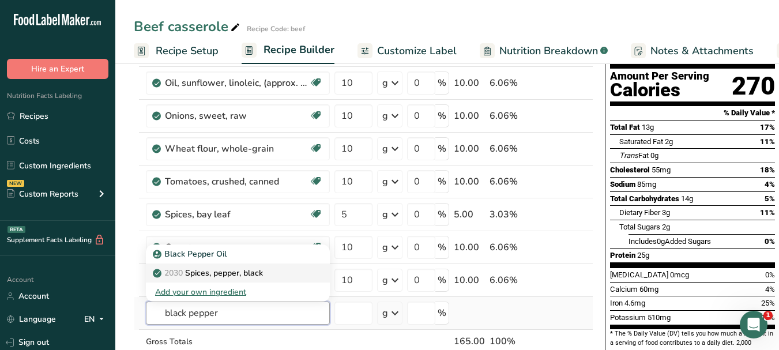
type input "black pepper"
click at [267, 269] on div "2030 Spices, pepper, black" at bounding box center [228, 273] width 147 height 12
type input "Spices, pepper, black"
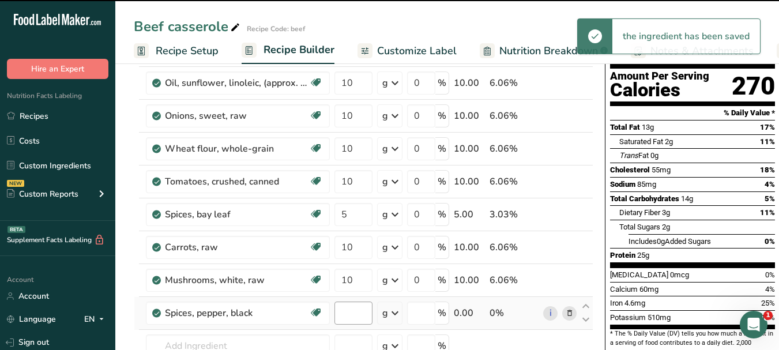
type input "0"
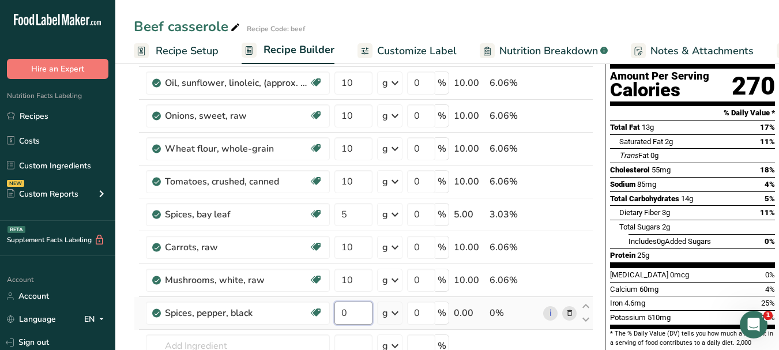
click at [341, 305] on input "0" at bounding box center [353, 313] width 38 height 23
type input "5"
click at [279, 341] on div "Ingredient * Amount * Unit * Waste * .a-a{fill:#347362;}.b-a{fill:#fff;} Grams …" at bounding box center [363, 221] width 459 height 425
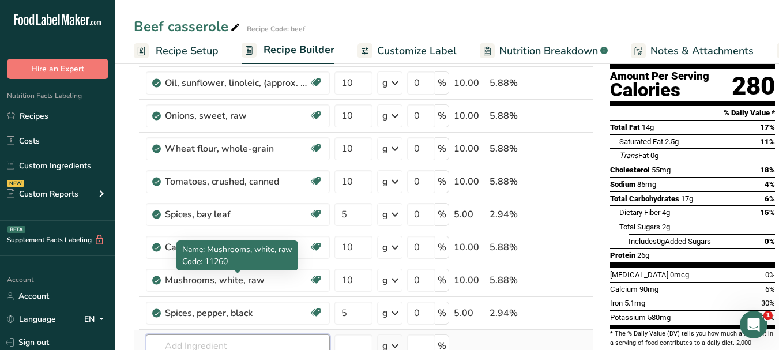
scroll to position [231, 0]
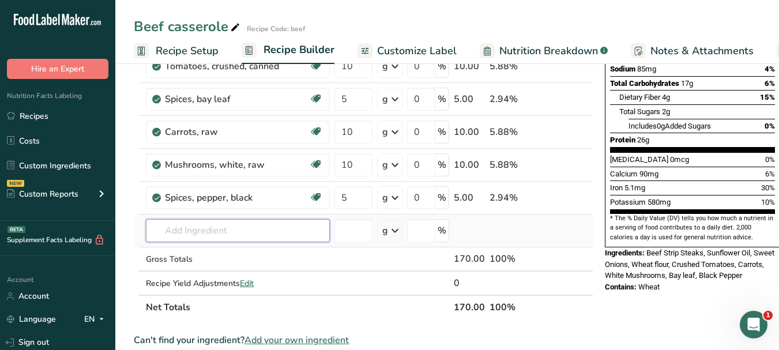
paste input "parsley"
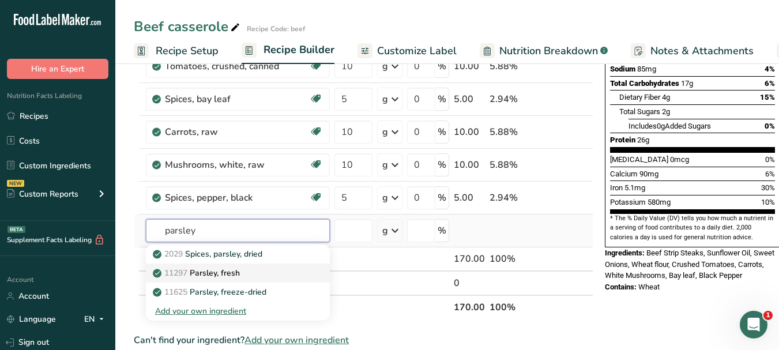
type input "parsley"
click at [238, 270] on p "11297 [GEOGRAPHIC_DATA], fresh" at bounding box center [197, 273] width 85 height 12
type input "Parsley, fresh"
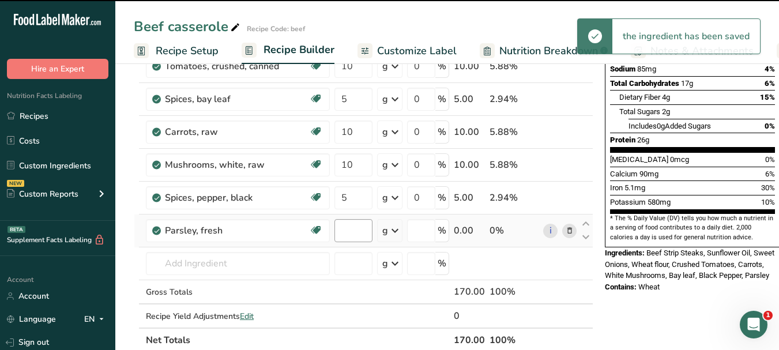
type input "0"
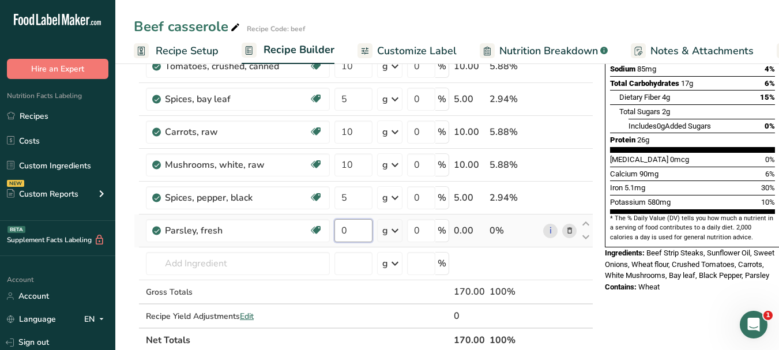
click at [341, 227] on input "0" at bounding box center [353, 230] width 38 height 23
click at [342, 227] on input "0" at bounding box center [353, 230] width 38 height 23
type input "5"
click at [600, 167] on div "Nutrition Facts 1 Serving Per Container Serving Size 170g Amount Per Serving Ca…" at bounding box center [692, 73] width 184 height 450
click at [402, 48] on span "Customize Label" at bounding box center [417, 51] width 80 height 16
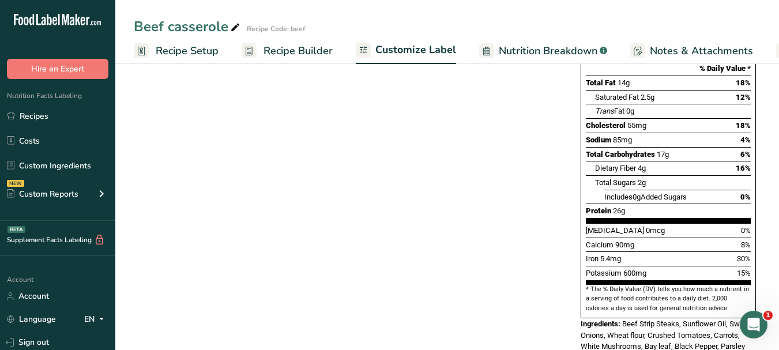
scroll to position [0, 108]
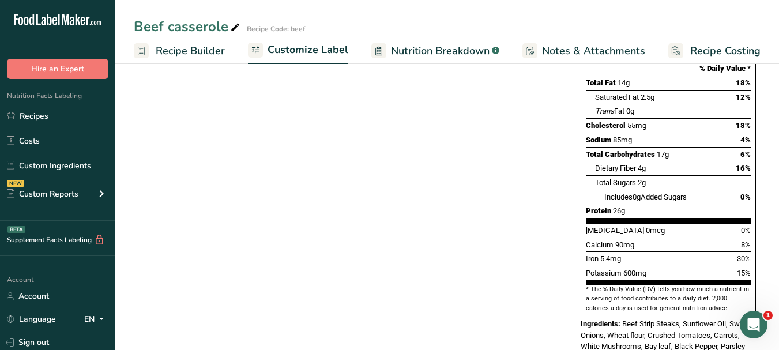
click at [296, 40] on link "Customize Label" at bounding box center [298, 51] width 100 height 28
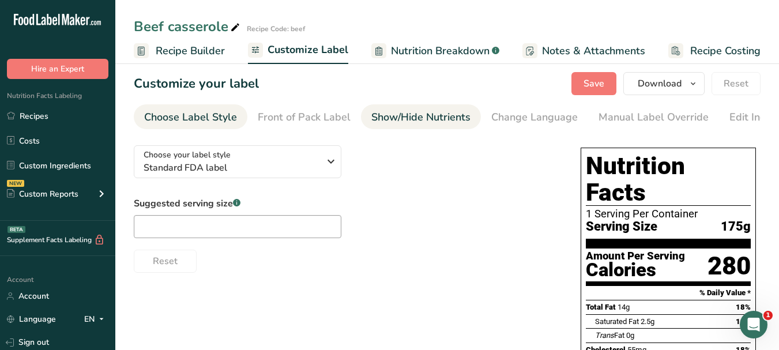
scroll to position [0, 0]
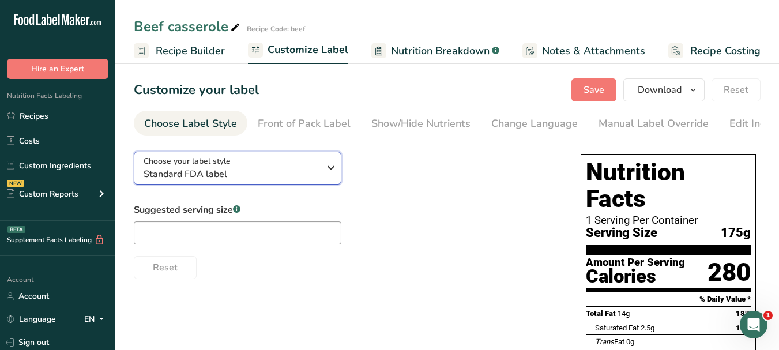
click at [333, 168] on icon "button" at bounding box center [331, 167] width 14 height 21
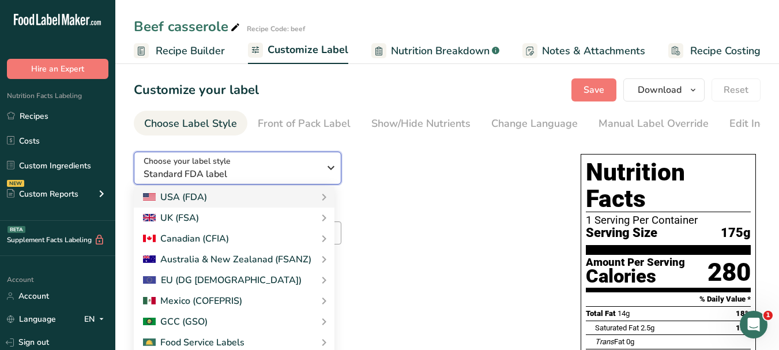
scroll to position [58, 0]
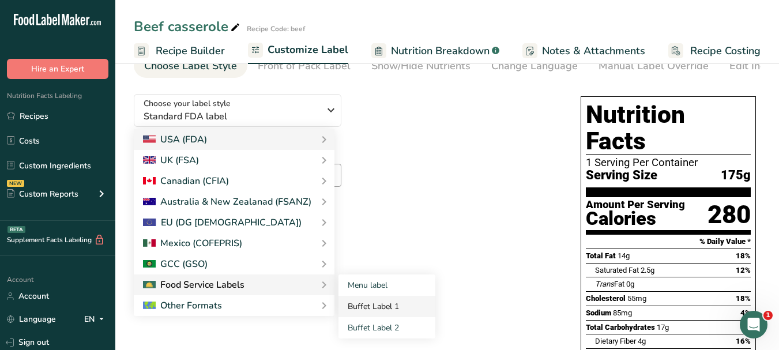
click at [364, 306] on link "Buffet Label 1" at bounding box center [386, 306] width 97 height 21
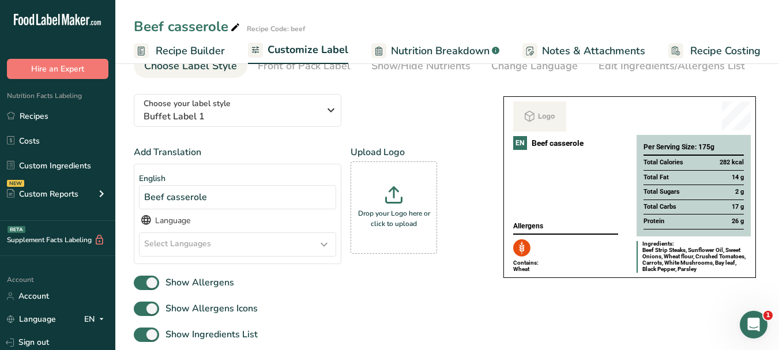
scroll to position [115, 0]
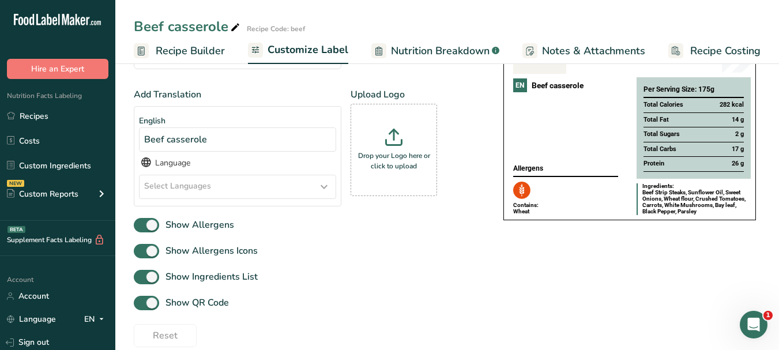
type input "C:\fakepath\Logo_001.png"
click at [326, 186] on icon at bounding box center [324, 186] width 14 height 21
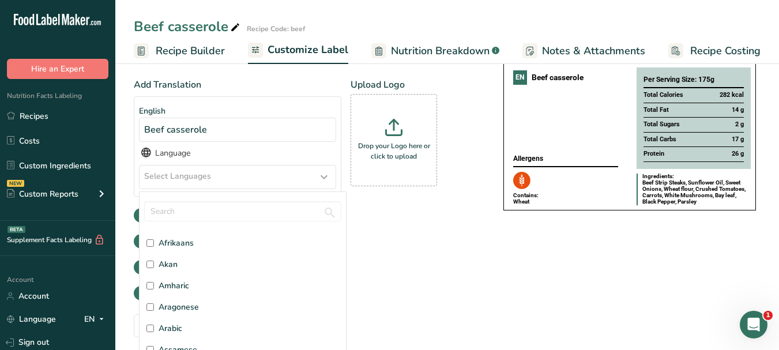
scroll to position [58, 0]
click at [190, 305] on label "Arabic" at bounding box center [242, 302] width 193 height 12
click at [154, 305] on input "Arabic" at bounding box center [149, 302] width 7 height 7
checkbox input "true"
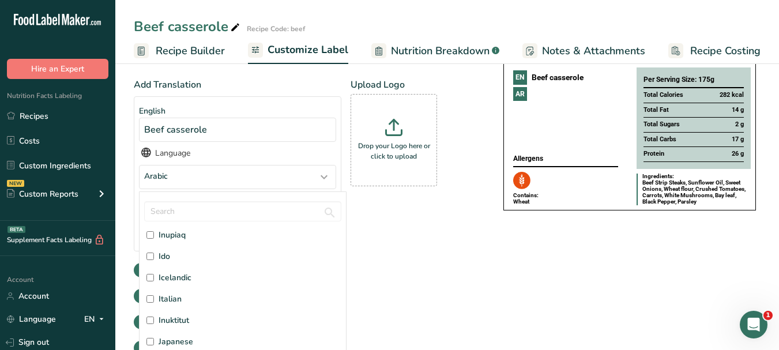
scroll to position [1441, 0]
click at [170, 246] on span "Italian" at bounding box center [170, 241] width 23 height 12
click at [154, 245] on input "Italian" at bounding box center [149, 241] width 7 height 7
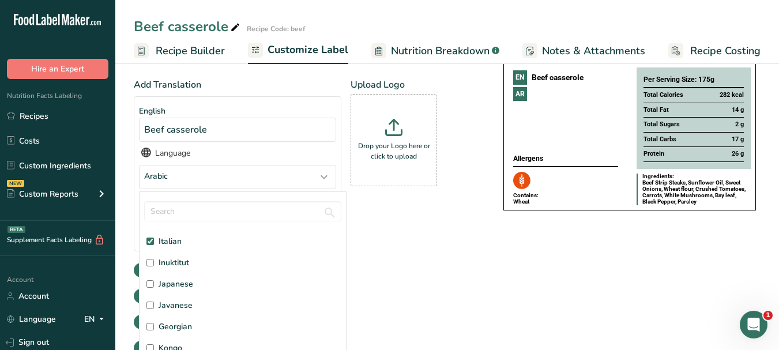
checkbox input "true"
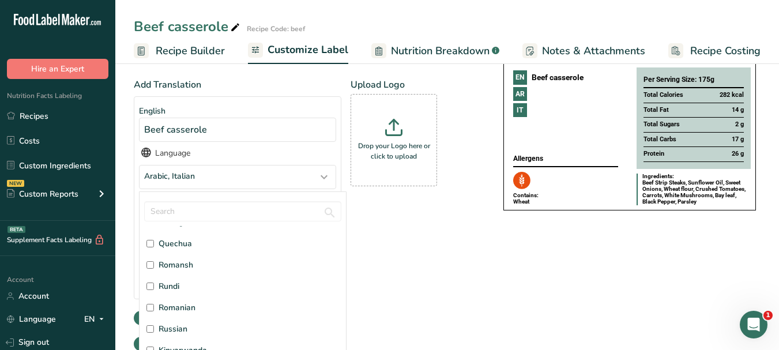
scroll to position [2710, 0]
click at [182, 323] on span "Russian" at bounding box center [173, 317] width 29 height 12
click at [154, 321] on input "Russian" at bounding box center [149, 316] width 7 height 7
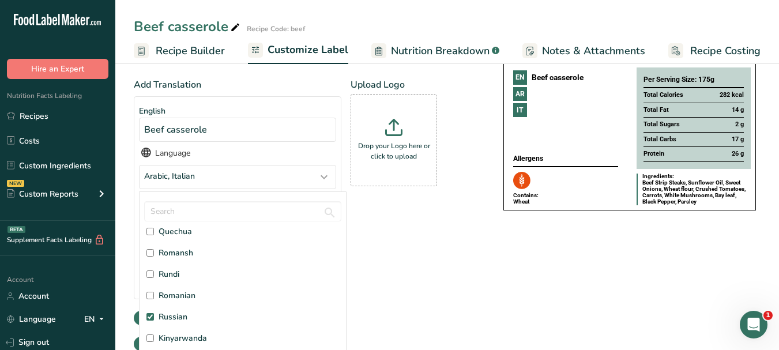
checkbox input "true"
click at [489, 268] on div "Choose your label style Buffet Label 1 USA (FDA) Standard FDA label Tabular FDA…" at bounding box center [447, 252] width 627 height 470
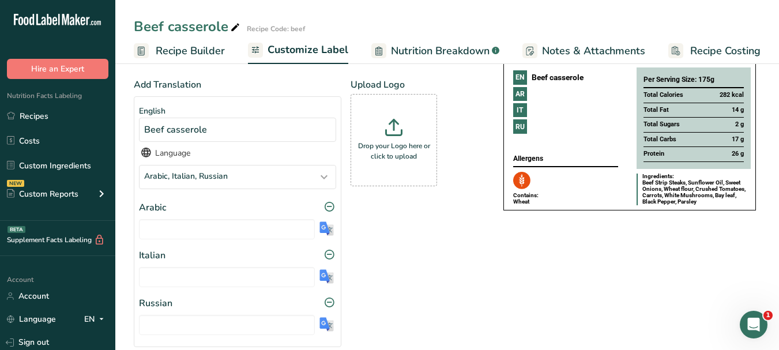
click at [326, 233] on img at bounding box center [326, 228] width 14 height 14
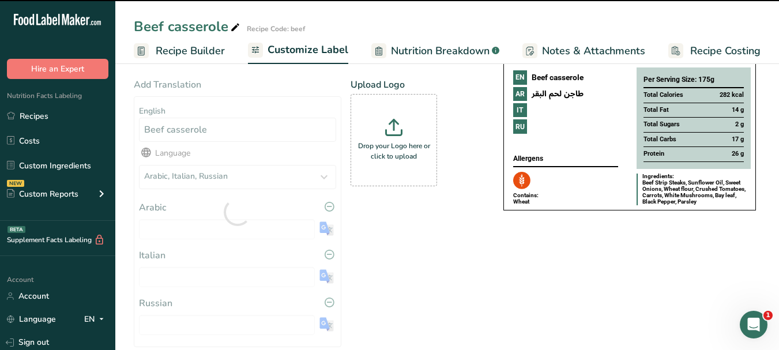
type input "طاجن لحم البقر"
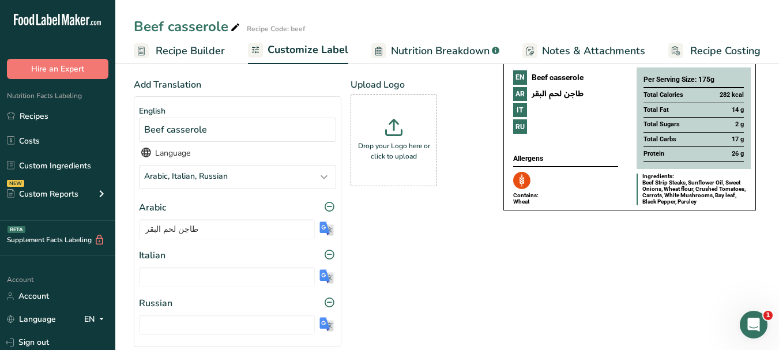
click at [327, 281] on img at bounding box center [326, 276] width 14 height 14
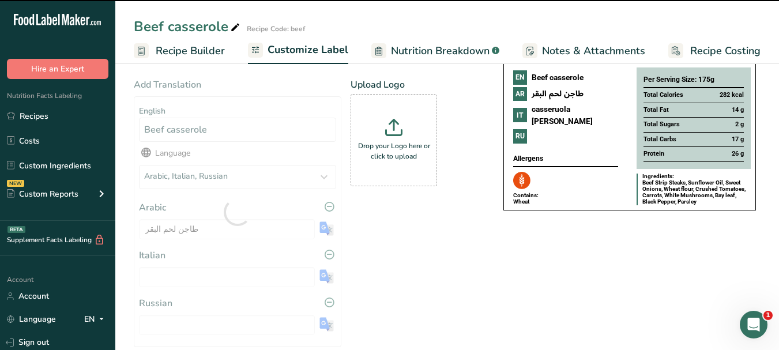
type input "casseruola [PERSON_NAME]"
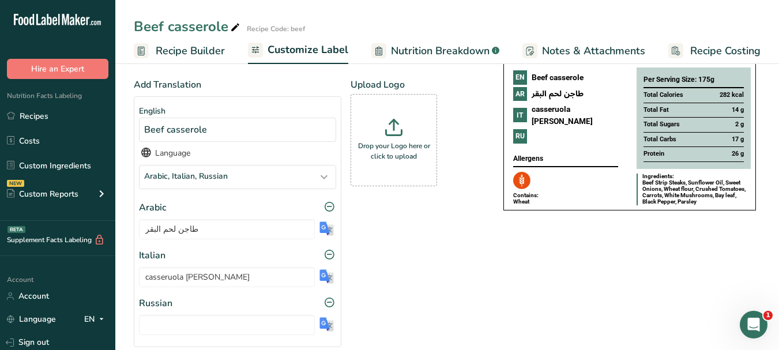
click at [327, 326] on img at bounding box center [326, 324] width 14 height 14
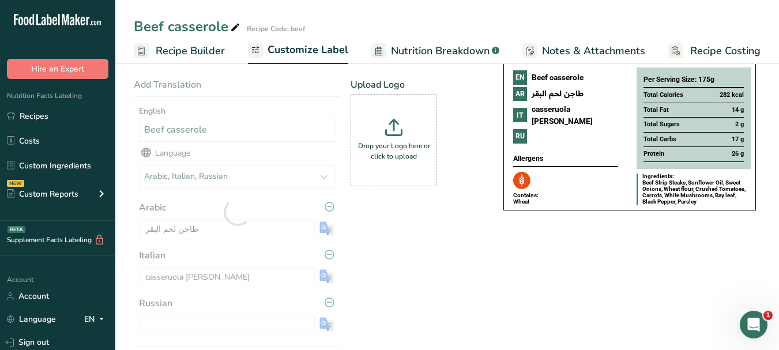
type input "Запеканка из говядины"
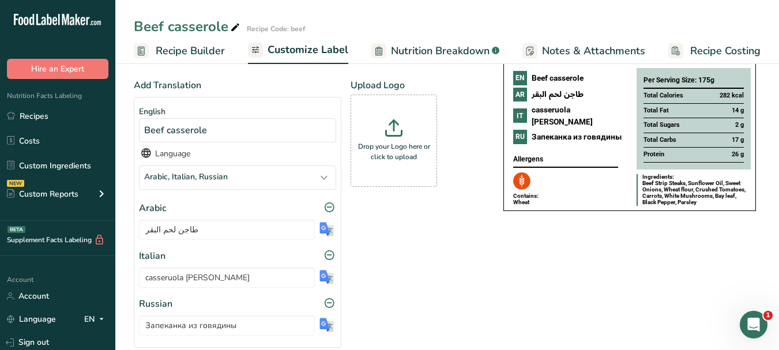
scroll to position [0, 0]
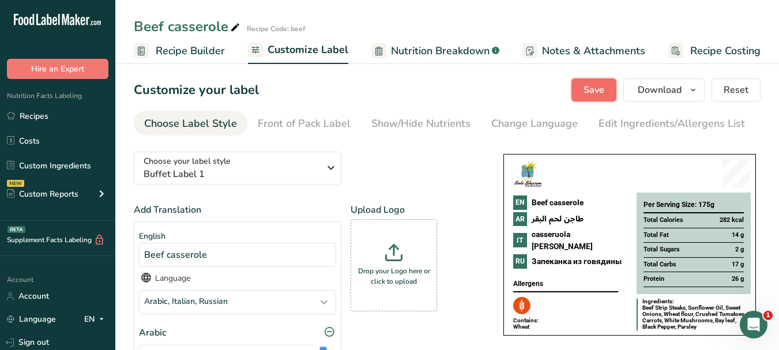
click at [589, 88] on span "Save" at bounding box center [593, 90] width 21 height 14
click at [700, 94] on span "button" at bounding box center [693, 90] width 14 height 14
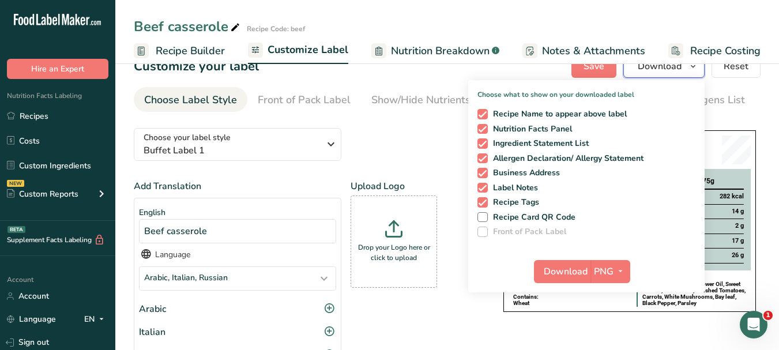
scroll to position [58, 0]
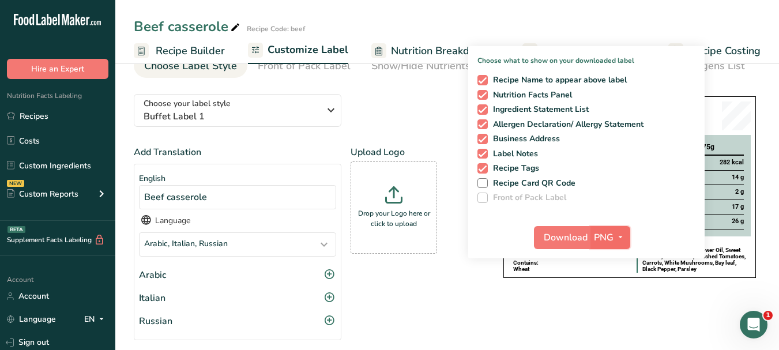
click at [623, 240] on icon "button" at bounding box center [620, 237] width 9 height 14
click at [610, 318] on link "PDF" at bounding box center [611, 317] width 37 height 19
click at [564, 238] on span "Download" at bounding box center [566, 238] width 44 height 14
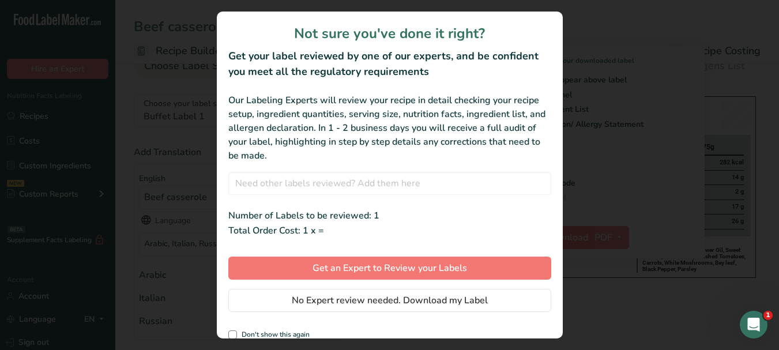
scroll to position [0, 99]
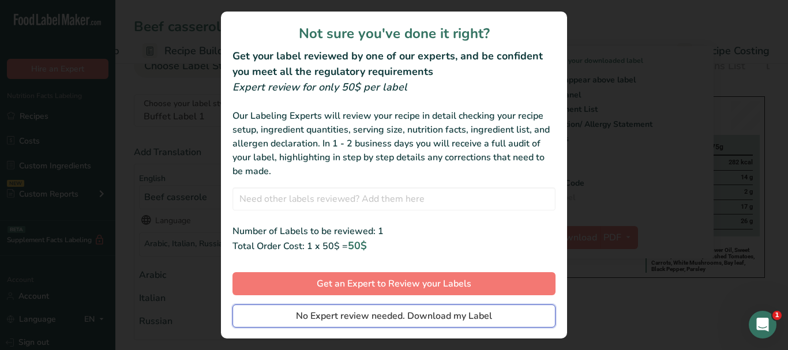
click at [493, 311] on button "No Expert review needed. Download my Label" at bounding box center [393, 315] width 323 height 23
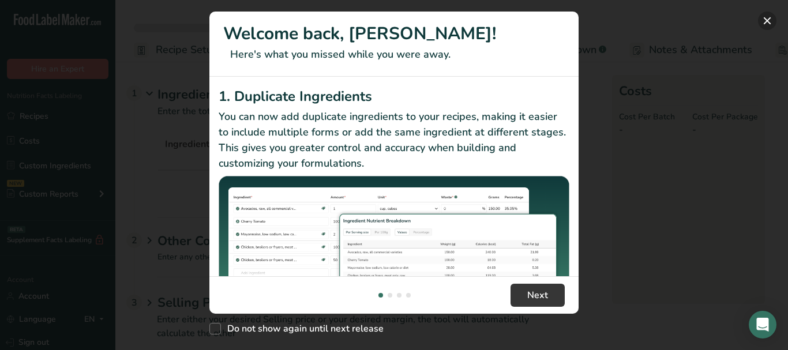
click at [770, 22] on button "New Features" at bounding box center [767, 21] width 18 height 18
select select "1"
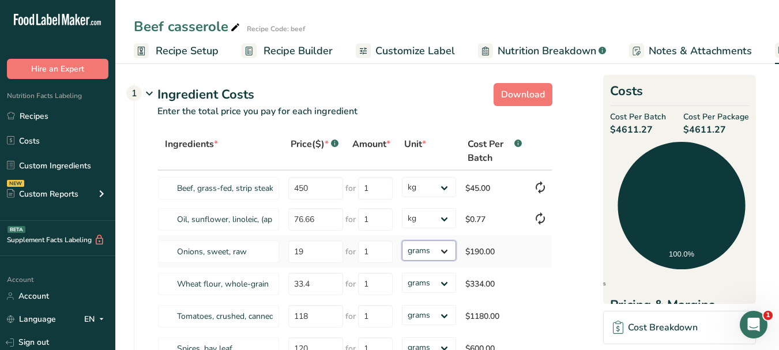
click at [443, 244] on select "grams kg mg mcg lb oz" at bounding box center [429, 250] width 54 height 20
select select "1"
click at [402, 240] on select "grams kg mg mcg lb oz" at bounding box center [429, 250] width 54 height 20
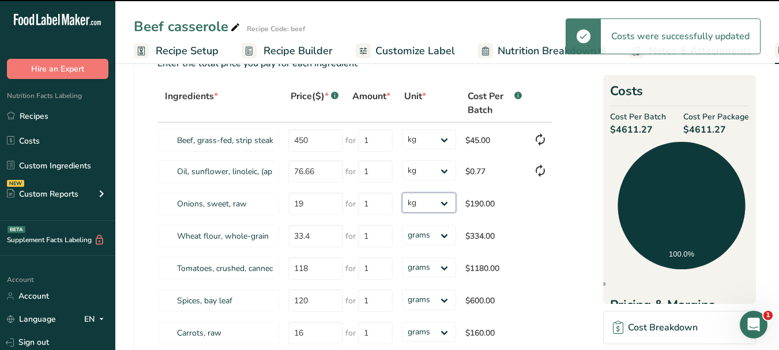
scroll to position [115, 0]
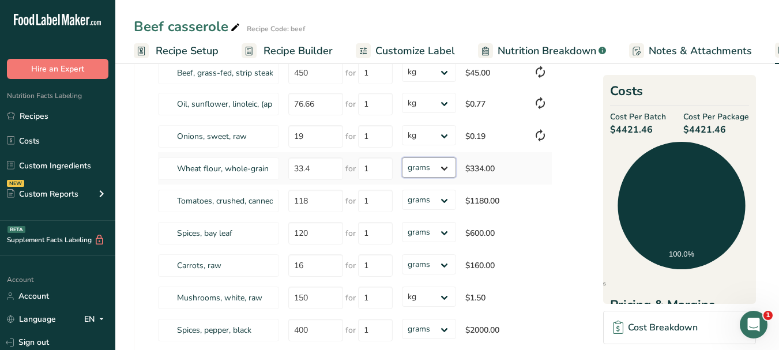
click at [442, 167] on select "grams kg mg mcg lb oz" at bounding box center [429, 167] width 54 height 20
select select "1"
click at [402, 157] on select "grams kg mg mcg lb oz" at bounding box center [429, 167] width 54 height 20
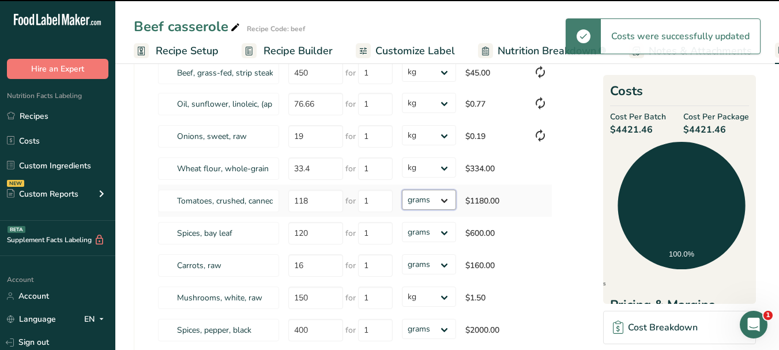
click at [445, 204] on select "grams kg mg mcg lb oz" at bounding box center [429, 200] width 54 height 20
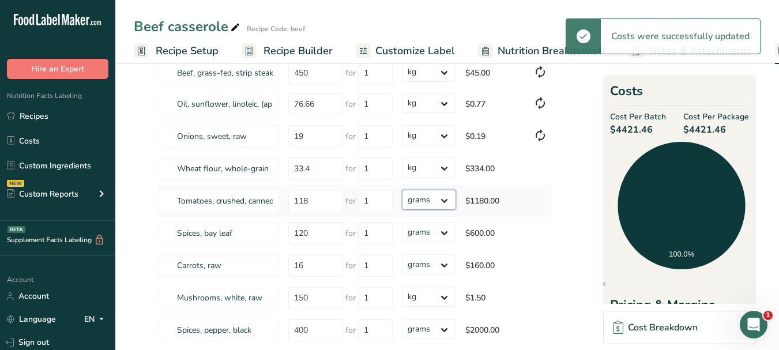
select select "1"
click at [402, 190] on select "grams kg mg mcg lb oz" at bounding box center [429, 200] width 54 height 20
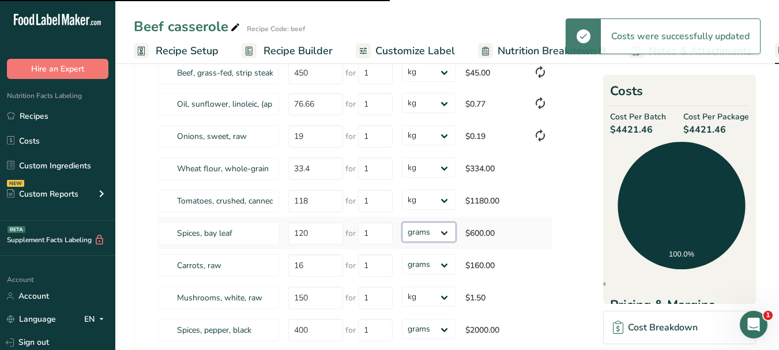
click at [445, 232] on select "grams kg mg mcg lb oz" at bounding box center [429, 232] width 54 height 20
select select "1"
click at [402, 222] on select "grams kg mg mcg lb oz" at bounding box center [429, 232] width 54 height 20
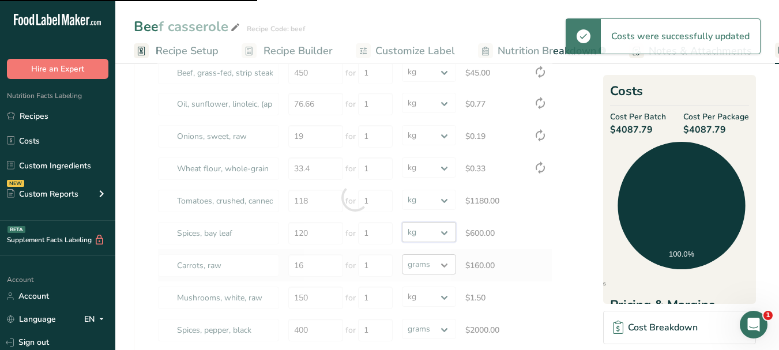
select select
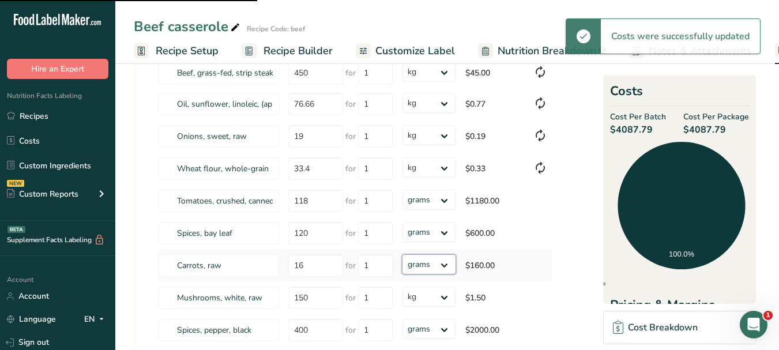
click at [446, 266] on select "grams kg mg mcg lb oz" at bounding box center [429, 264] width 54 height 20
select select "1"
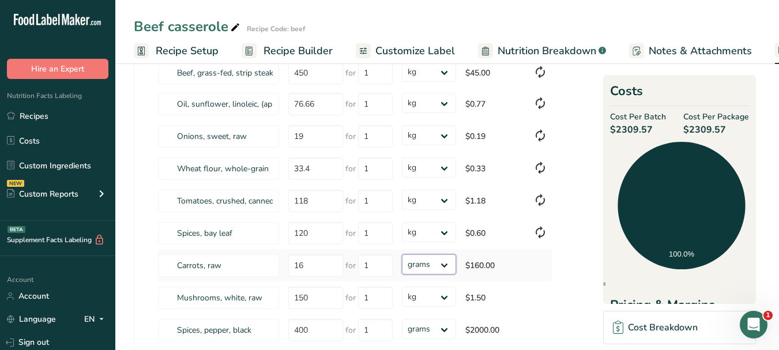
select select "1"
click at [402, 254] on select "grams kg mg mcg lb oz" at bounding box center [429, 264] width 54 height 20
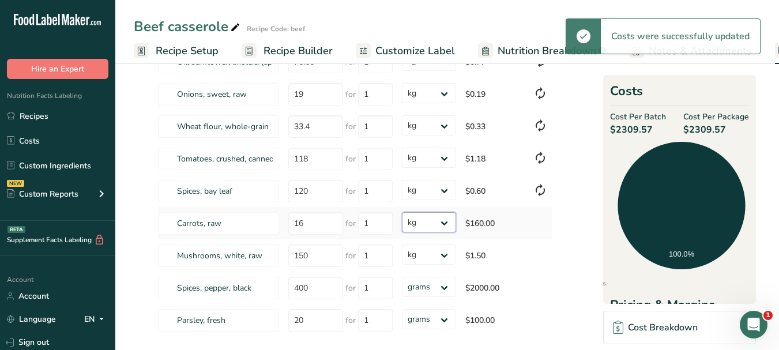
scroll to position [231, 0]
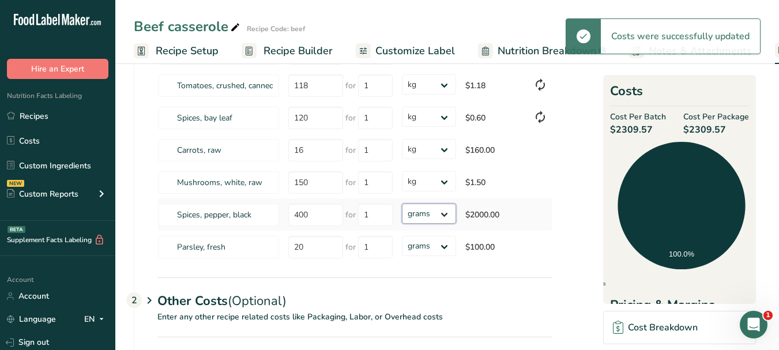
click at [444, 216] on select "grams kg mg mcg lb oz" at bounding box center [429, 214] width 54 height 20
select select "1"
click at [402, 204] on select "grams kg mg mcg lb oz" at bounding box center [429, 214] width 54 height 20
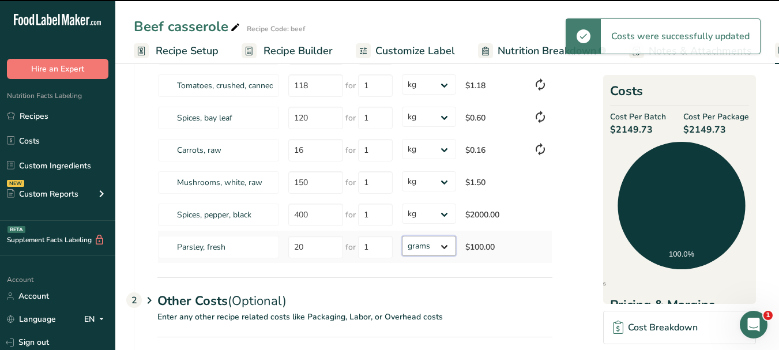
click at [448, 250] on select "grams kg mg mcg lb oz" at bounding box center [429, 246] width 54 height 20
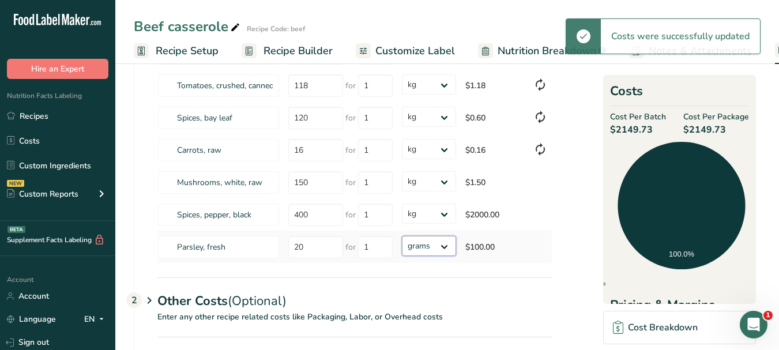
select select "1"
click at [402, 236] on select "grams kg mg mcg lb oz" at bounding box center [429, 246] width 54 height 20
select select "1"
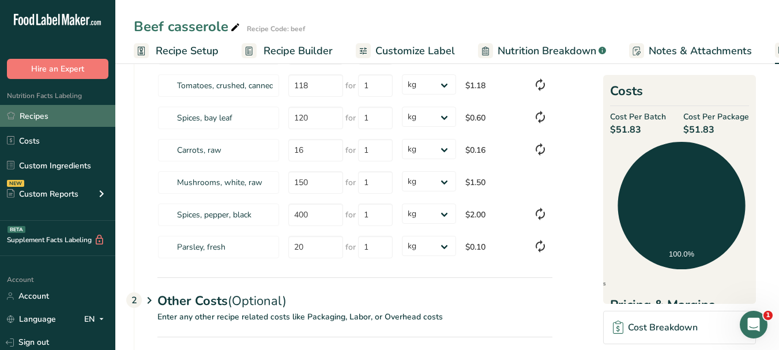
click at [54, 118] on link "Recipes" at bounding box center [57, 116] width 115 height 22
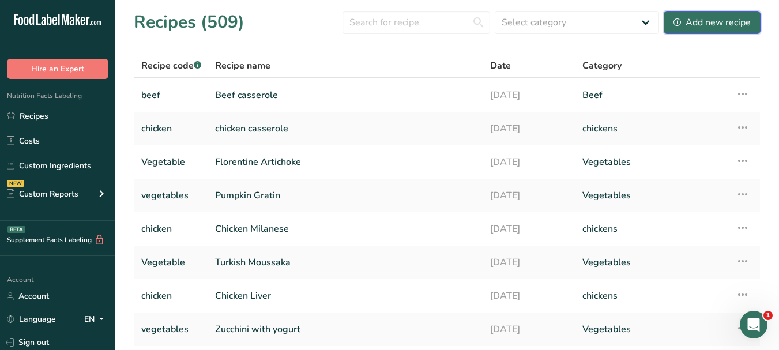
click at [691, 28] on div "Add new recipe" at bounding box center [711, 23] width 77 height 14
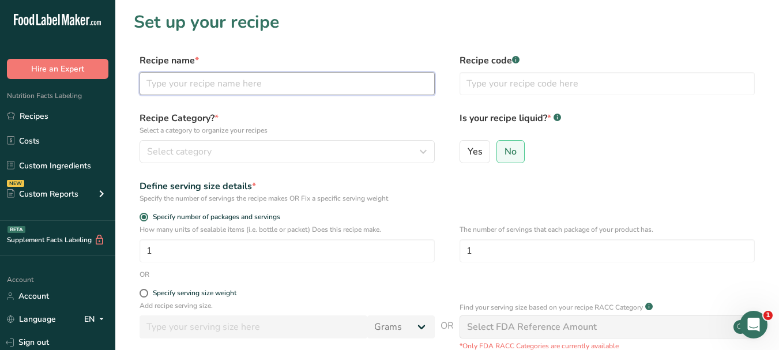
click at [212, 81] on input "text" at bounding box center [287, 83] width 295 height 23
paste input "Artichoke, Mushroom and Onion"
drag, startPoint x: 252, startPoint y: 82, endPoint x: 186, endPoint y: 86, distance: 66.4
click at [186, 86] on input "Artichoke, Mushroom and Onion" at bounding box center [287, 83] width 295 height 23
type input "Artichoke with Onion"
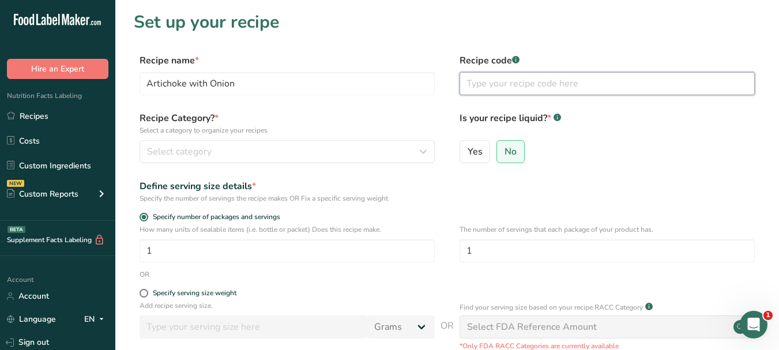
click at [523, 74] on input "text" at bounding box center [606, 83] width 295 height 23
type input "vegetables"
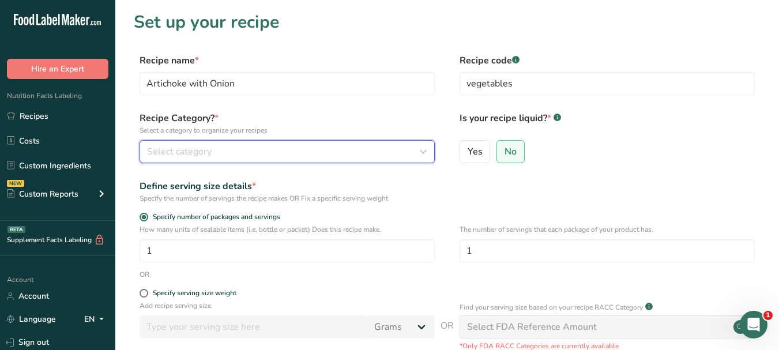
click at [394, 150] on div "Select category" at bounding box center [283, 152] width 273 height 14
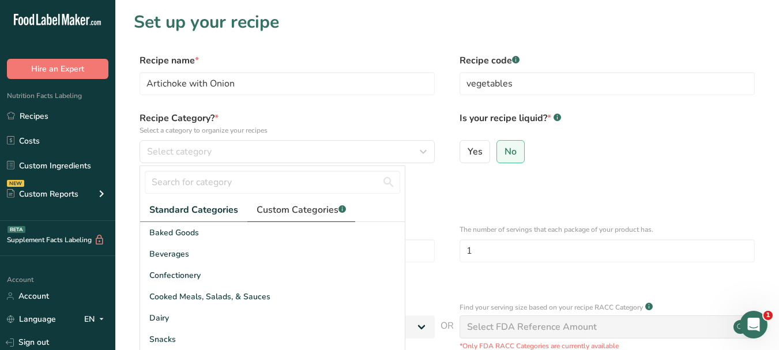
click at [319, 210] on span "Custom Categories .a-a{fill:#347362;}.b-a{fill:#fff;}" at bounding box center [301, 210] width 89 height 14
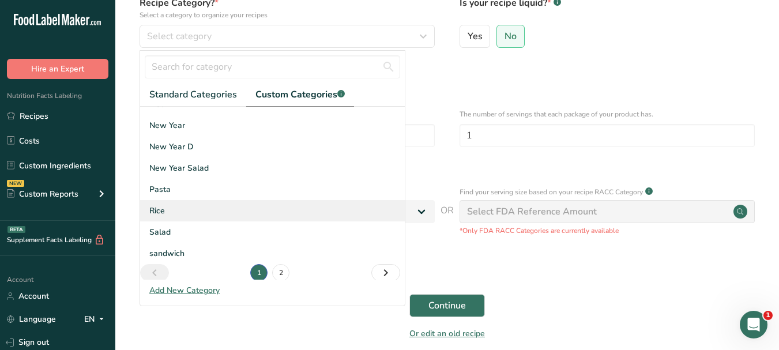
scroll to position [169, 0]
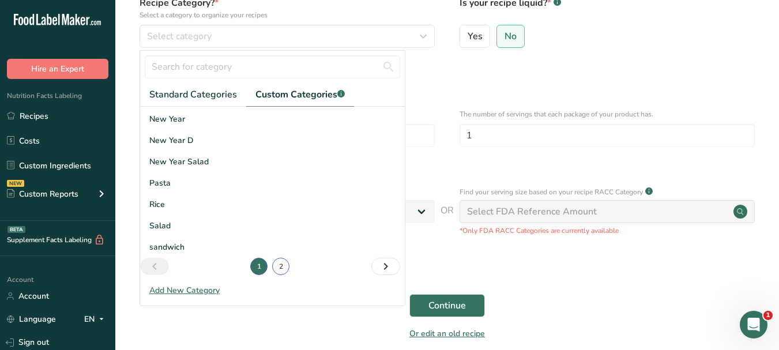
click at [277, 265] on link "2" at bounding box center [280, 266] width 17 height 17
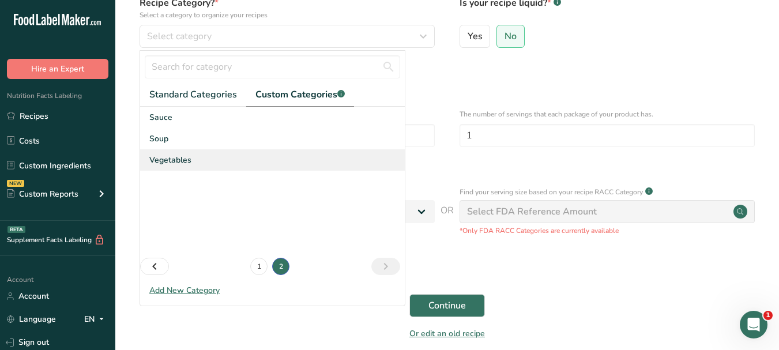
click at [176, 157] on span "Vegetables" at bounding box center [170, 160] width 42 height 12
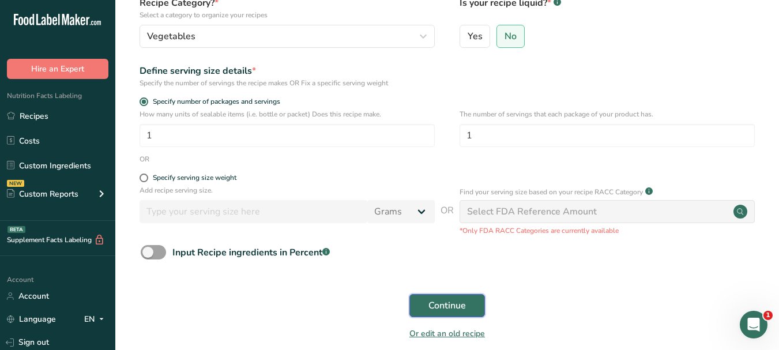
click at [440, 302] on span "Continue" at bounding box center [446, 306] width 37 height 14
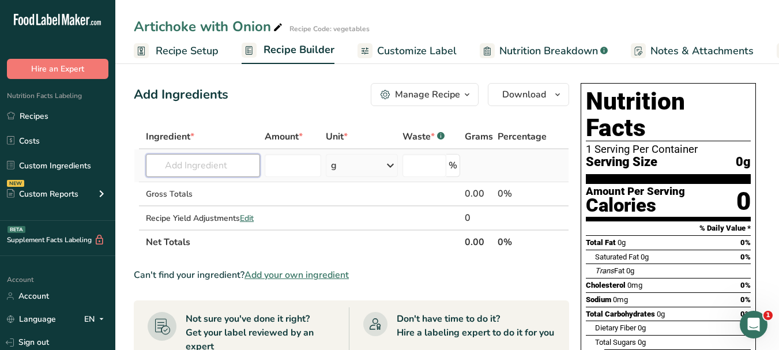
paste input "artichoke"
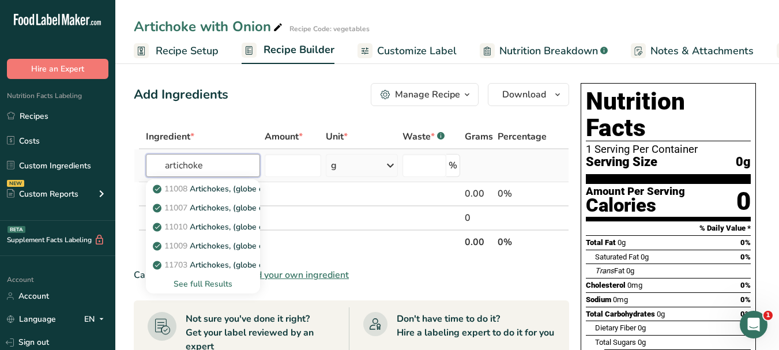
type input "artichoke"
click at [218, 286] on div "See full Results" at bounding box center [203, 284] width 96 height 12
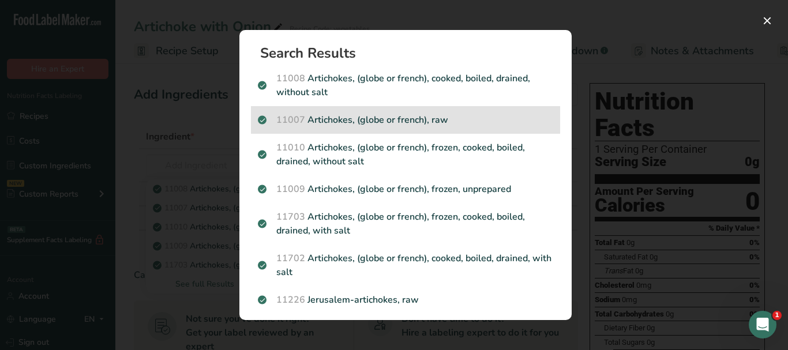
click at [500, 118] on p "11007 Artichokes, (globe or french), raw" at bounding box center [405, 120] width 295 height 14
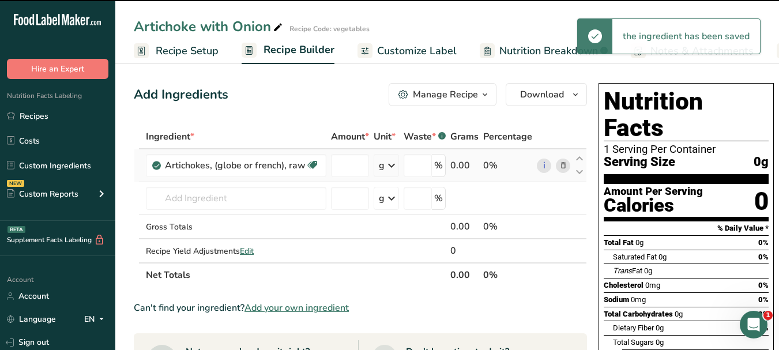
type input "0"
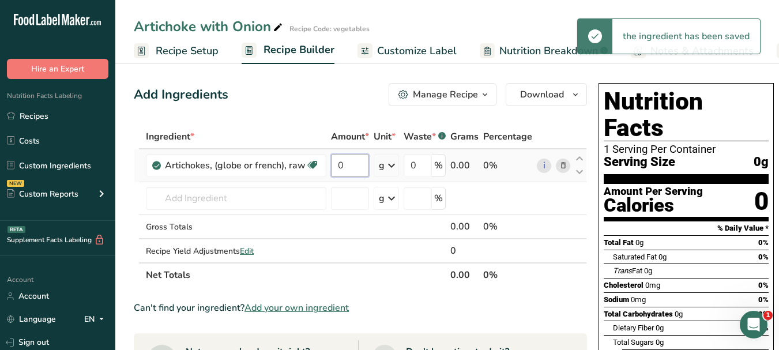
click at [334, 162] on input "0" at bounding box center [350, 165] width 38 height 23
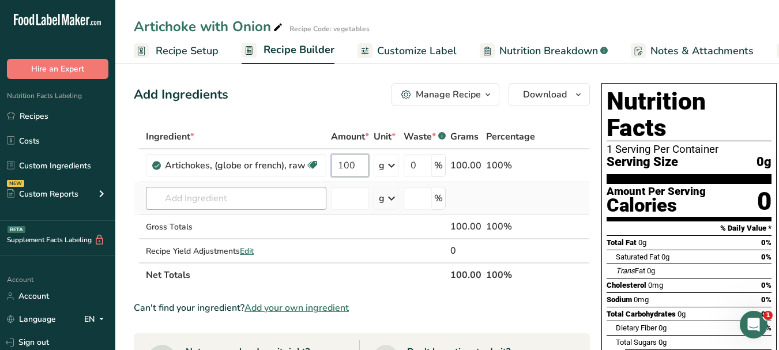
type input "100"
click at [248, 199] on div "Ingredient * Amount * Unit * Waste * .a-a{fill:#347362;}.b-a{fill:#fff;} Grams …" at bounding box center [362, 206] width 456 height 163
paste input "olive oil"
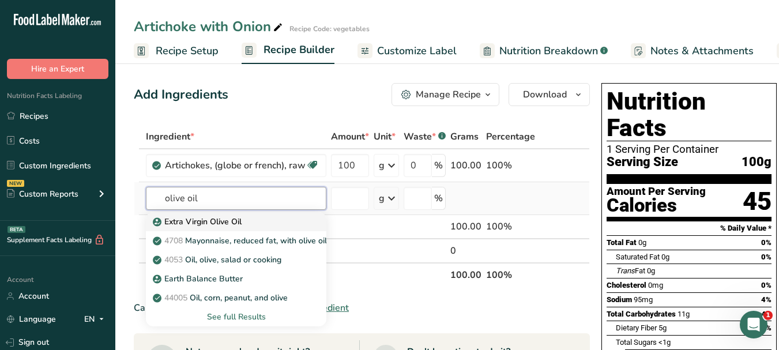
type input "olive oil"
click at [229, 223] on p "Extra Virgin Olive Oil" at bounding box center [198, 222] width 86 height 12
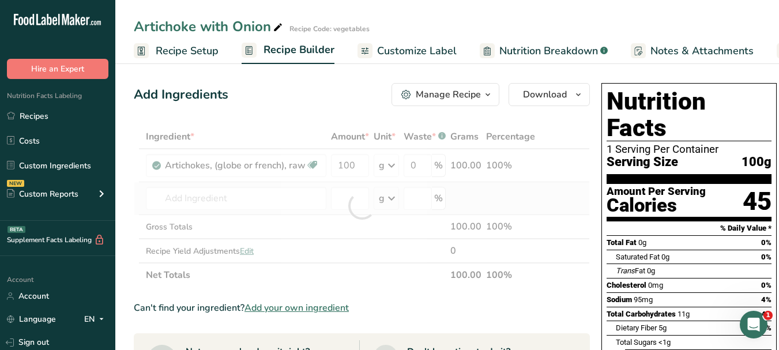
type input "Extra Virgin Olive Oil"
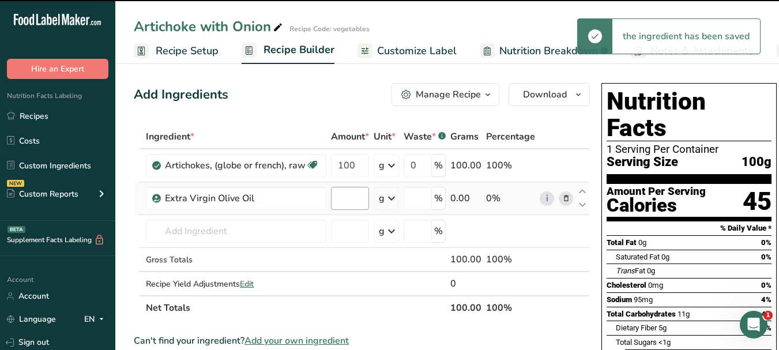
type input "0"
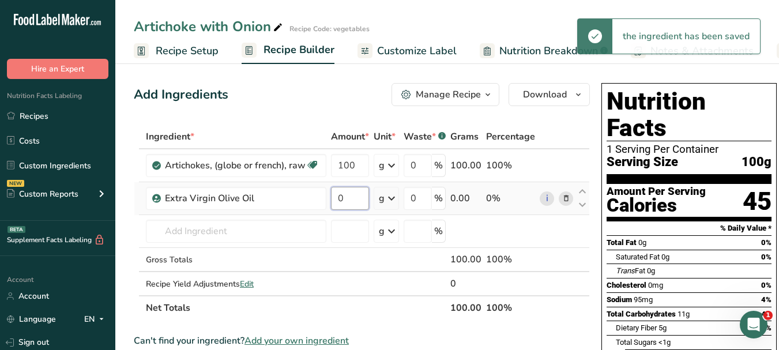
click at [340, 196] on input "0" at bounding box center [350, 198] width 38 height 23
click at [337, 194] on input "0" at bounding box center [350, 198] width 38 height 23
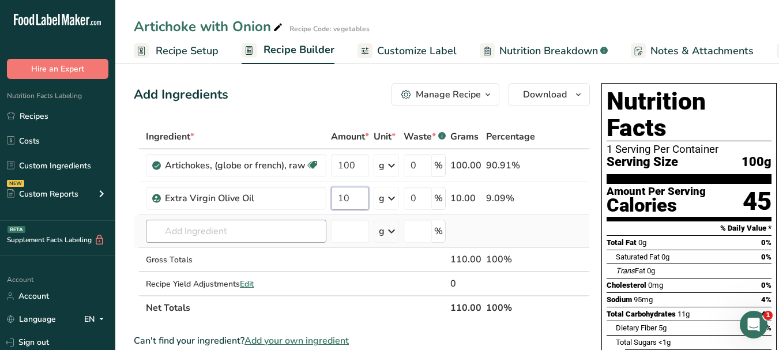
type input "10"
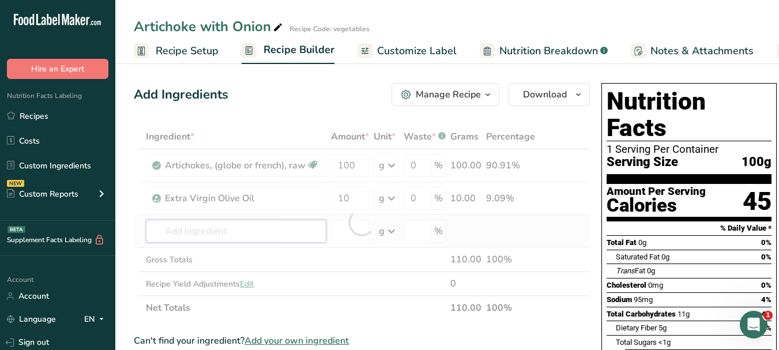
click at [255, 233] on div "Ingredient * Amount * Unit * Waste * .a-a{fill:#347362;}.b-a{fill:#fff;} Grams …" at bounding box center [362, 222] width 456 height 195
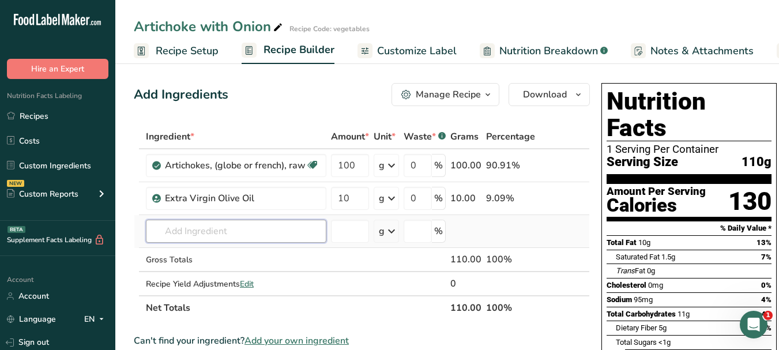
paste input "onion"
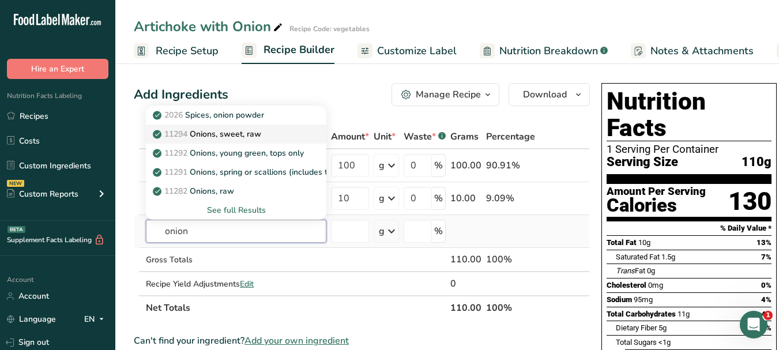
type input "onion"
click at [261, 136] on p "11294 Onions, sweet, raw" at bounding box center [208, 134] width 106 height 12
type input "Onions, sweet, raw"
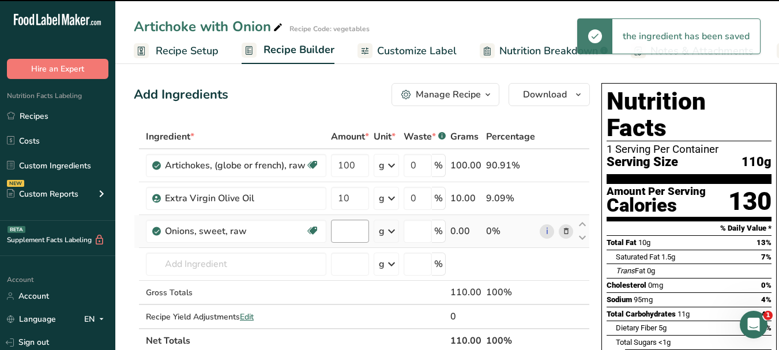
type input "0"
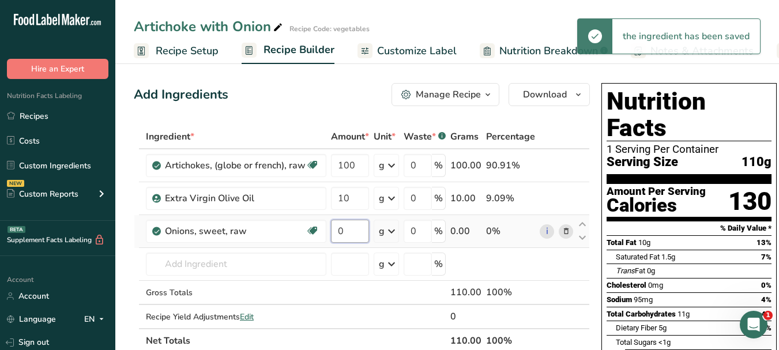
click at [336, 229] on input "0" at bounding box center [350, 231] width 38 height 23
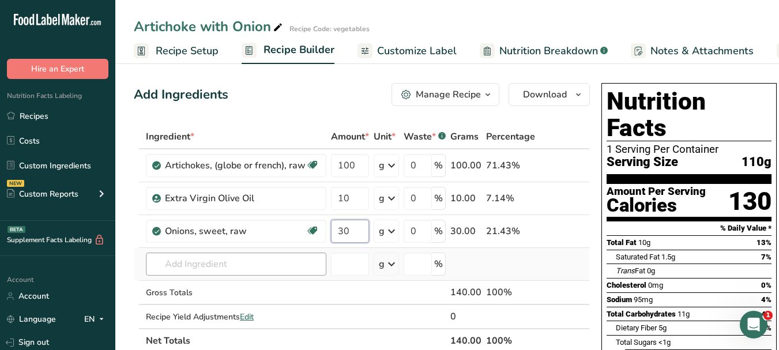
type input "30"
click at [243, 262] on div "Ingredient * Amount * Unit * Waste * .a-a{fill:#347362;}.b-a{fill:#fff;} Grams …" at bounding box center [362, 239] width 456 height 228
paste input "garlic"
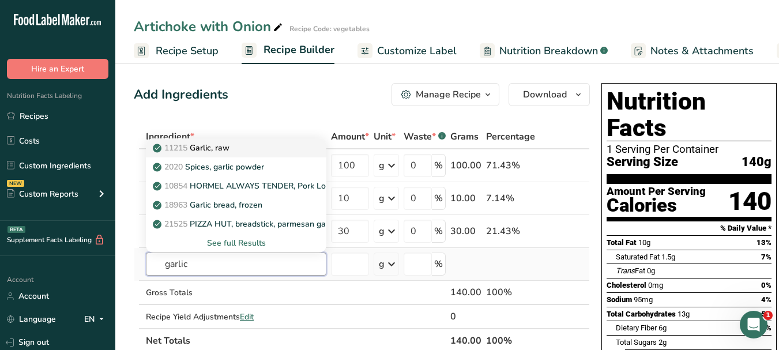
type input "garlic"
click at [244, 149] on div "11215 Garlic, raw" at bounding box center [227, 148] width 144 height 12
type input "Garlic, raw"
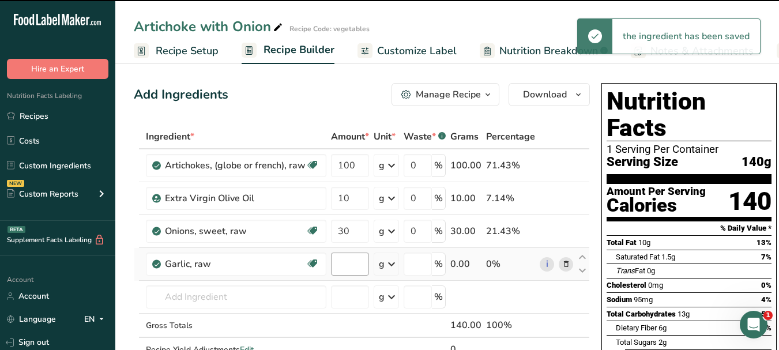
type input "0"
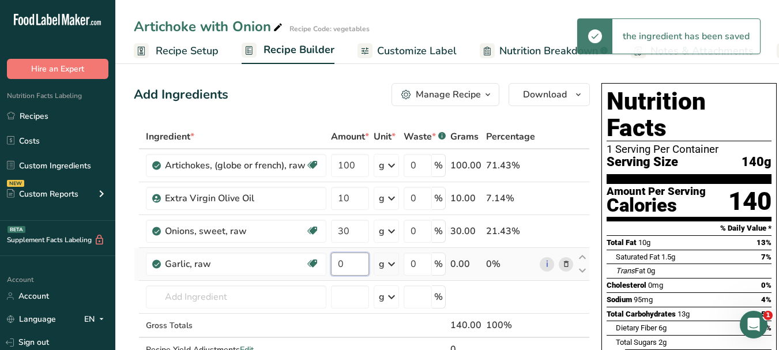
click at [336, 266] on input "0" at bounding box center [350, 264] width 38 height 23
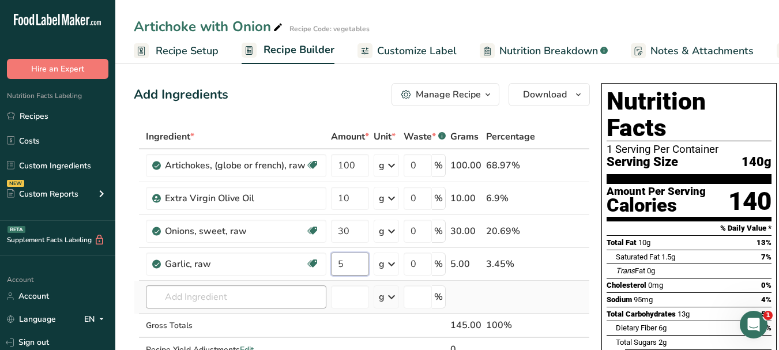
type input "5"
click at [256, 296] on div "Ingredient * Amount * Unit * Waste * .a-a{fill:#347362;}.b-a{fill:#fff;} Grams …" at bounding box center [362, 255] width 456 height 261
paste input "mushrooms"
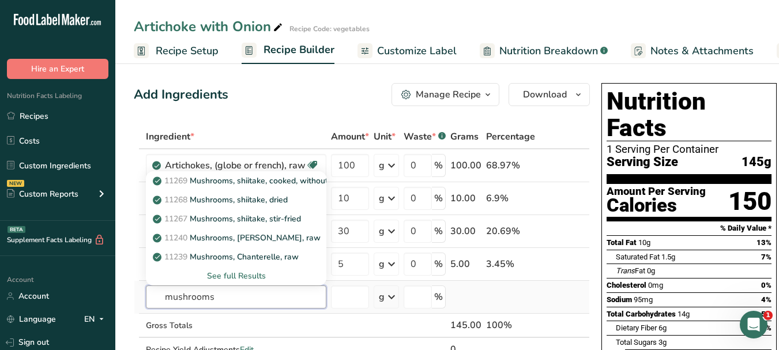
type input "mushrooms"
click at [259, 276] on div "See full Results" at bounding box center [236, 276] width 162 height 12
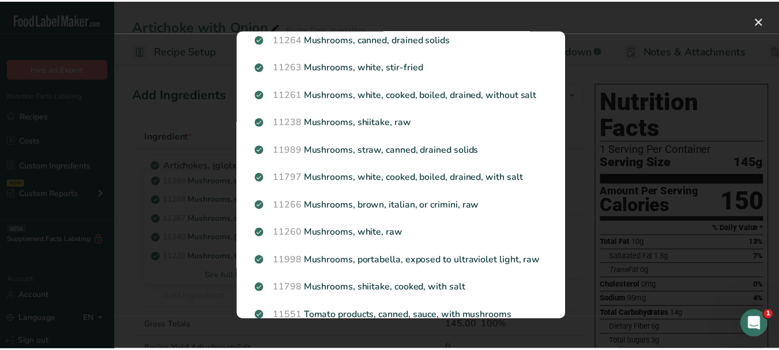
scroll to position [231, 0]
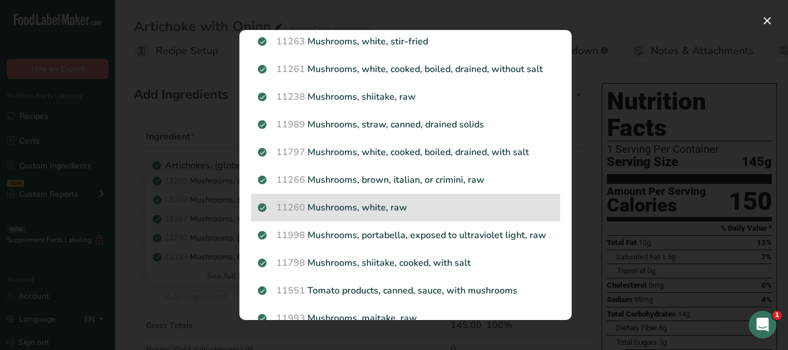
click at [390, 209] on p "11260 Mushrooms, white, raw" at bounding box center [405, 208] width 295 height 14
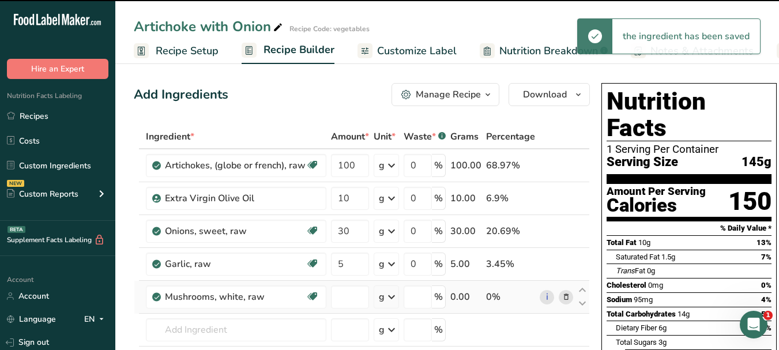
type input "0"
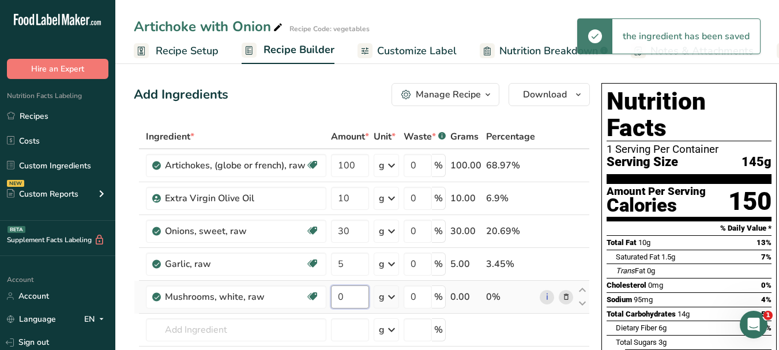
click at [340, 294] on input "0" at bounding box center [350, 296] width 38 height 23
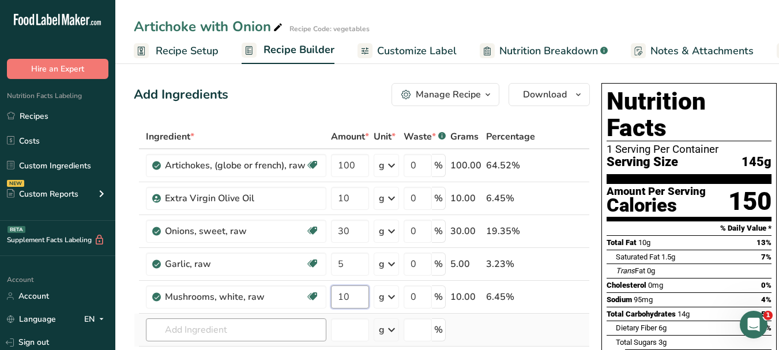
type input "10"
click at [239, 322] on div "Ingredient * Amount * Unit * Waste * .a-a{fill:#347362;}.b-a{fill:#fff;} Grams …" at bounding box center [362, 272] width 456 height 294
paste input "salt"
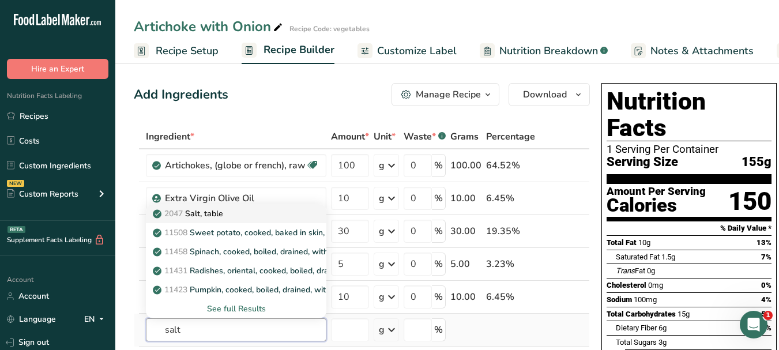
type input "salt"
click at [234, 213] on div "2047 Salt, table" at bounding box center [227, 214] width 144 height 12
type input "Salt, table"
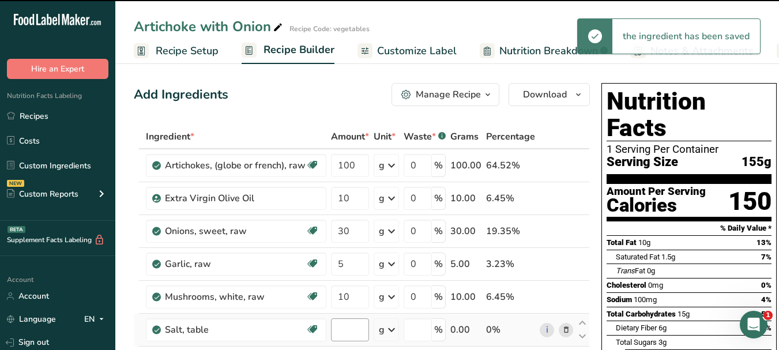
type input "0"
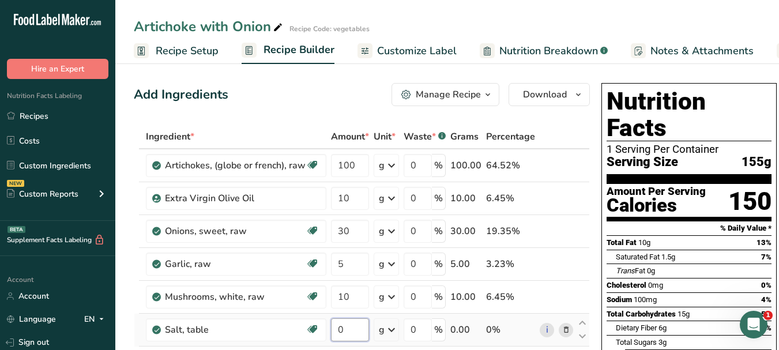
click at [338, 325] on input "0" at bounding box center [350, 329] width 38 height 23
type input "5"
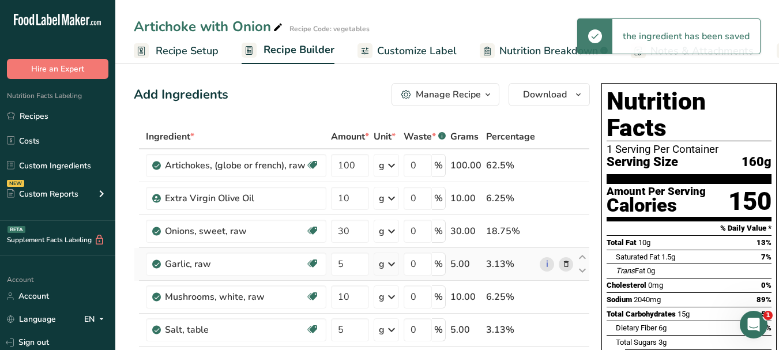
scroll to position [115, 0]
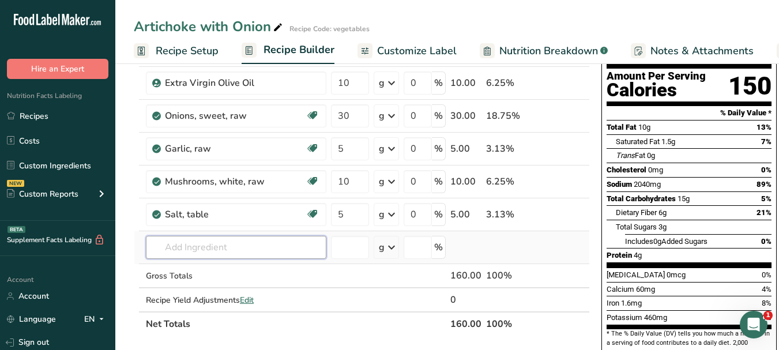
click at [219, 249] on input "text" at bounding box center [236, 247] width 180 height 23
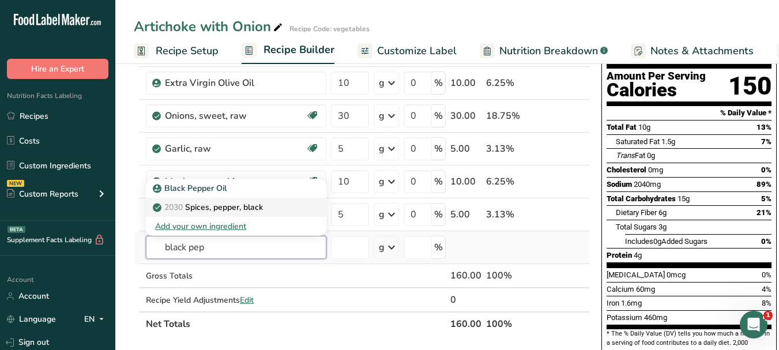
type input "black pep"
click at [210, 206] on p "2030 Spices, pepper, black" at bounding box center [209, 207] width 108 height 12
type input "Spices, pepper, black"
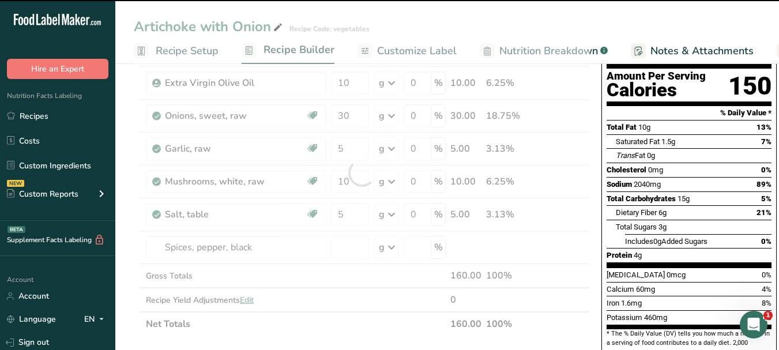
type input "0"
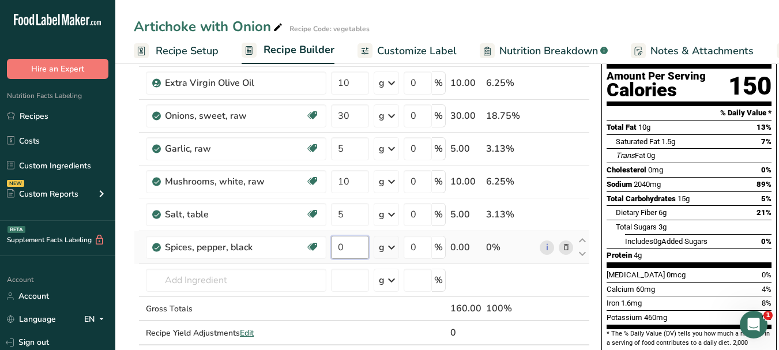
click at [338, 242] on input "0" at bounding box center [350, 247] width 38 height 23
type input "5"
click at [209, 283] on div "Ingredient * Amount * Unit * Waste * .a-a{fill:#347362;}.b-a{fill:#fff;} Grams …" at bounding box center [362, 189] width 456 height 360
drag, startPoint x: 393, startPoint y: 48, endPoint x: 441, endPoint y: 346, distance: 301.4
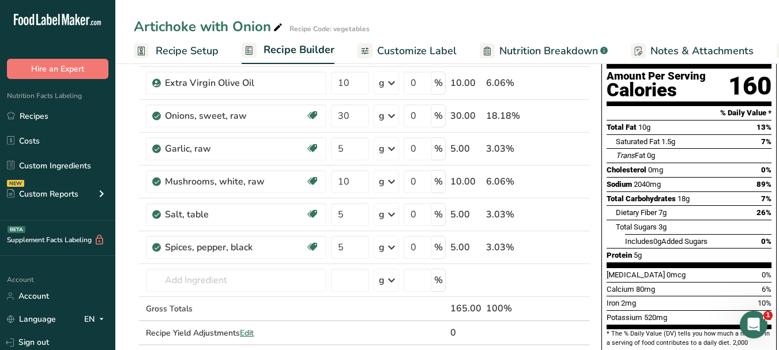
click at [393, 48] on span "Customize Label" at bounding box center [417, 51] width 80 height 16
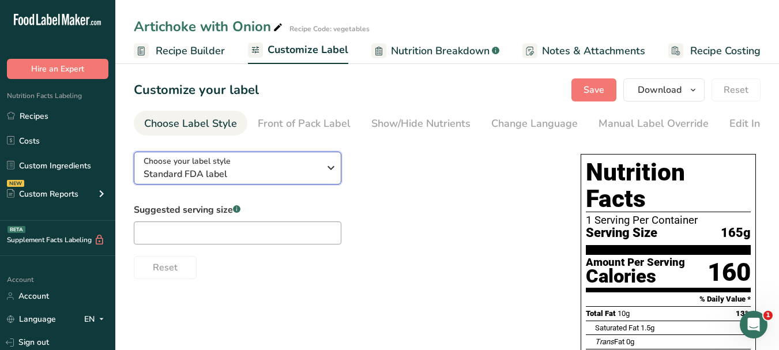
click at [335, 168] on icon "button" at bounding box center [331, 167] width 14 height 21
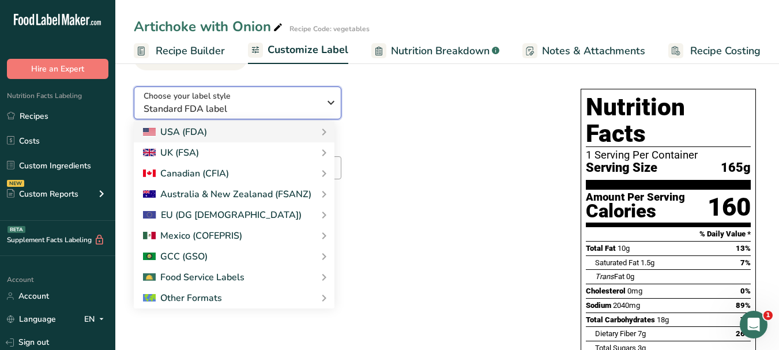
scroll to position [115, 0]
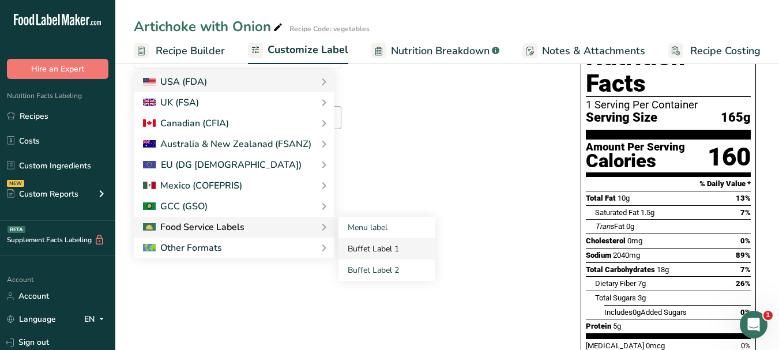
click at [369, 253] on link "Buffet Label 1" at bounding box center [386, 248] width 97 height 21
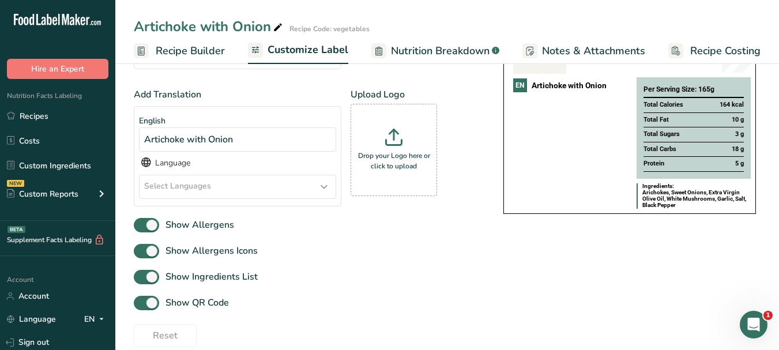
click at [319, 188] on icon at bounding box center [324, 186] width 14 height 21
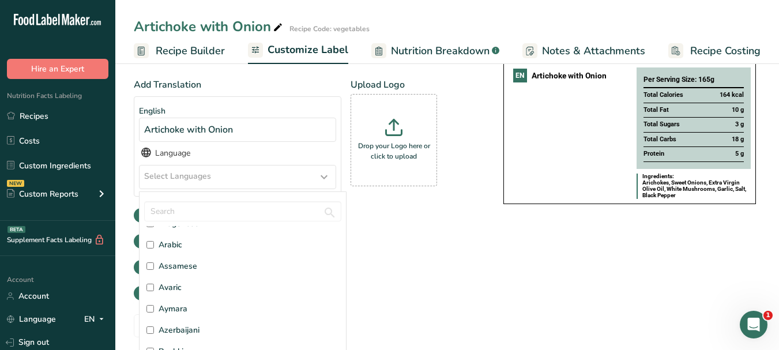
click at [184, 248] on label "Arabic" at bounding box center [242, 245] width 193 height 12
click at [154, 248] on input "Arabic" at bounding box center [149, 244] width 7 height 7
checkbox input "true"
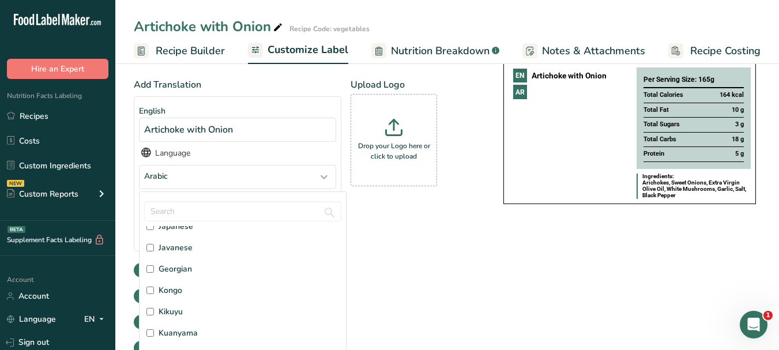
scroll to position [1441, 0]
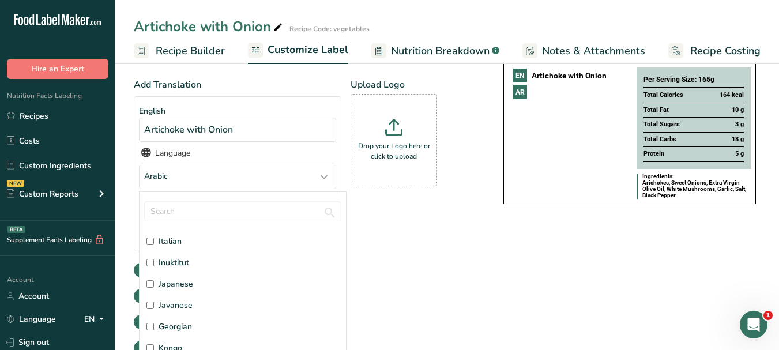
click at [172, 242] on span "Italian" at bounding box center [170, 241] width 23 height 12
click at [154, 242] on input "Italian" at bounding box center [149, 241] width 7 height 7
checkbox input "true"
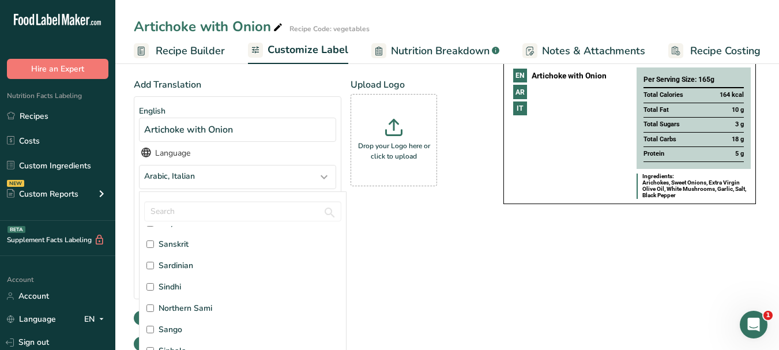
scroll to position [2767, 0]
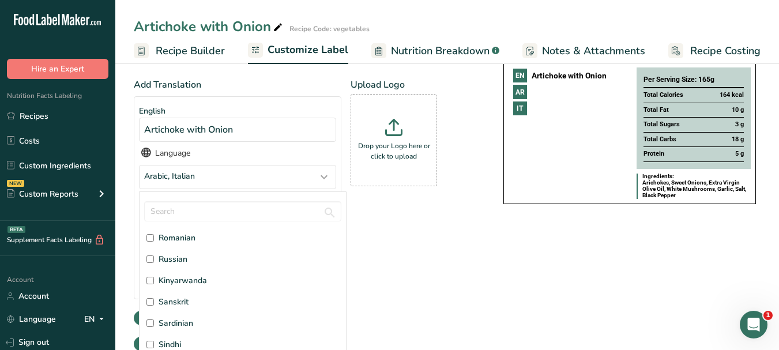
click at [171, 263] on span "Russian" at bounding box center [173, 259] width 29 height 12
click at [154, 263] on input "Russian" at bounding box center [149, 258] width 7 height 7
checkbox input "true"
click at [453, 268] on div "Add Translation English Artichoke with Onion Language Arabic, Italian, Russian …" at bounding box center [307, 217] width 346 height 278
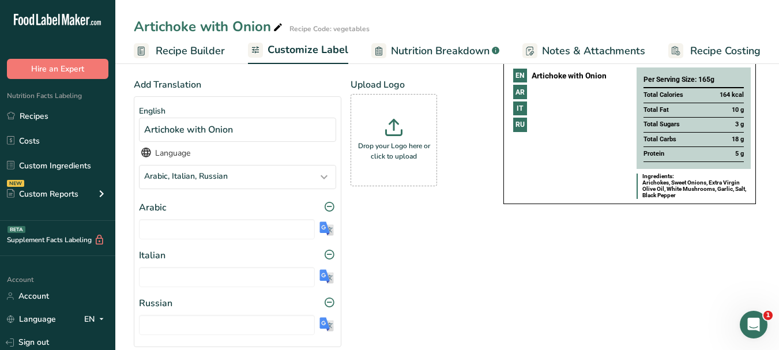
click at [322, 236] on img at bounding box center [326, 228] width 14 height 14
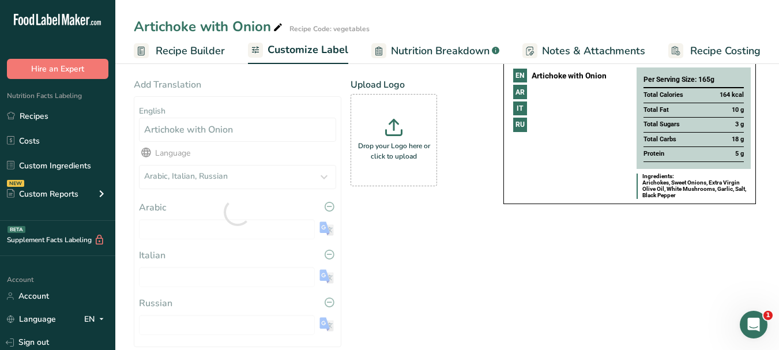
type input "الخرشوف مع البصل"
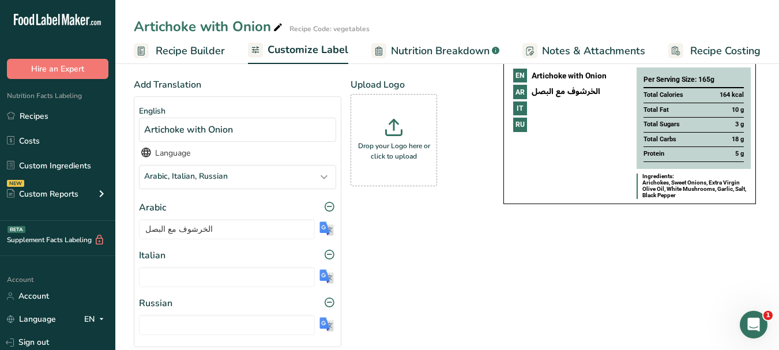
click at [332, 278] on img at bounding box center [326, 276] width 14 height 14
type input "Carciofo con cipolla"
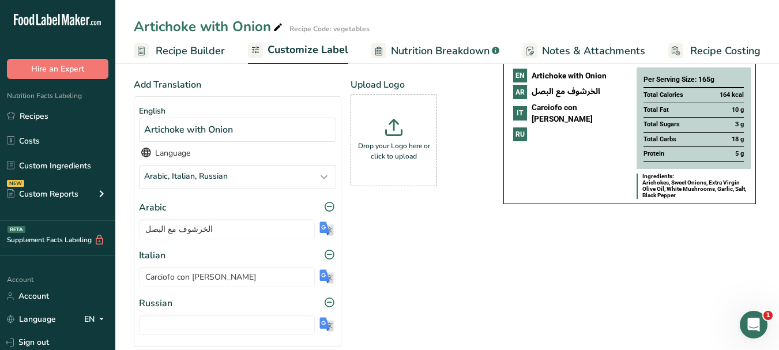
click at [329, 327] on img at bounding box center [326, 324] width 14 height 14
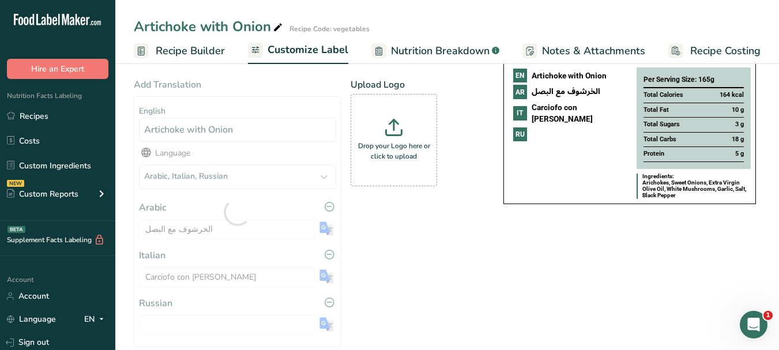
type input "Артишок с луком"
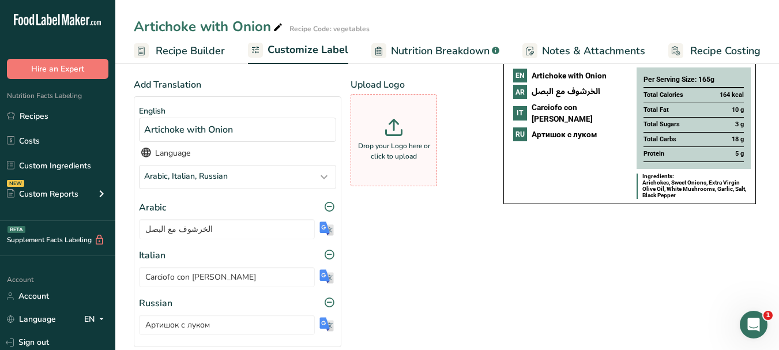
click at [372, 142] on div "Drop your Logo here or click to upload" at bounding box center [393, 140] width 81 height 86
click at [372, 142] on input "Drop your Logo here or click to upload" at bounding box center [394, 140] width 86 height 92
type input "C:\fakepath\Logo_001.png"
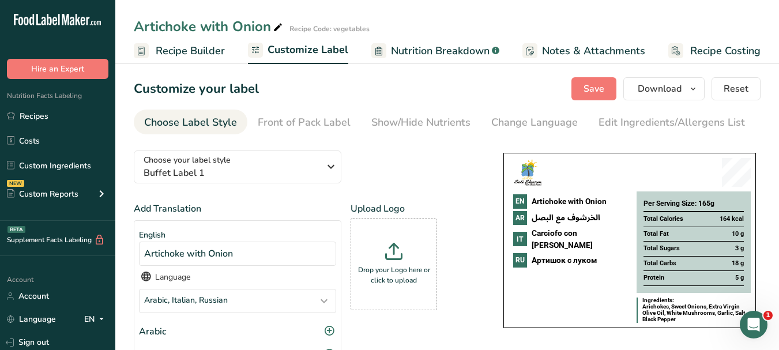
scroll to position [0, 0]
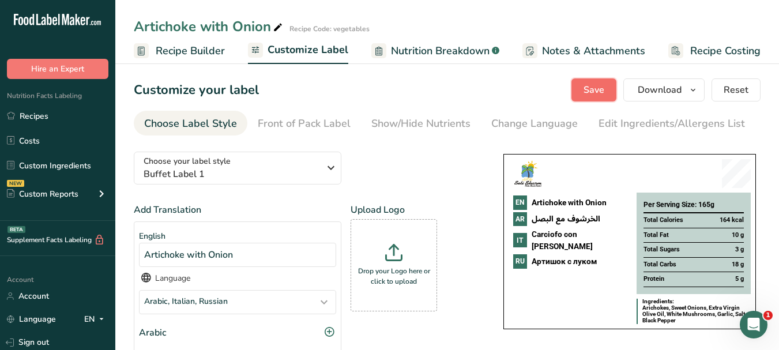
click at [606, 91] on button "Save" at bounding box center [593, 89] width 45 height 23
click at [698, 92] on icon "button" at bounding box center [692, 90] width 9 height 14
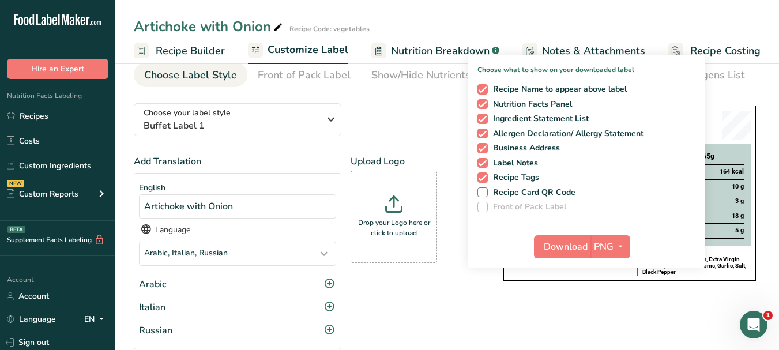
scroll to position [115, 0]
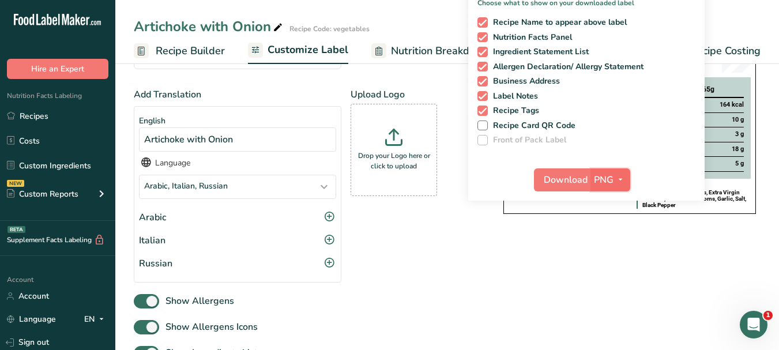
click at [621, 178] on icon "button" at bounding box center [620, 179] width 9 height 14
click at [605, 262] on link "PDF" at bounding box center [611, 260] width 37 height 19
click at [574, 178] on span "Download" at bounding box center [566, 180] width 44 height 14
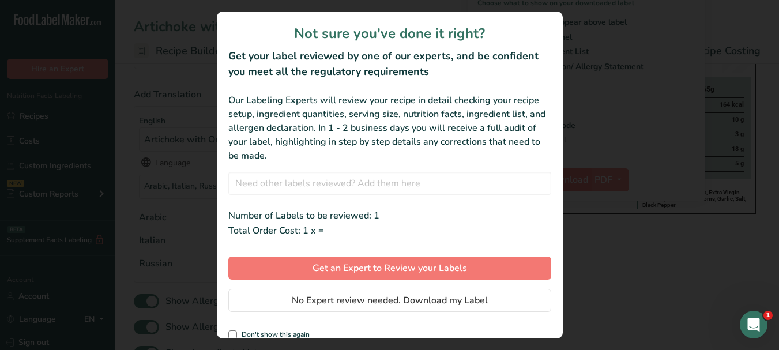
scroll to position [0, 99]
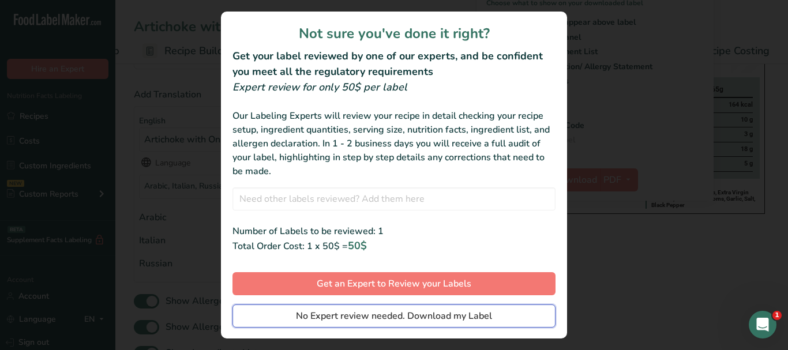
click at [505, 319] on button "No Expert review needed. Download my Label" at bounding box center [393, 315] width 323 height 23
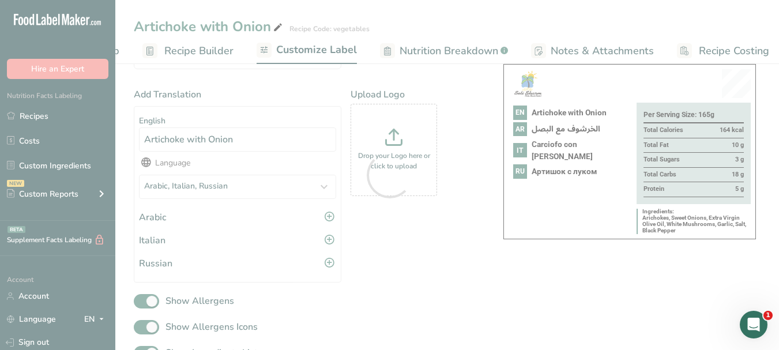
scroll to position [0, 0]
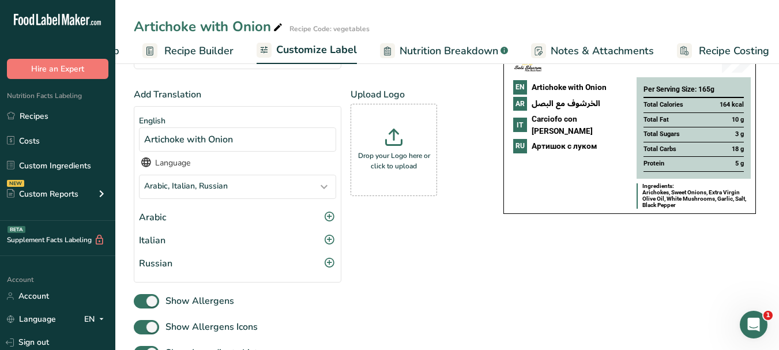
click at [761, 148] on section "Customize your label Save Download Choose what to show on your downloaded label…" at bounding box center [447, 193] width 664 height 497
click at [724, 50] on span "Recipe Costing" at bounding box center [734, 51] width 70 height 16
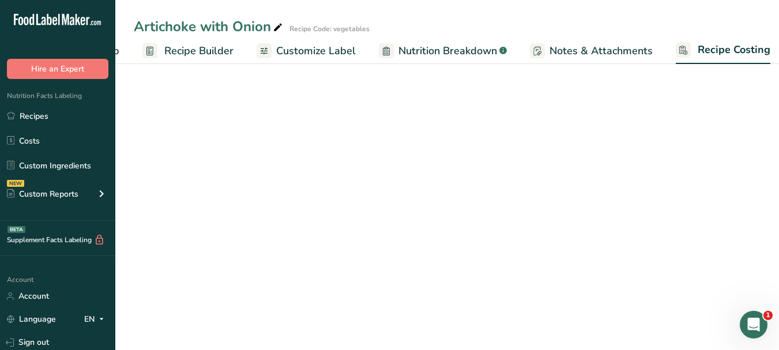
scroll to position [0, 108]
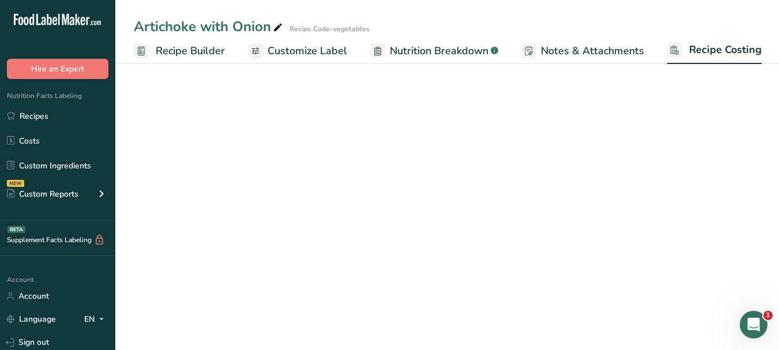
select select "1"
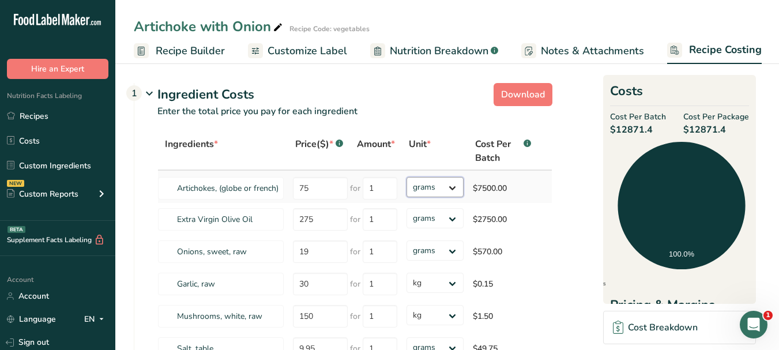
click at [450, 190] on select "grams kg mg mcg lb oz" at bounding box center [434, 187] width 57 height 20
select select "1"
click at [406, 177] on select "grams kg mg mcg lb oz" at bounding box center [434, 187] width 57 height 20
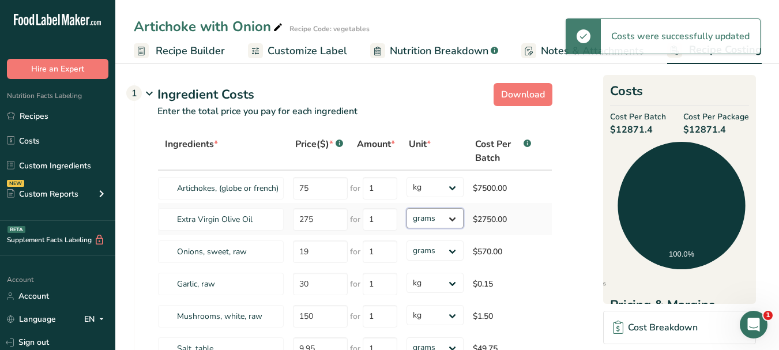
click at [453, 222] on select "grams kg mg mcg lb oz" at bounding box center [434, 218] width 57 height 20
select select "1"
click at [406, 208] on select "grams kg mg mcg lb oz" at bounding box center [434, 218] width 57 height 20
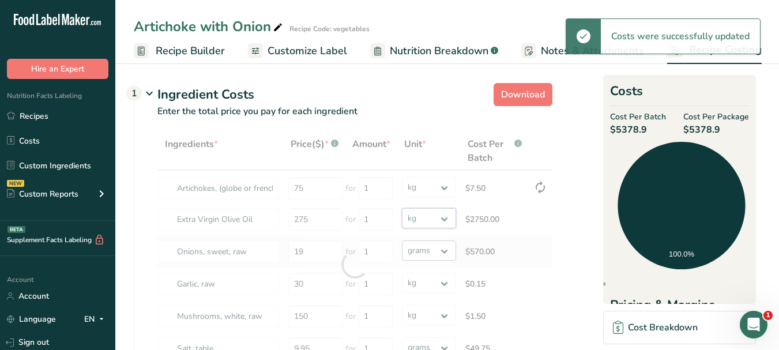
select select
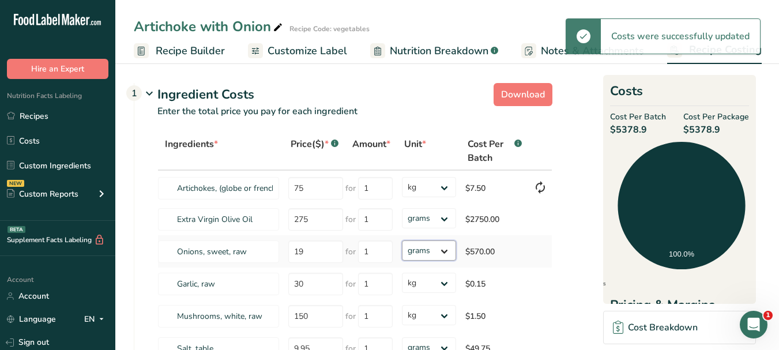
click at [449, 251] on select "grams kg mg mcg lb oz" at bounding box center [429, 250] width 54 height 20
select select "1"
click at [402, 240] on select "grams kg mg mcg lb oz" at bounding box center [429, 250] width 54 height 20
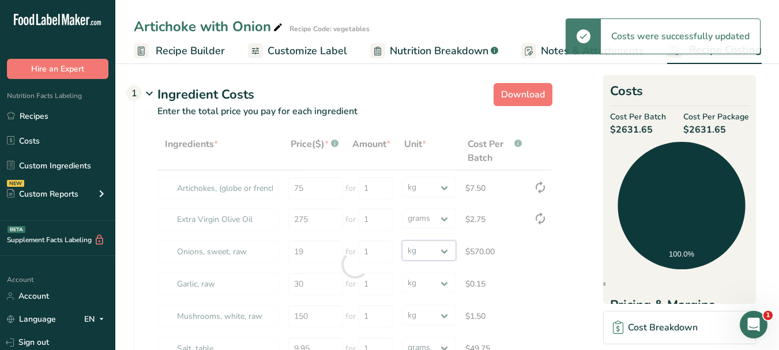
select select "1"
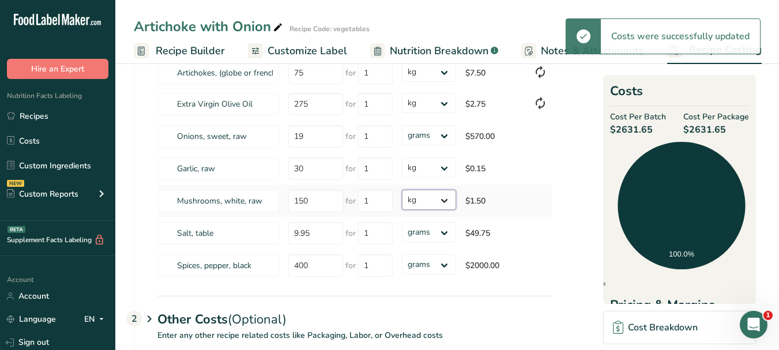
click at [443, 204] on select "grams kg mg mcg lb oz" at bounding box center [429, 200] width 54 height 20
drag, startPoint x: 443, startPoint y: 204, endPoint x: 549, endPoint y: 220, distance: 108.0
click at [443, 204] on select "grams kg mg mcg lb oz" at bounding box center [429, 200] width 54 height 20
click at [442, 233] on select "grams kg mg mcg lb oz" at bounding box center [429, 232] width 54 height 20
select select "1"
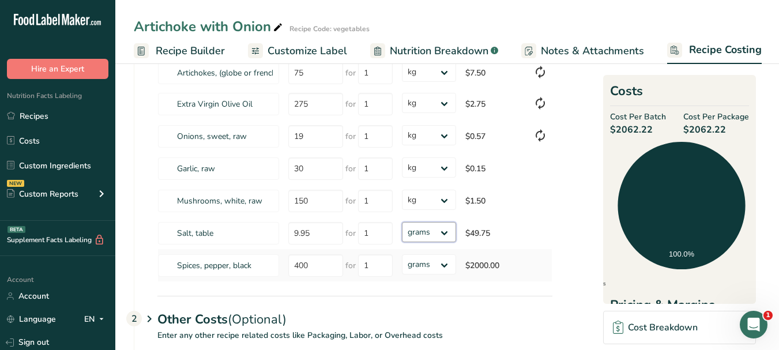
select select "1"
click at [402, 222] on select "grams kg mg mcg lb oz" at bounding box center [429, 232] width 54 height 20
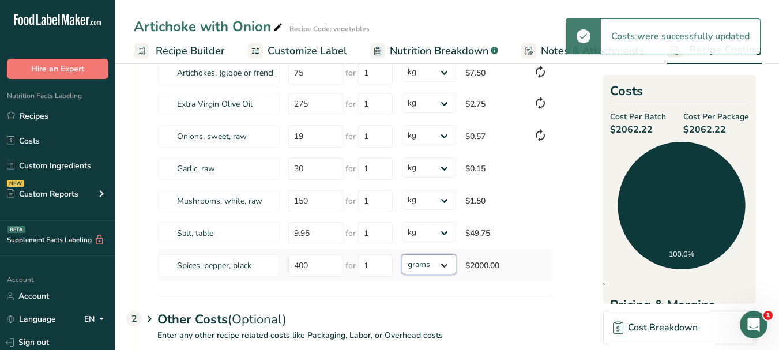
click at [442, 267] on select "grams kg mg mcg lb oz" at bounding box center [429, 264] width 54 height 20
select select "1"
click at [402, 254] on select "grams kg mg mcg lb oz" at bounding box center [429, 264] width 54 height 20
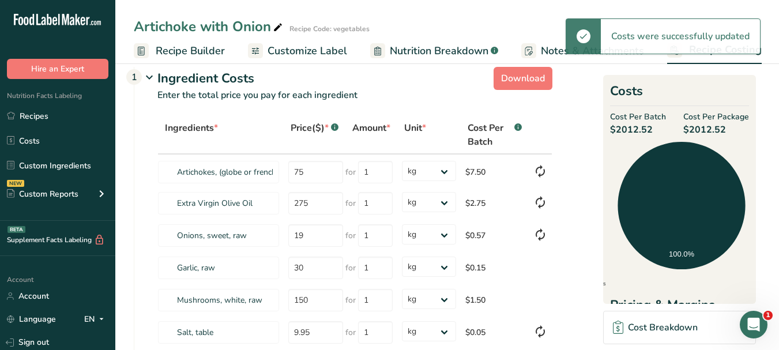
scroll to position [0, 0]
